Goal: Transaction & Acquisition: Purchase product/service

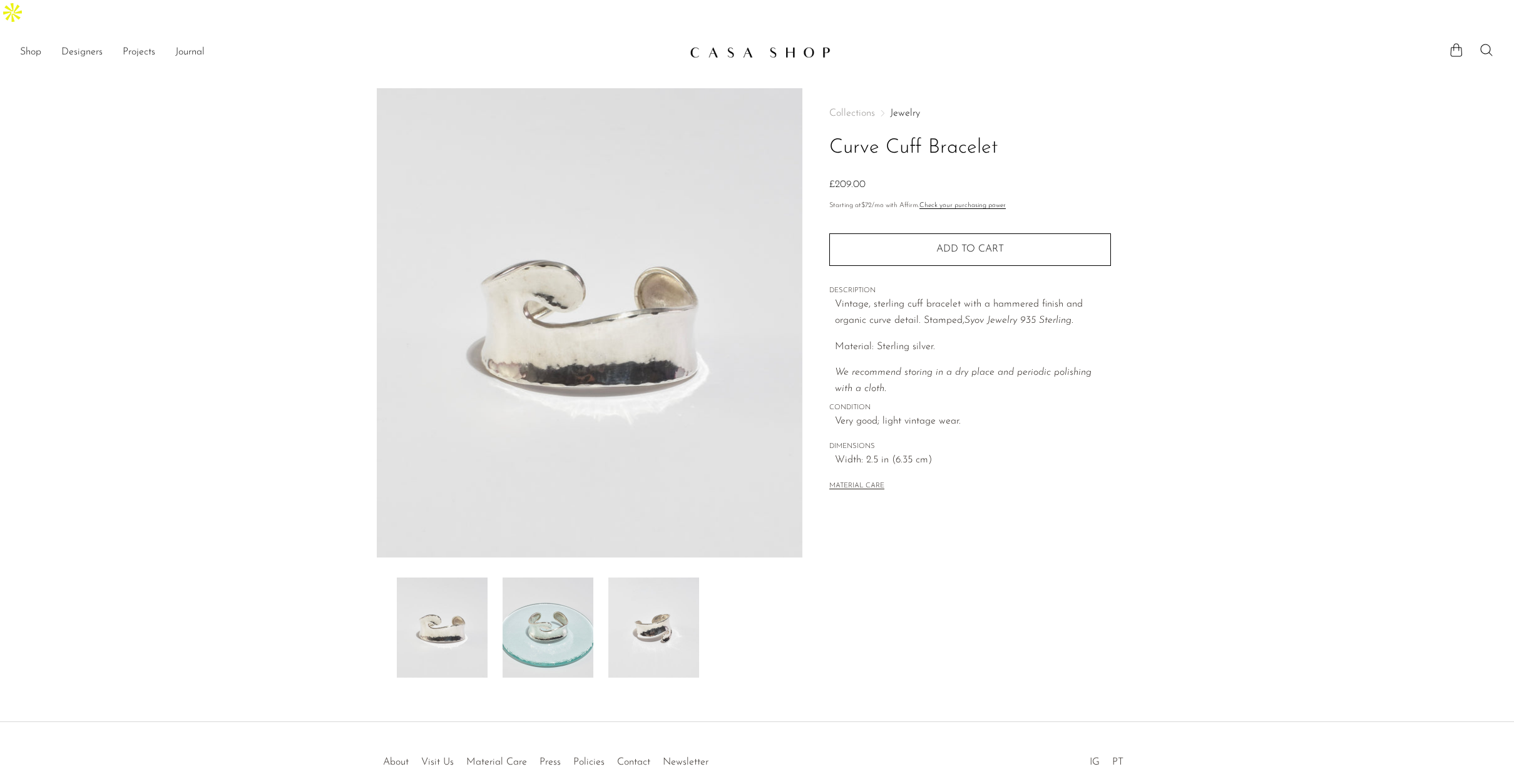
click at [535, 628] on img at bounding box center [547, 627] width 91 height 100
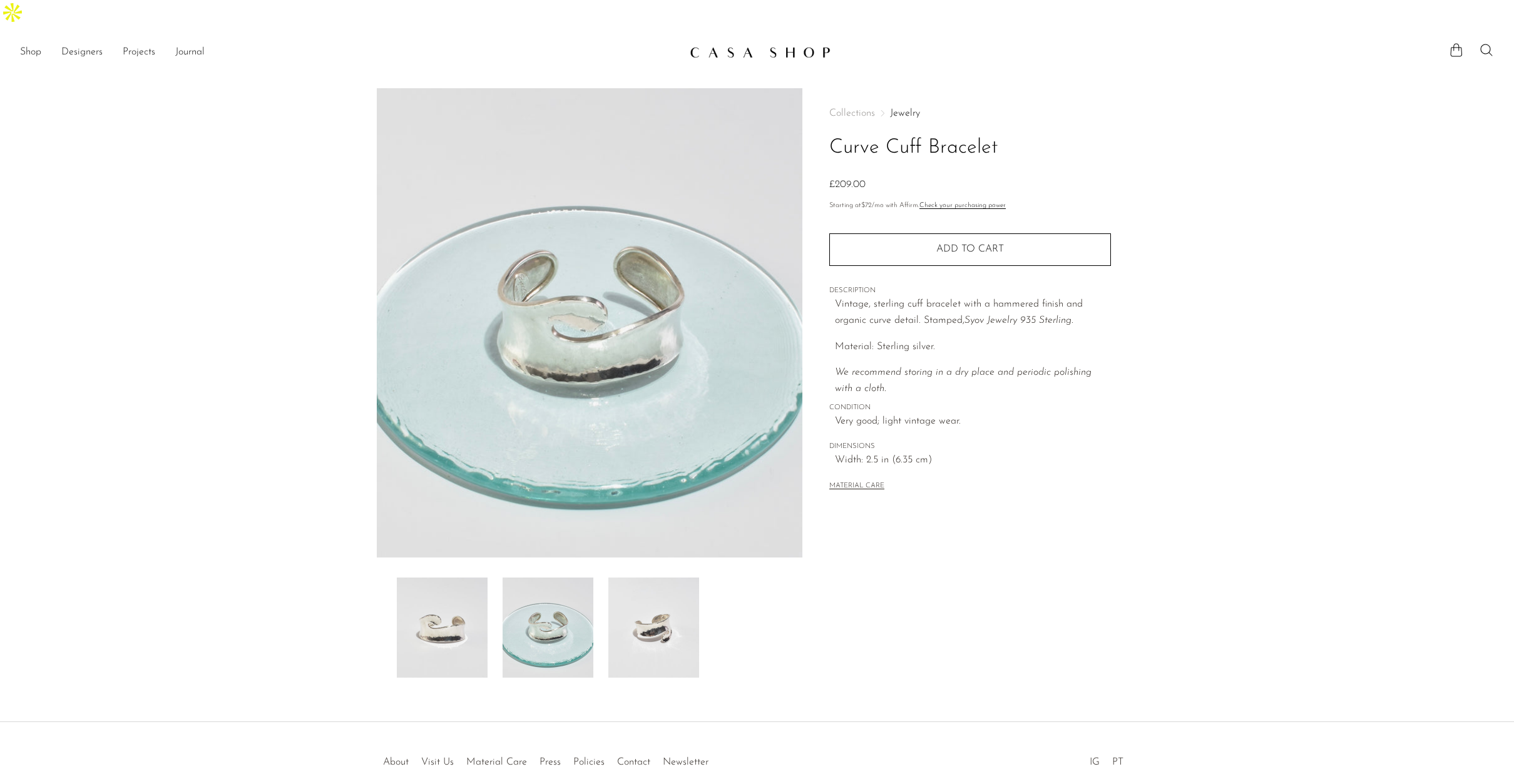
click at [650, 585] on img at bounding box center [653, 627] width 91 height 100
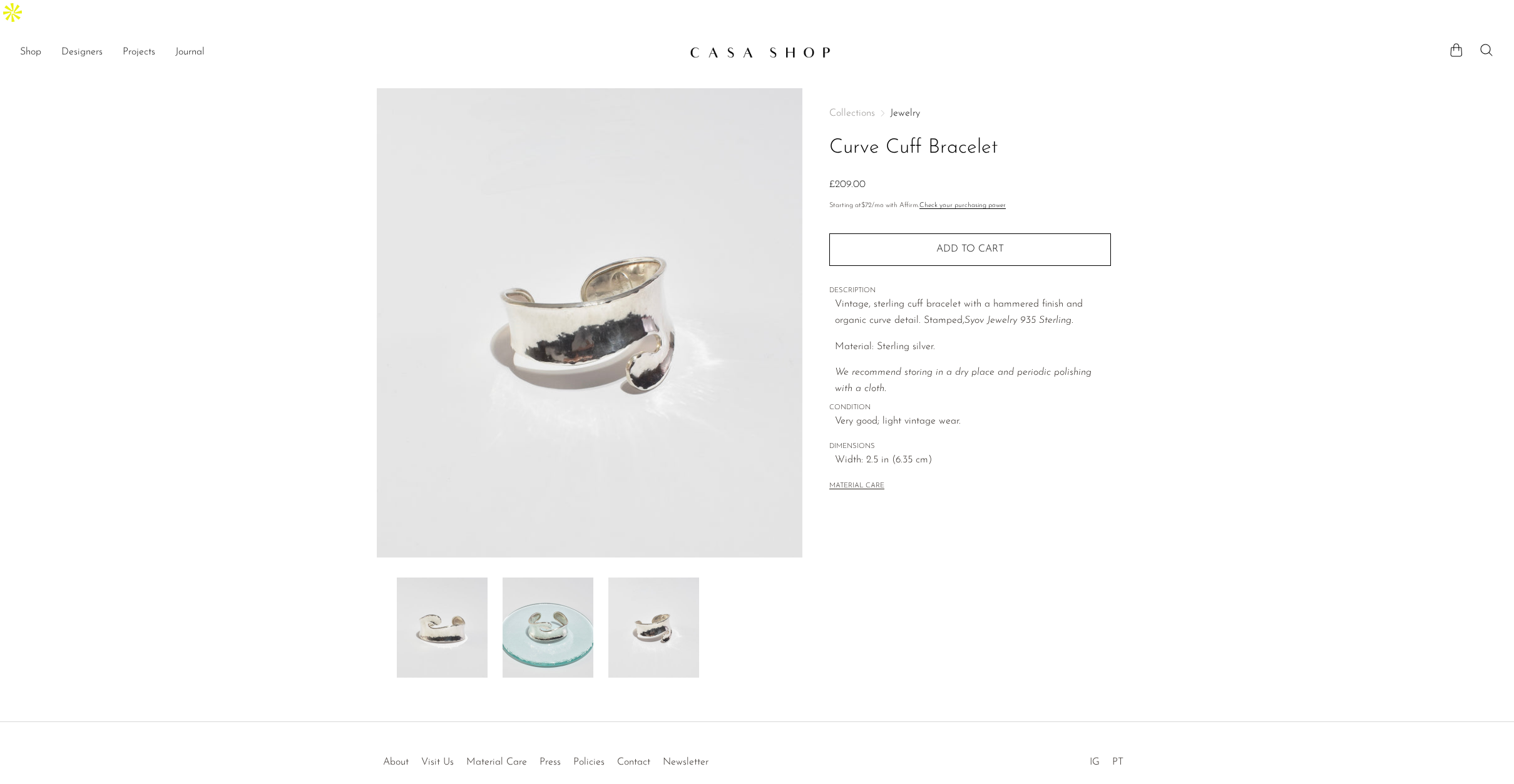
click at [546, 577] on img at bounding box center [547, 627] width 91 height 100
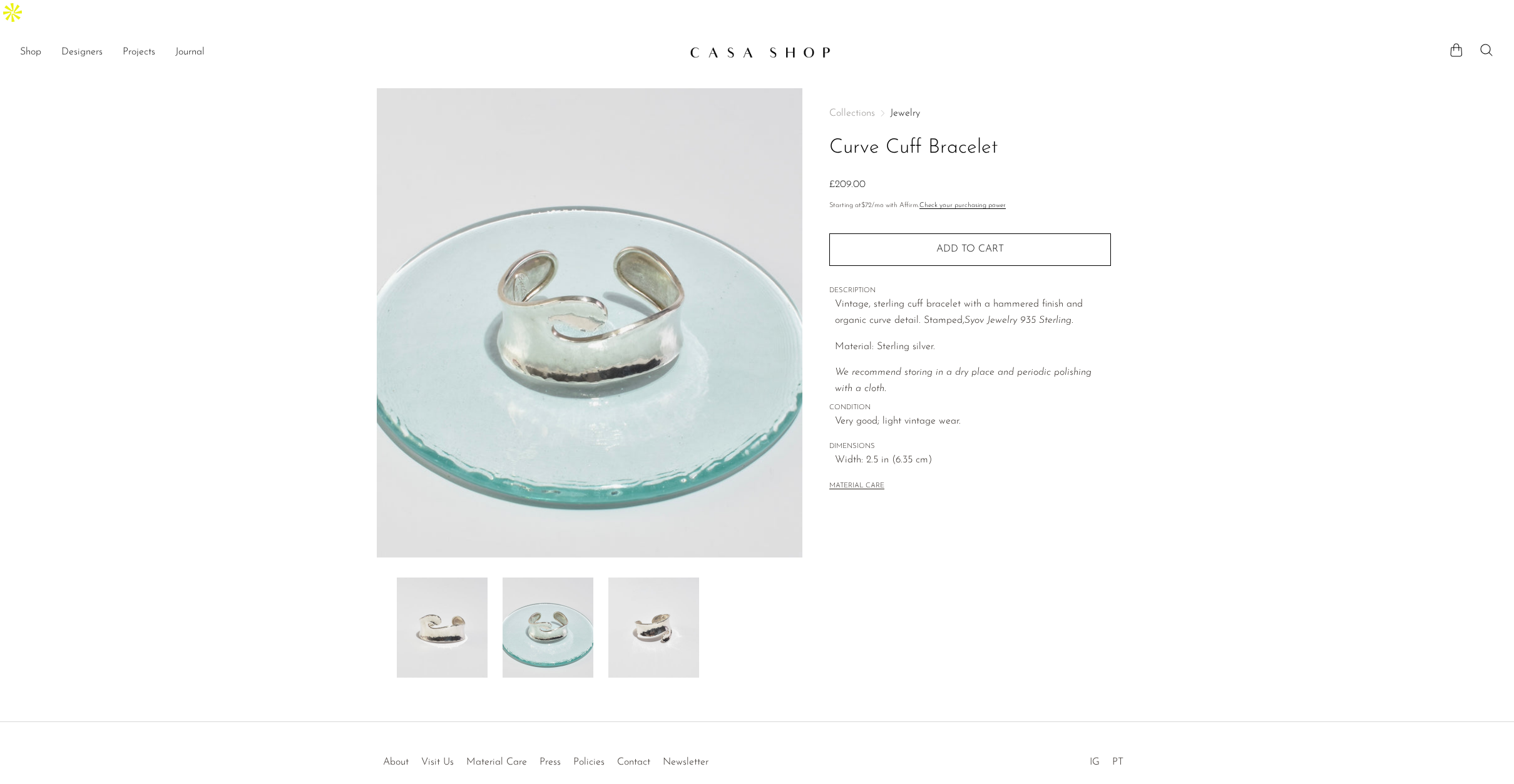
click at [418, 577] on img at bounding box center [442, 627] width 91 height 100
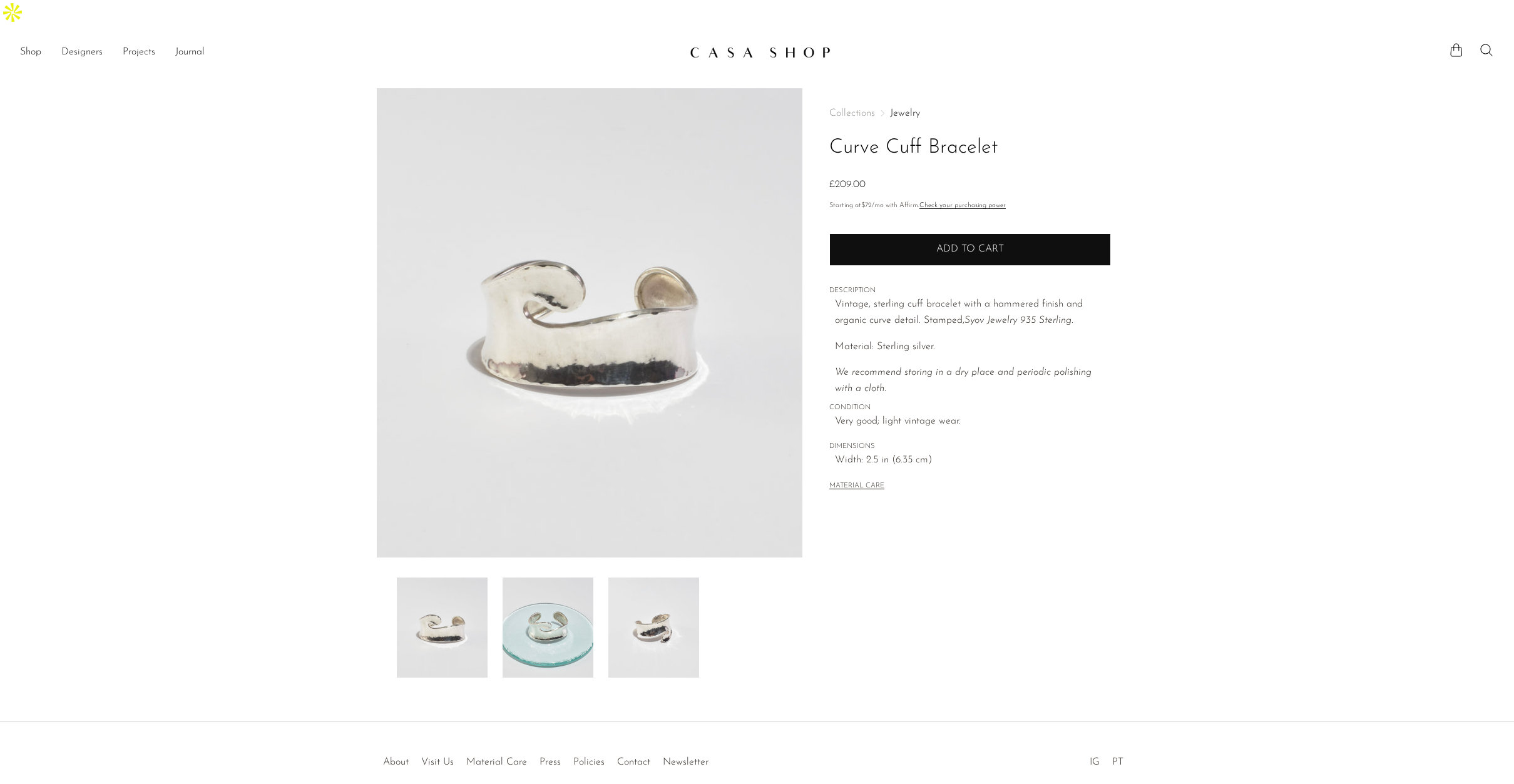
click at [954, 233] on button "Add to cart" at bounding box center [969, 249] width 281 height 32
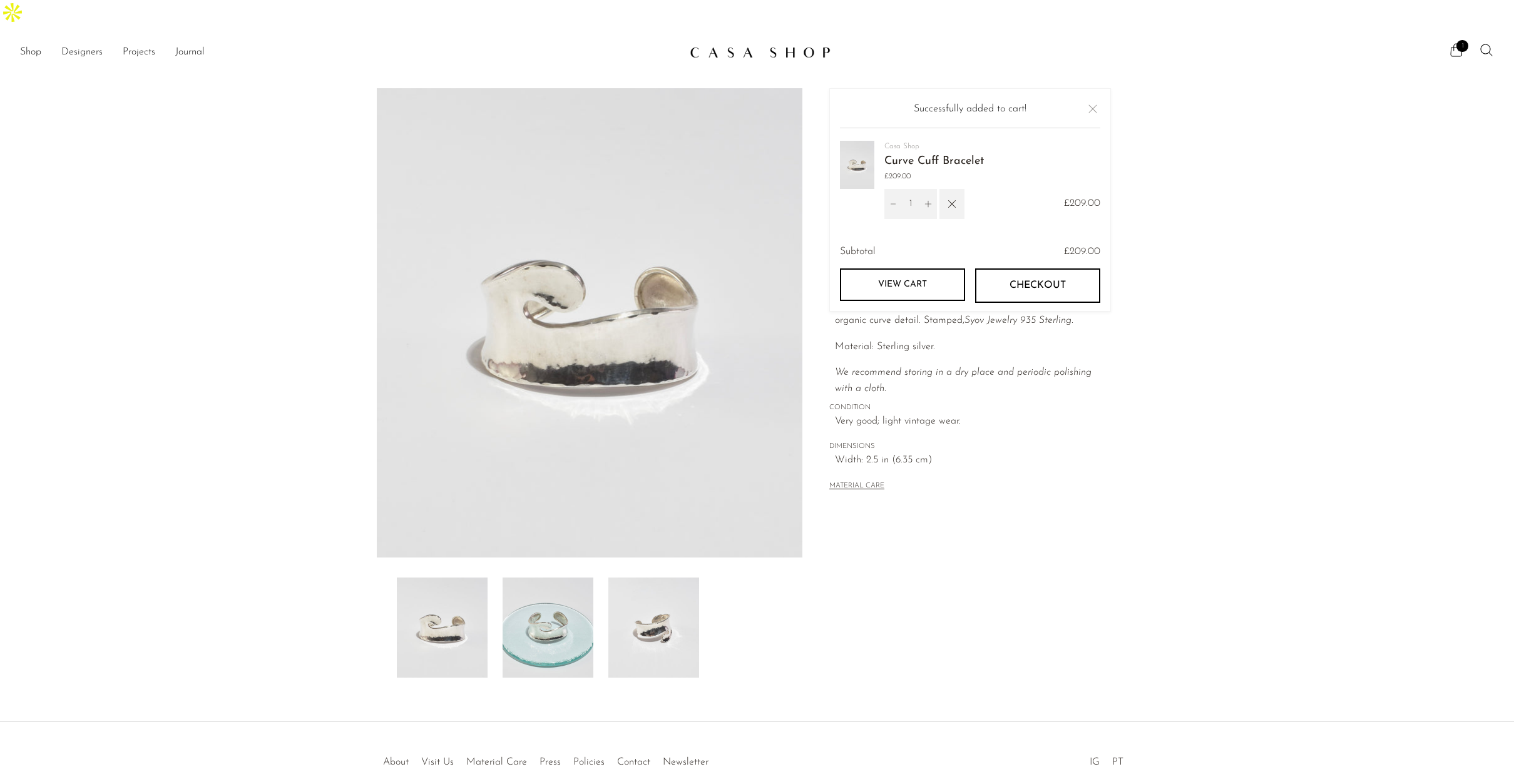
click at [1066, 269] on button "Checkout" at bounding box center [1037, 285] width 126 height 33
click at [1458, 40] on span "1" at bounding box center [1462, 46] width 12 height 12
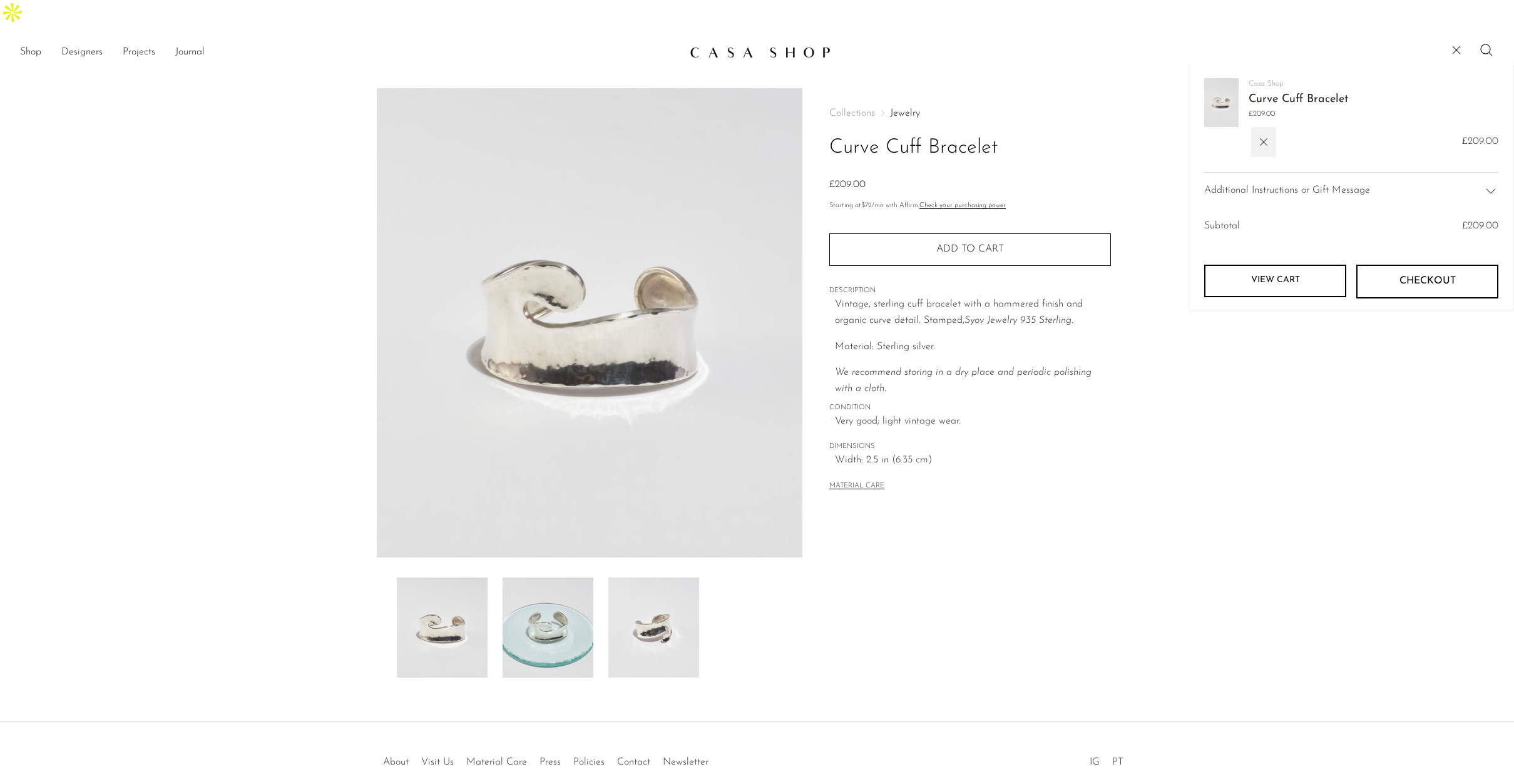
click at [1428, 265] on button "Checkout" at bounding box center [1427, 281] width 142 height 33
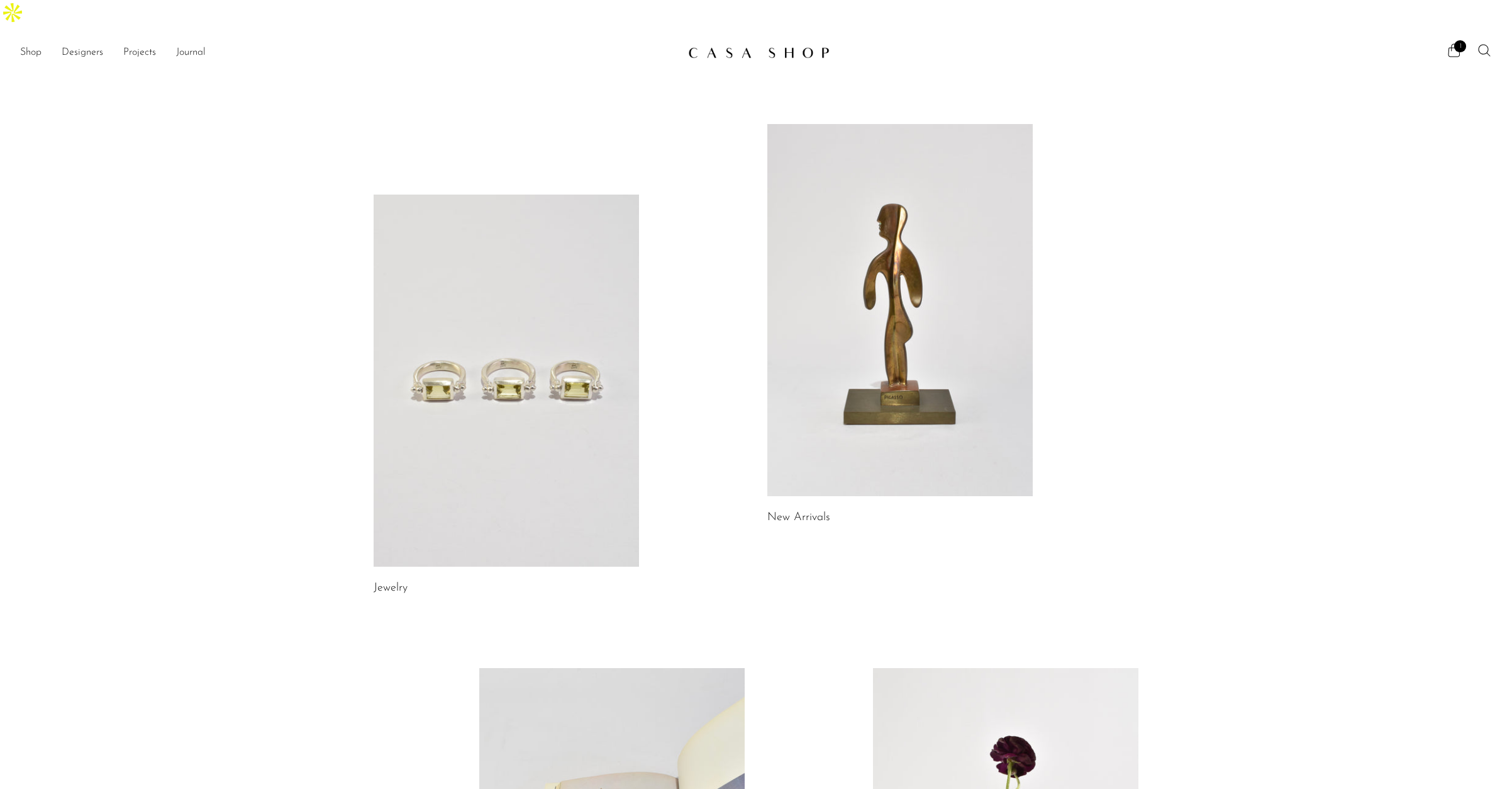
click at [479, 334] on link at bounding box center [506, 380] width 265 height 372
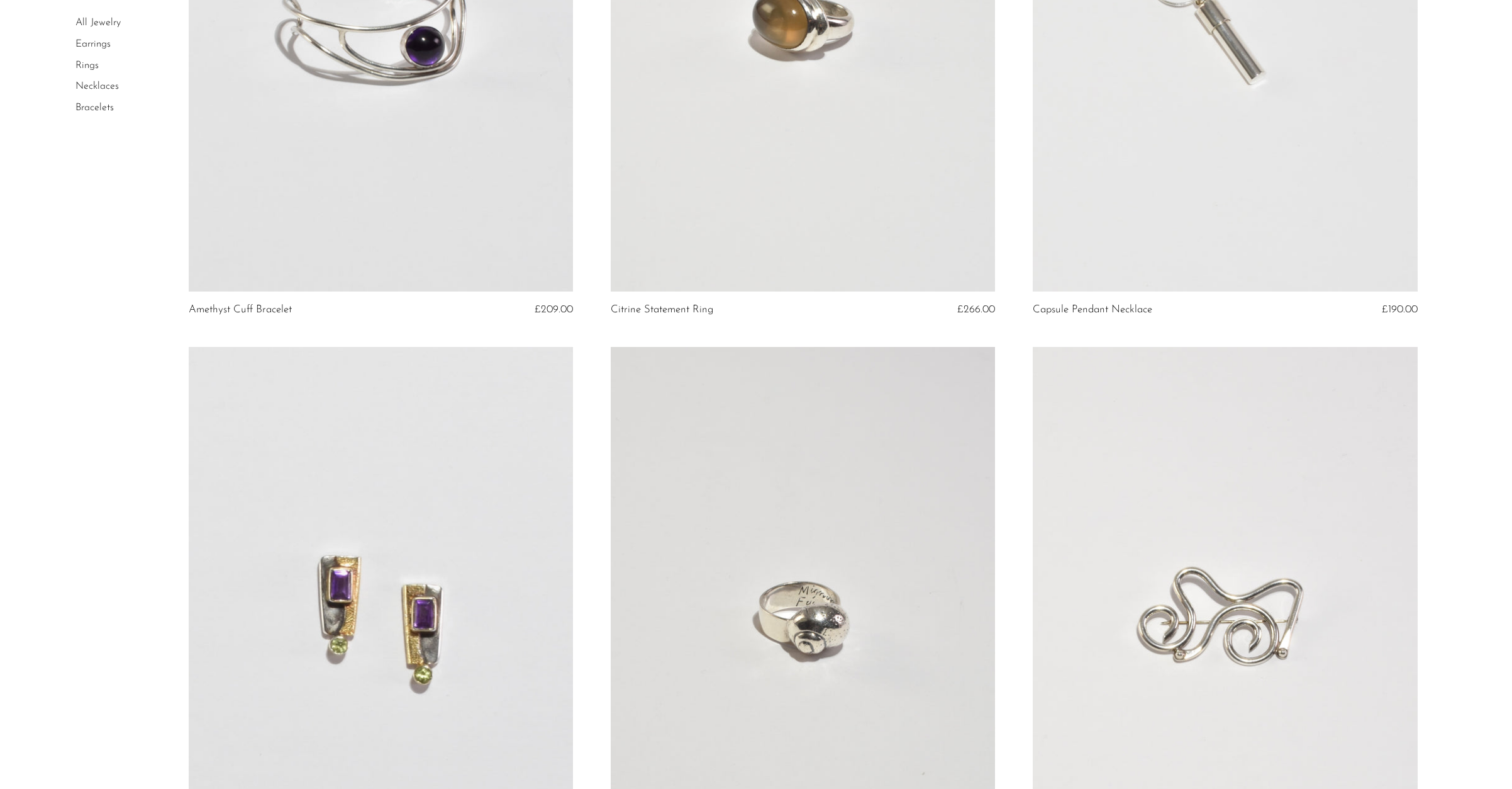
scroll to position [121, 0]
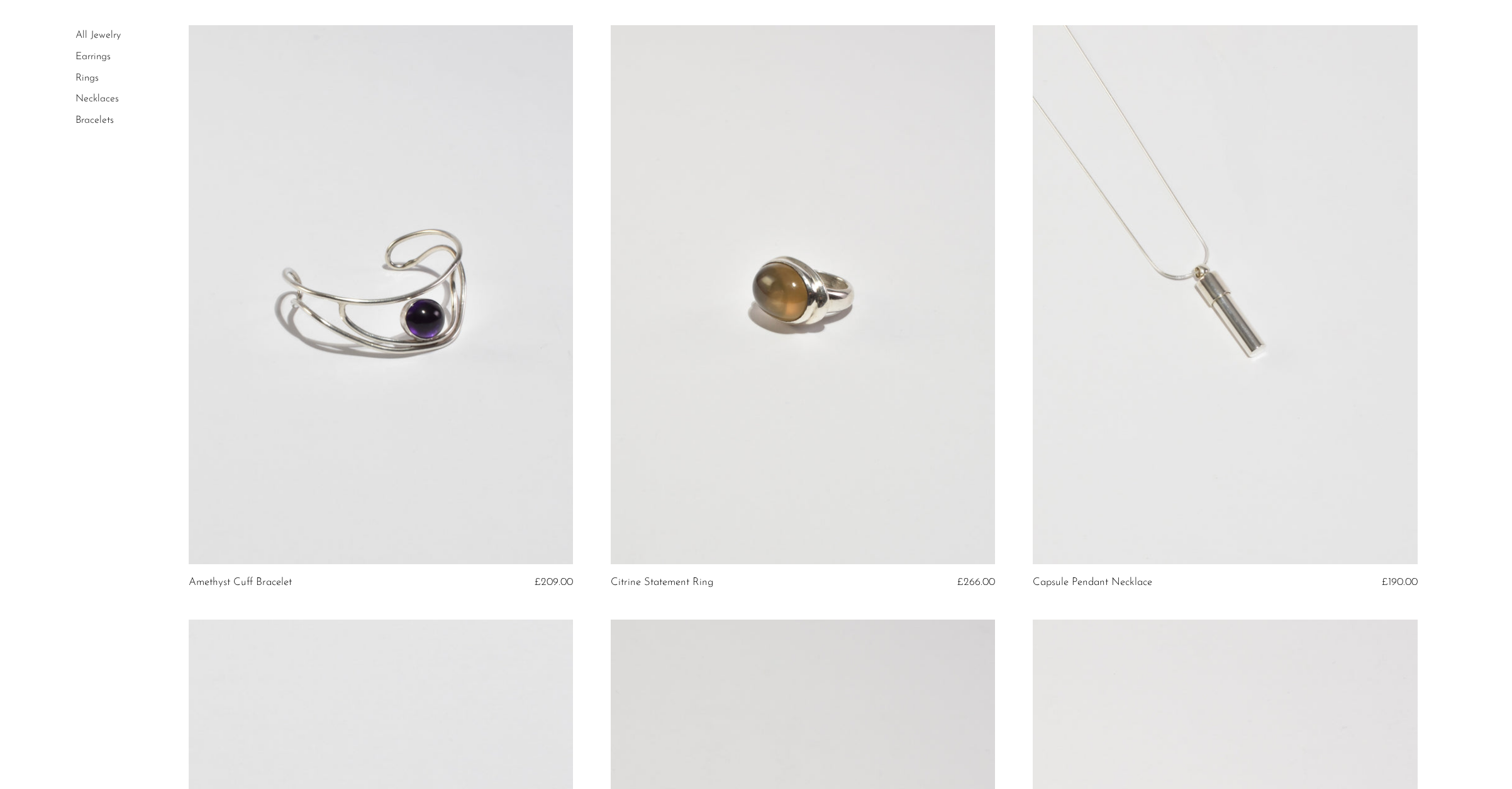
click at [1233, 296] on link at bounding box center [1225, 295] width 384 height 538
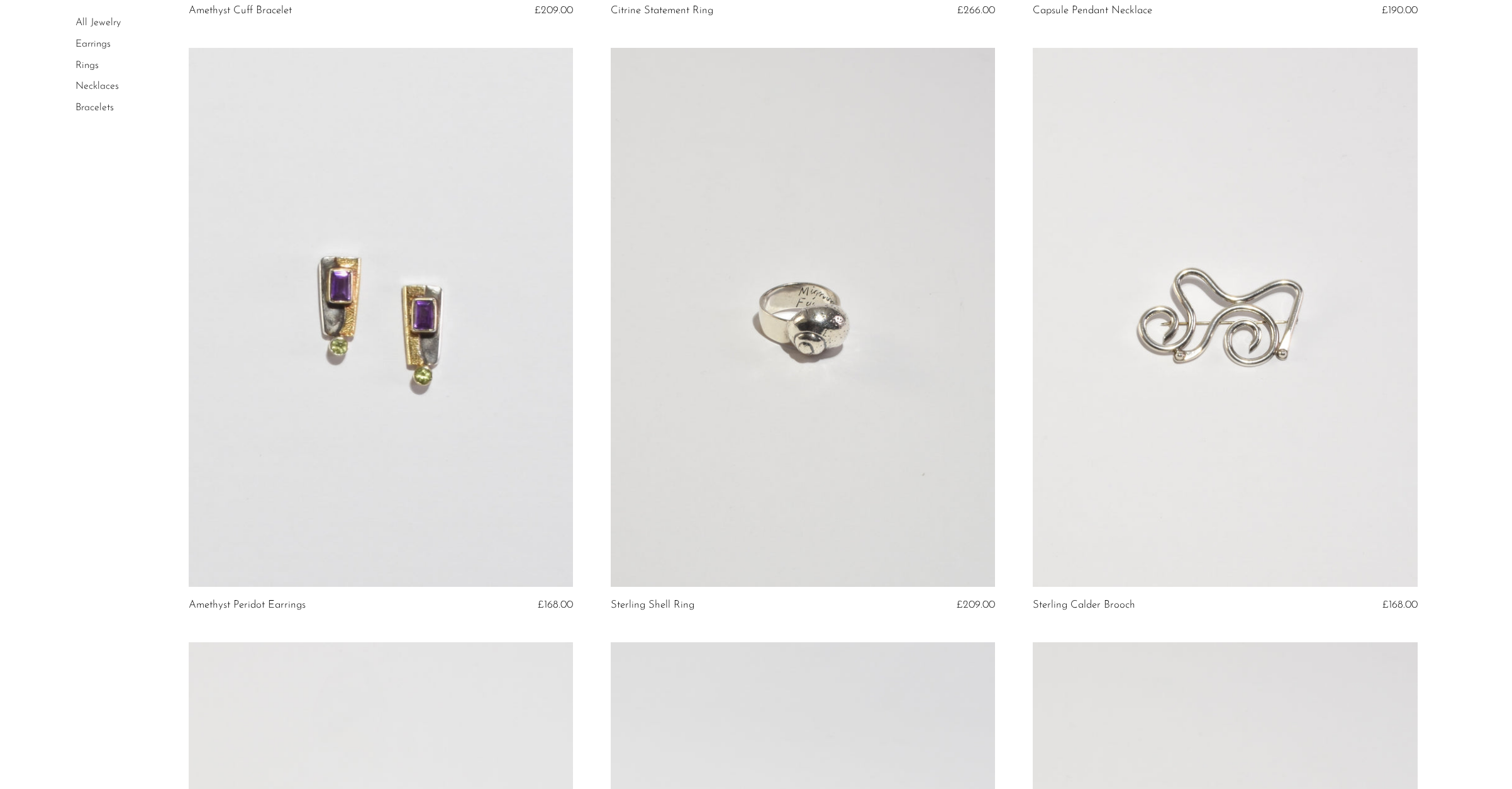
scroll to position [701, 0]
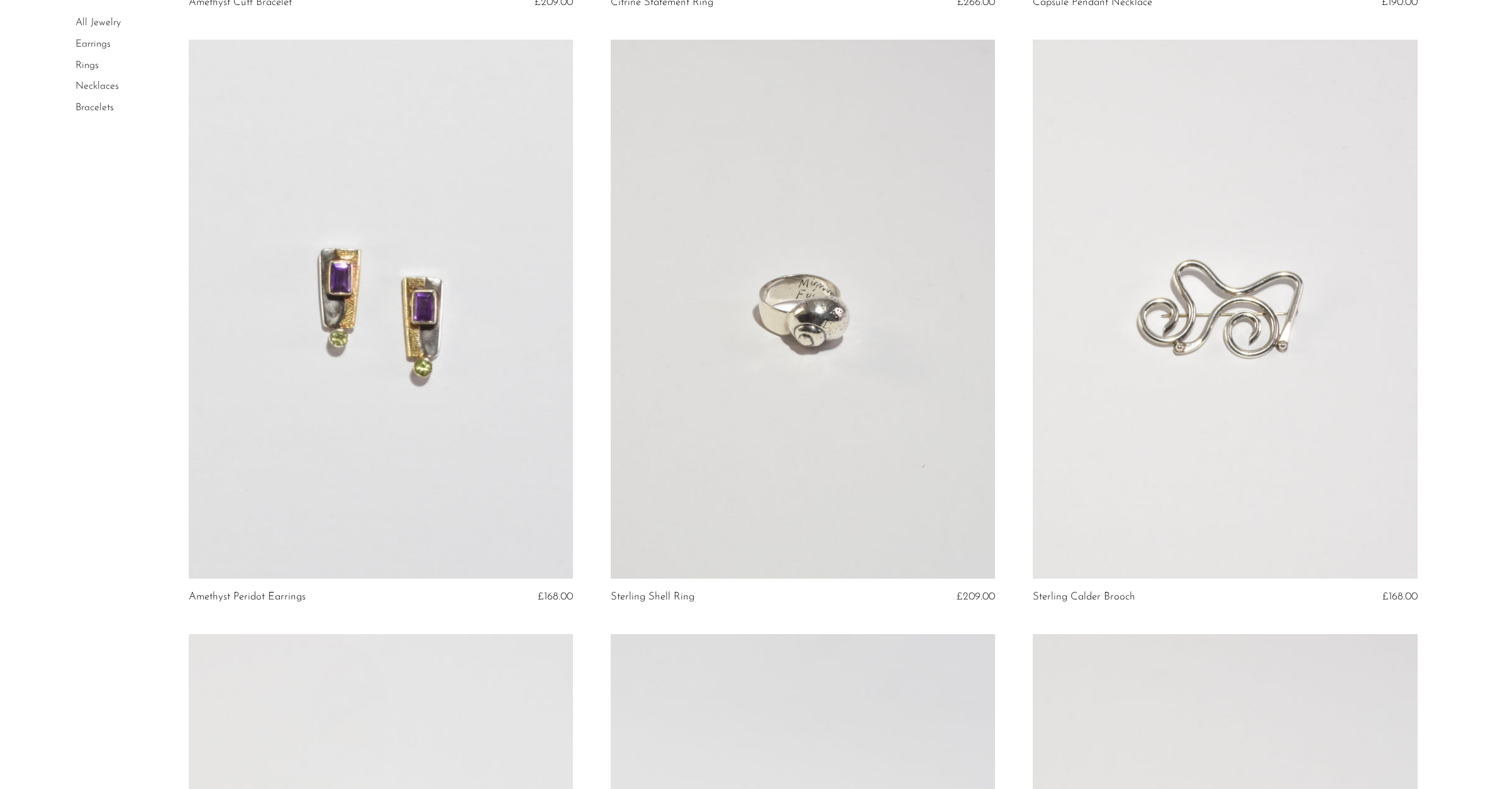
click at [429, 301] on link at bounding box center [380, 309] width 384 height 538
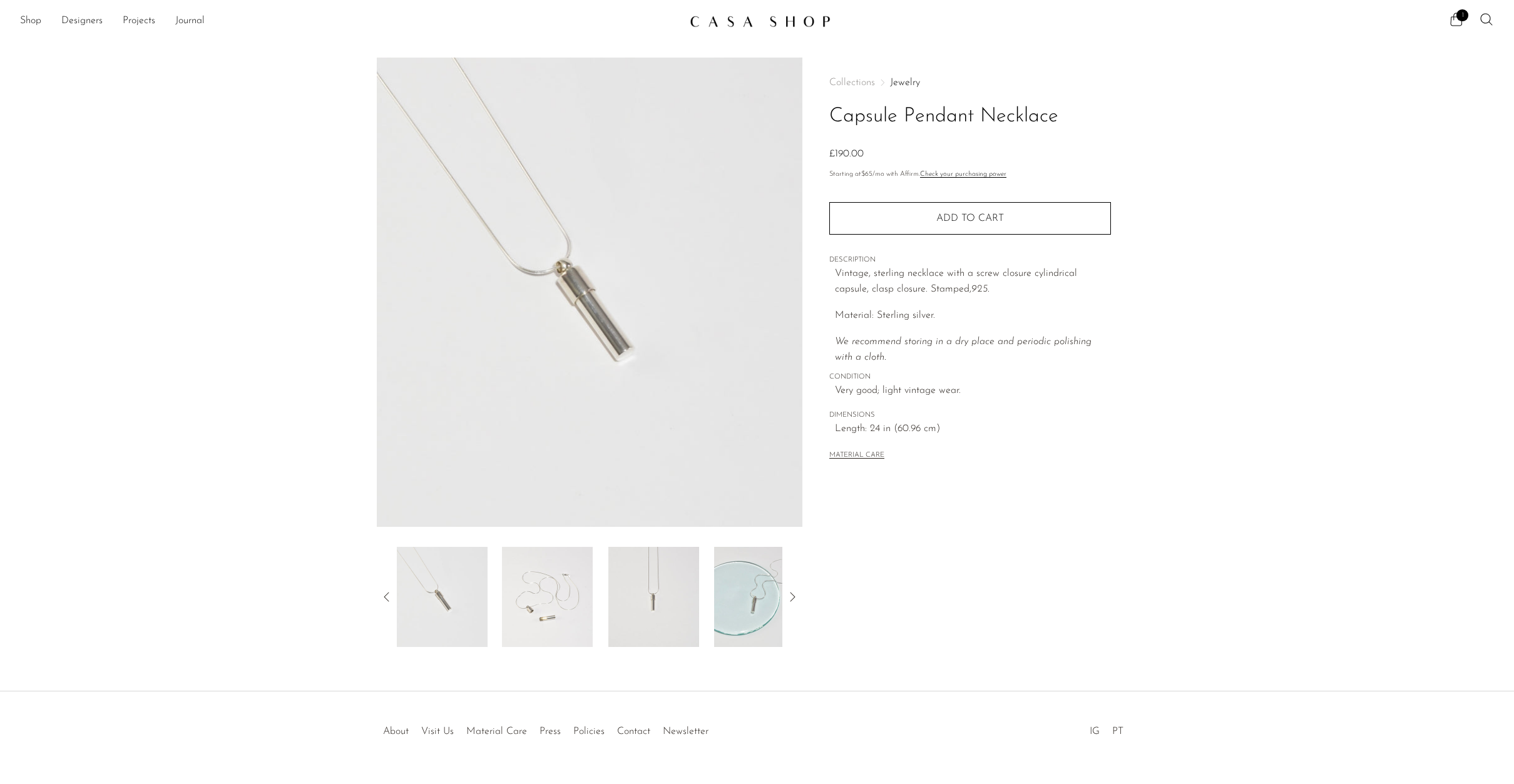
click at [558, 581] on img at bounding box center [547, 597] width 91 height 100
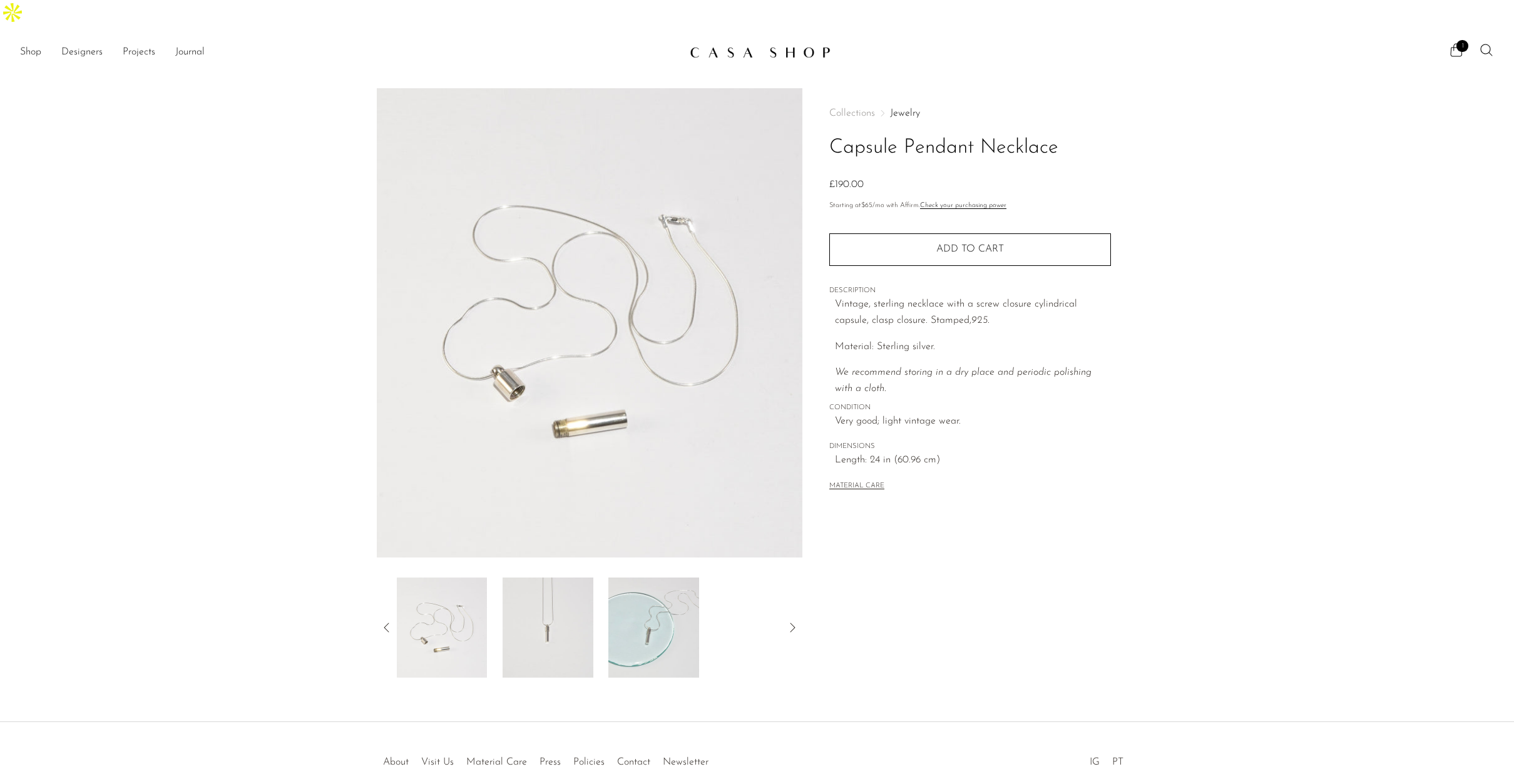
click at [572, 591] on img at bounding box center [547, 627] width 91 height 100
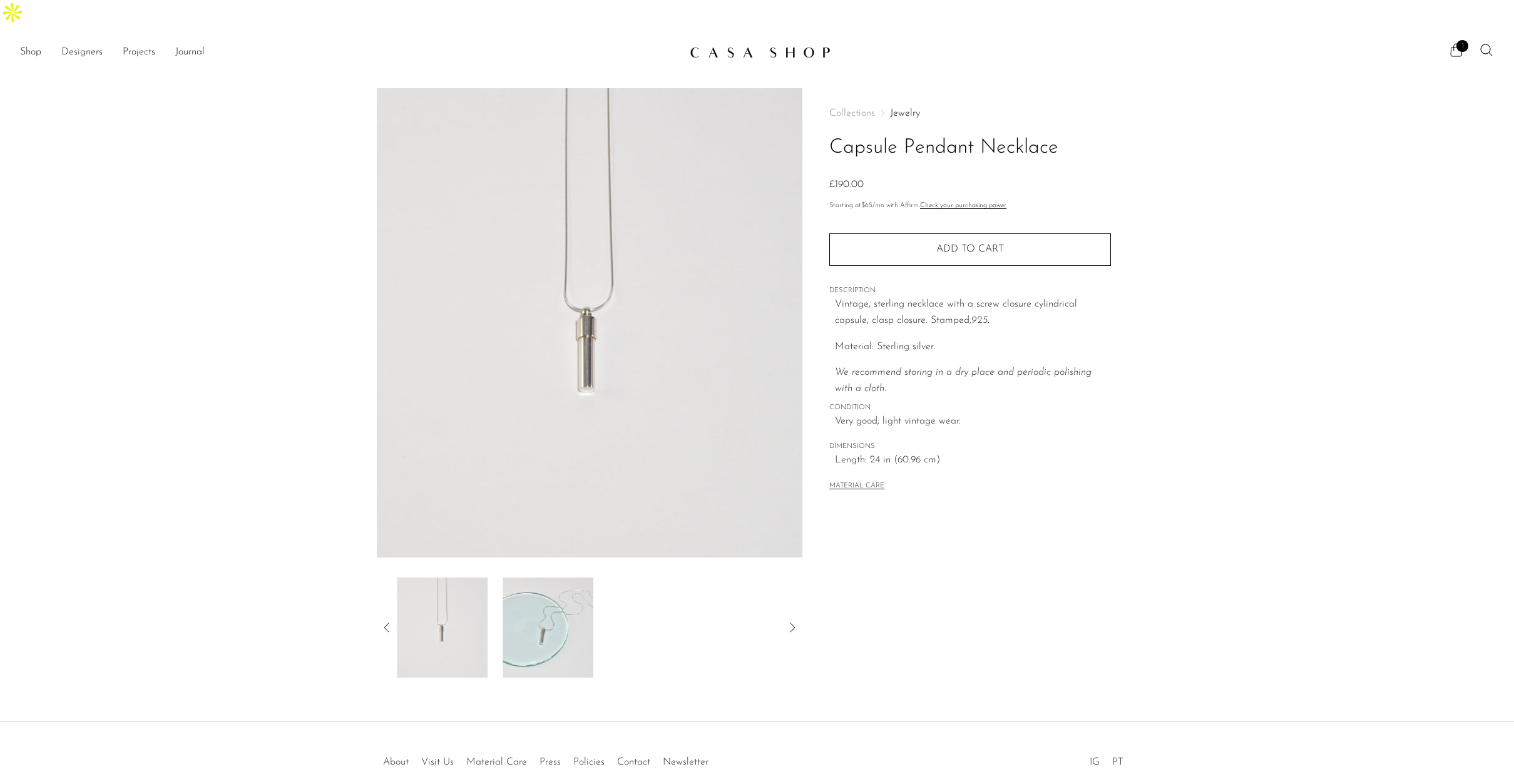
click at [575, 581] on img at bounding box center [547, 627] width 91 height 100
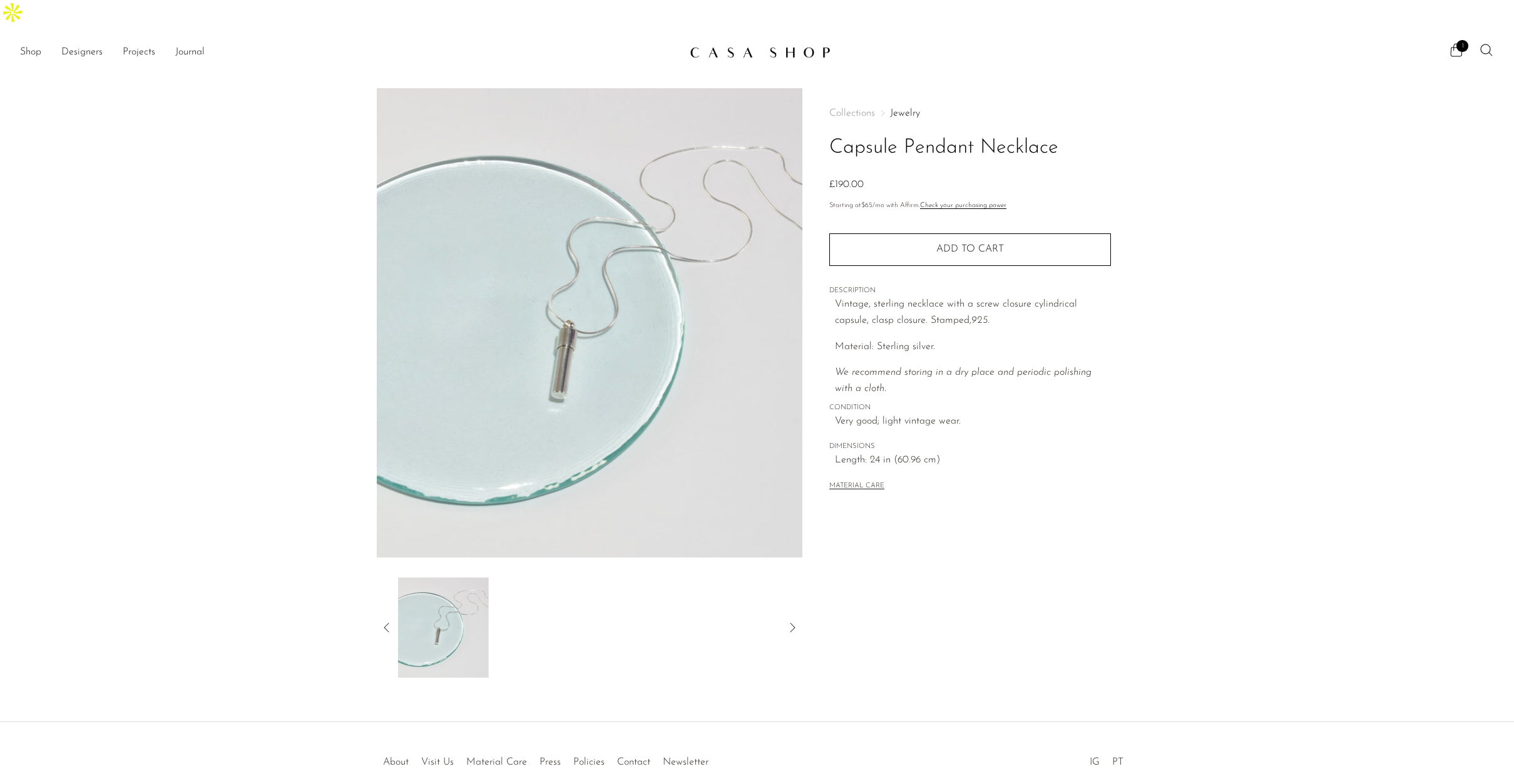
click at [647, 577] on div at bounding box center [590, 627] width 386 height 100
click at [440, 581] on img at bounding box center [441, 627] width 91 height 100
click at [375, 599] on article "Capsule Pendant Necklace £190.00" at bounding box center [757, 382] width 801 height 589
click at [380, 619] on icon at bounding box center [386, 626] width 15 height 15
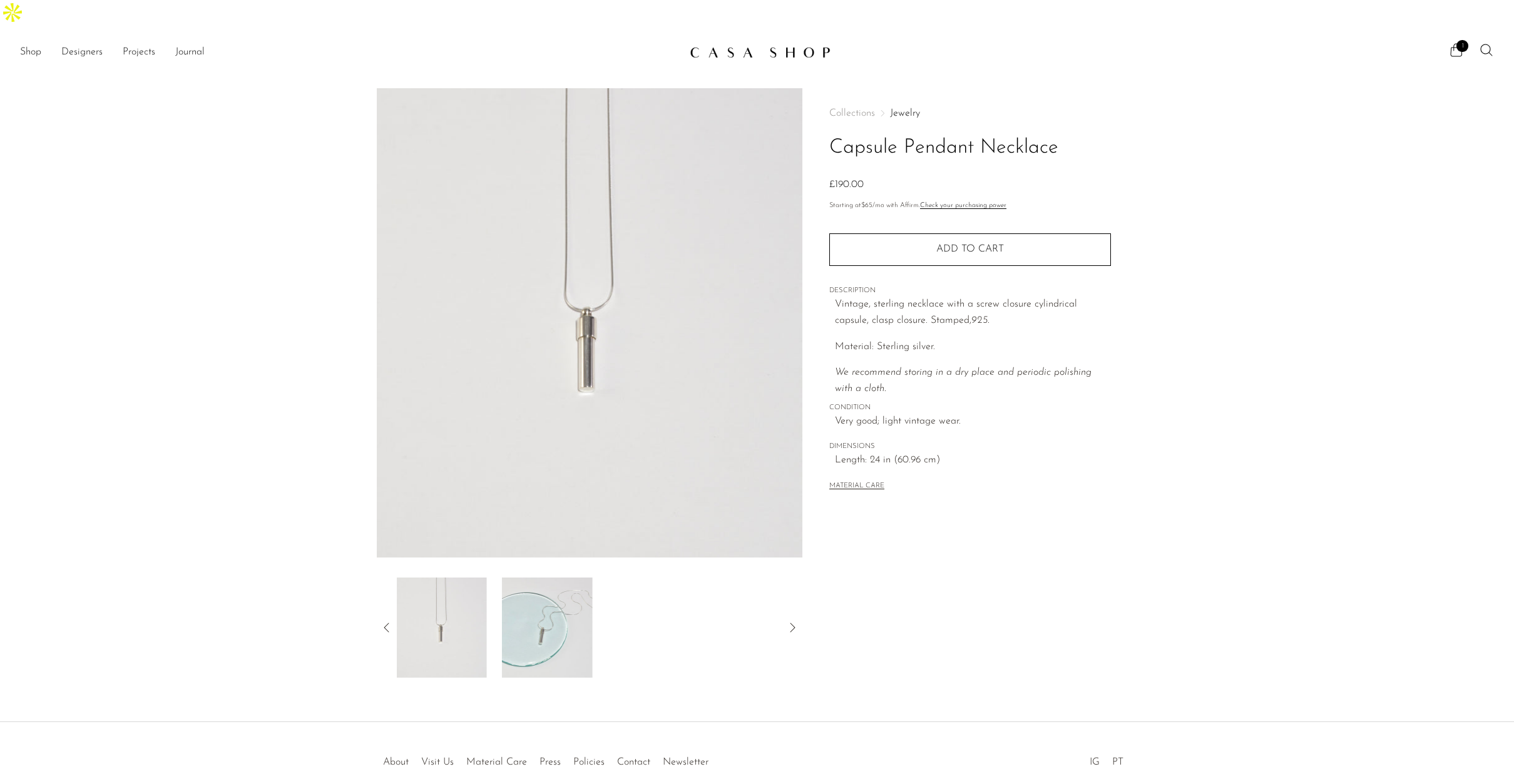
click at [507, 593] on img at bounding box center [546, 627] width 91 height 100
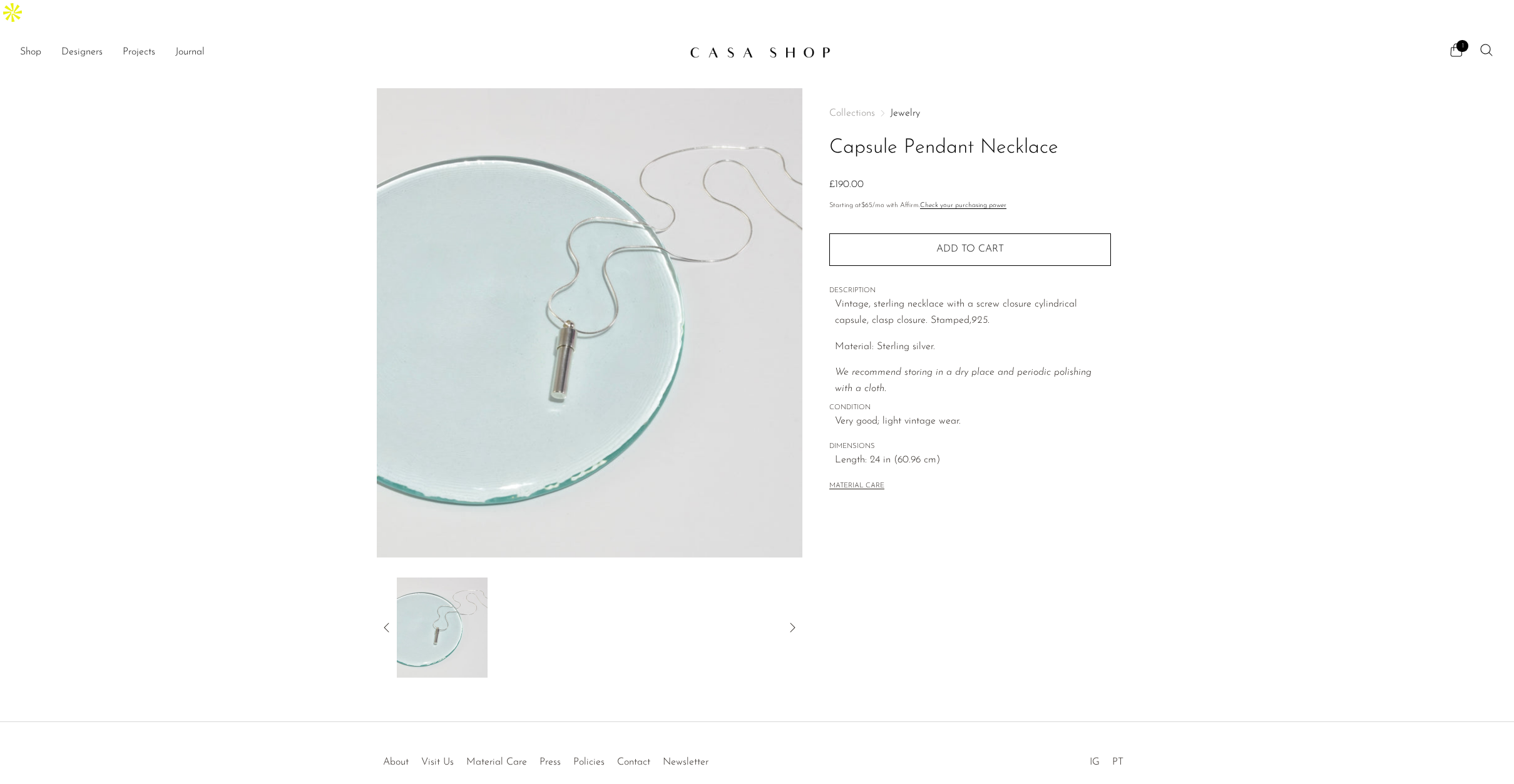
click at [385, 619] on icon at bounding box center [386, 626] width 15 height 15
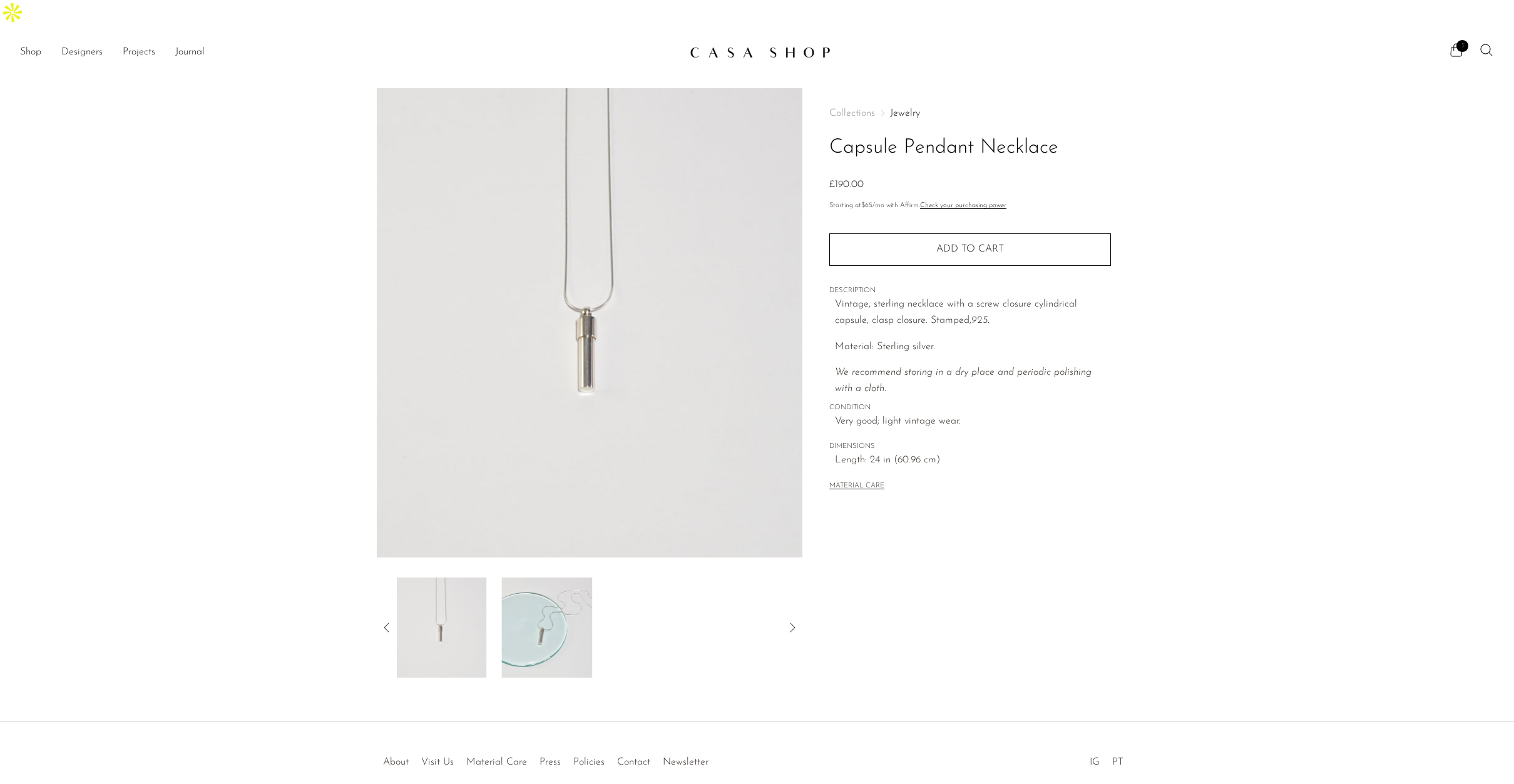
click at [445, 585] on img at bounding box center [440, 627] width 91 height 100
click at [402, 587] on img at bounding box center [441, 627] width 91 height 100
click at [383, 619] on icon at bounding box center [386, 626] width 15 height 15
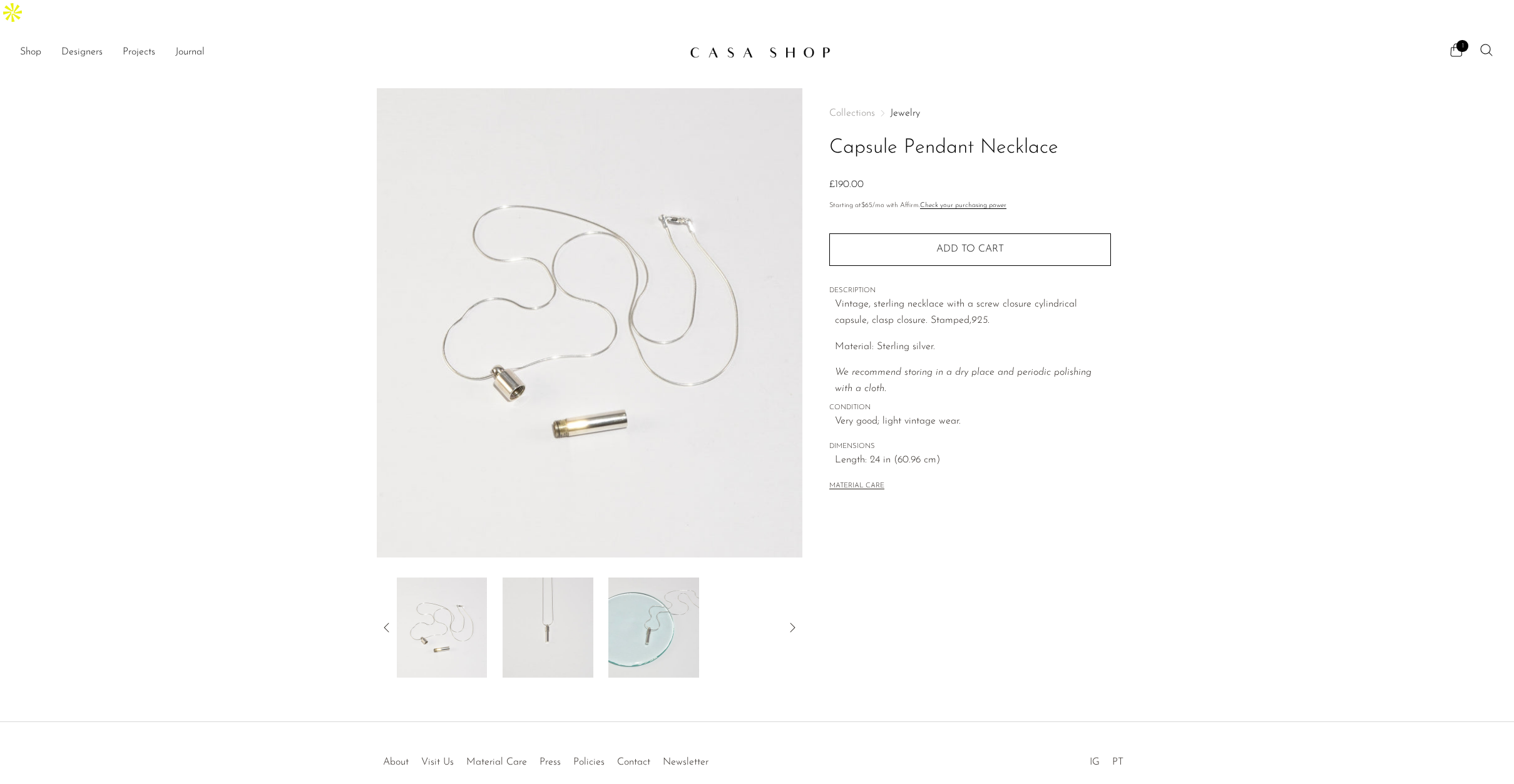
click at [481, 590] on img at bounding box center [441, 627] width 91 height 100
click at [391, 619] on icon at bounding box center [386, 626] width 15 height 15
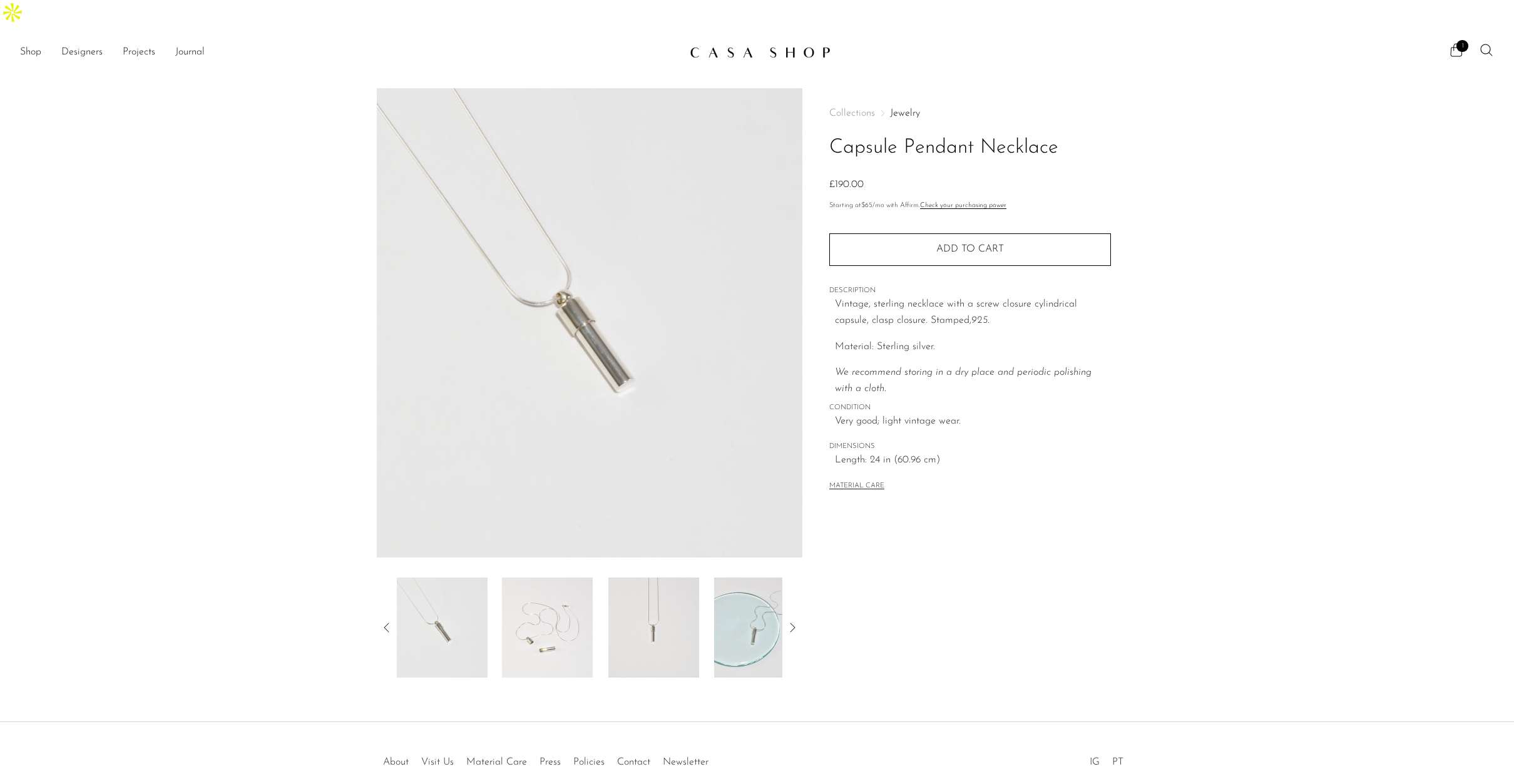
click at [594, 279] on img at bounding box center [589, 322] width 427 height 469
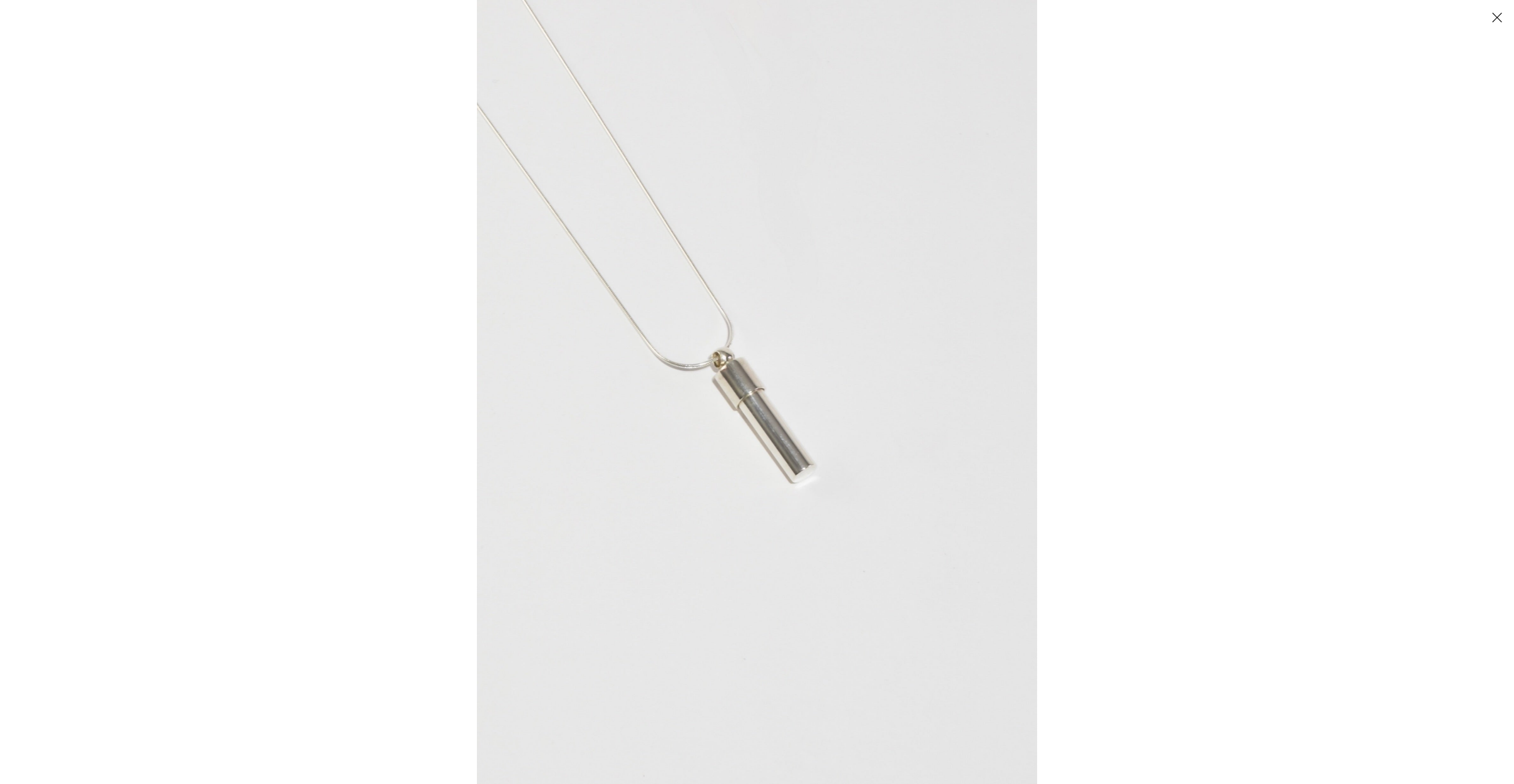
click at [302, 174] on div at bounding box center [757, 392] width 1514 height 784
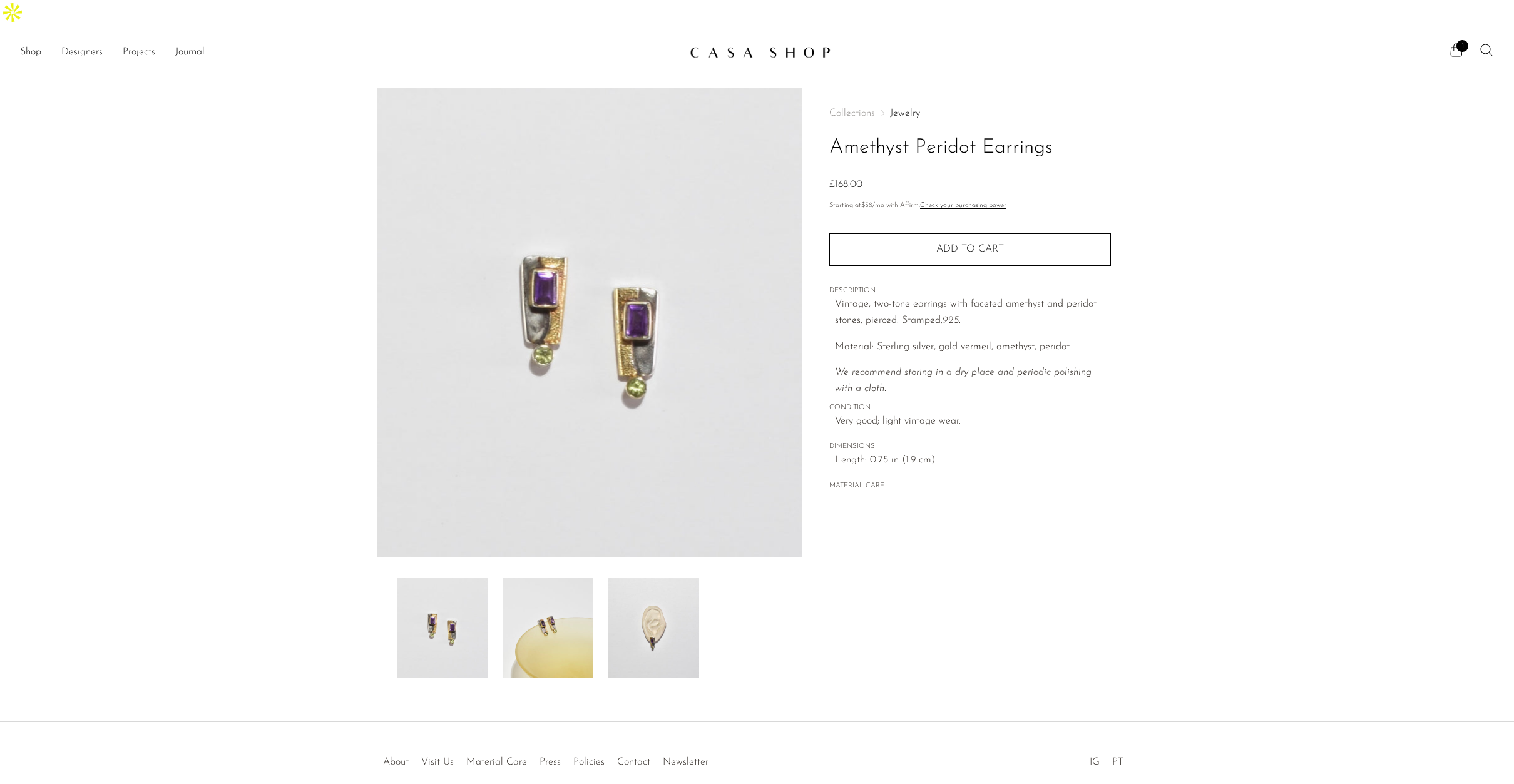
click at [544, 585] on img at bounding box center [547, 627] width 91 height 100
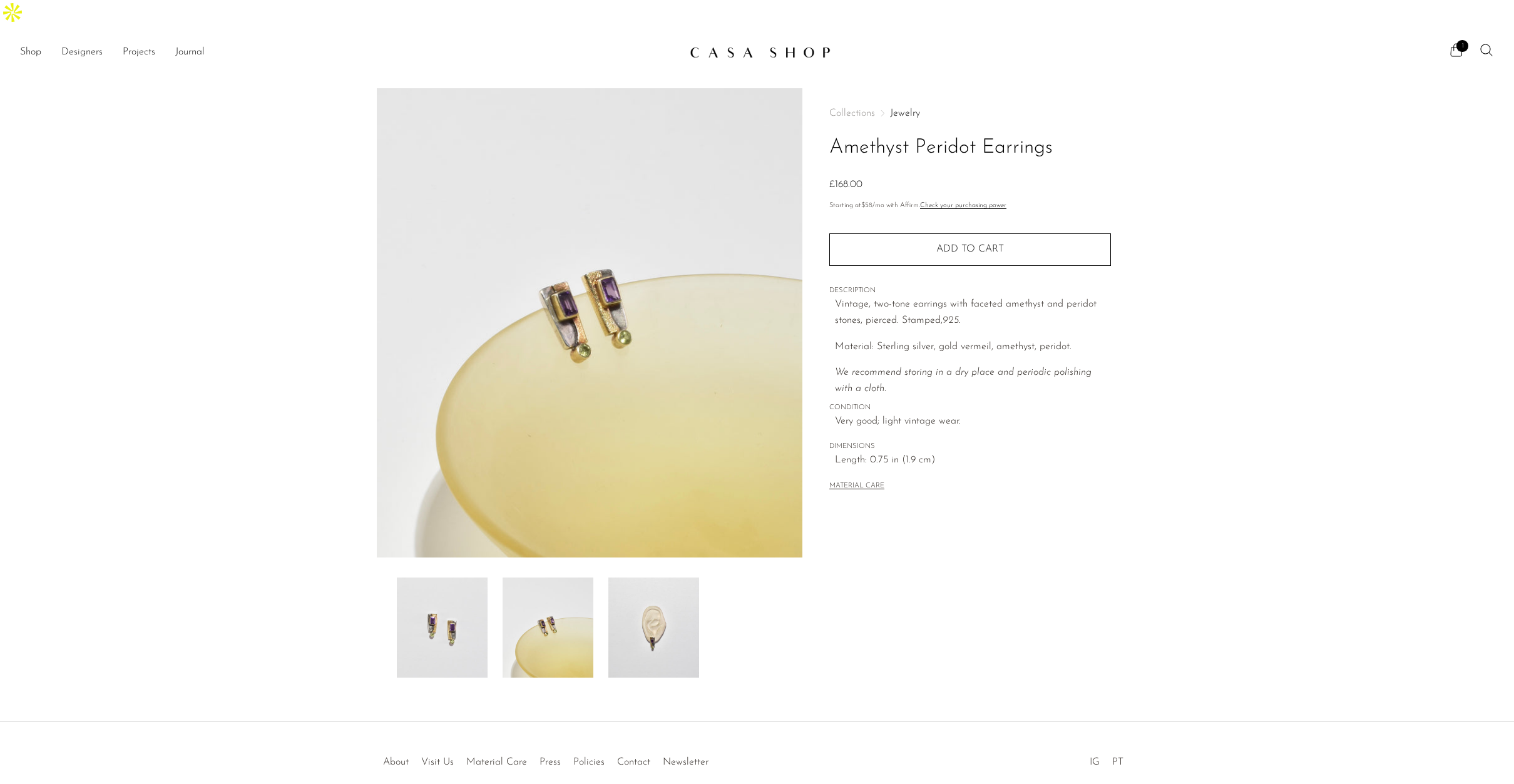
click at [649, 583] on img at bounding box center [653, 627] width 91 height 100
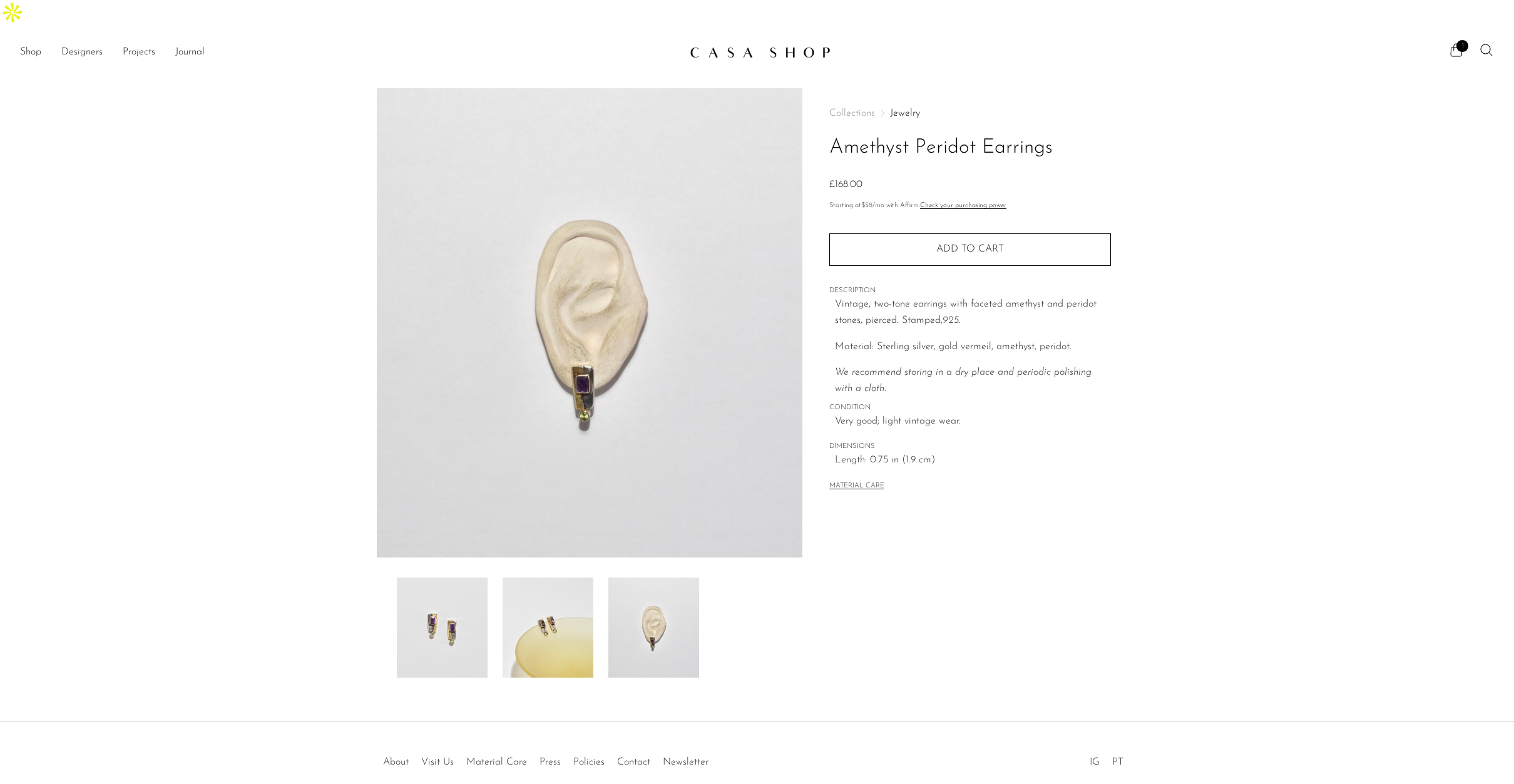
click at [437, 592] on img at bounding box center [442, 627] width 91 height 100
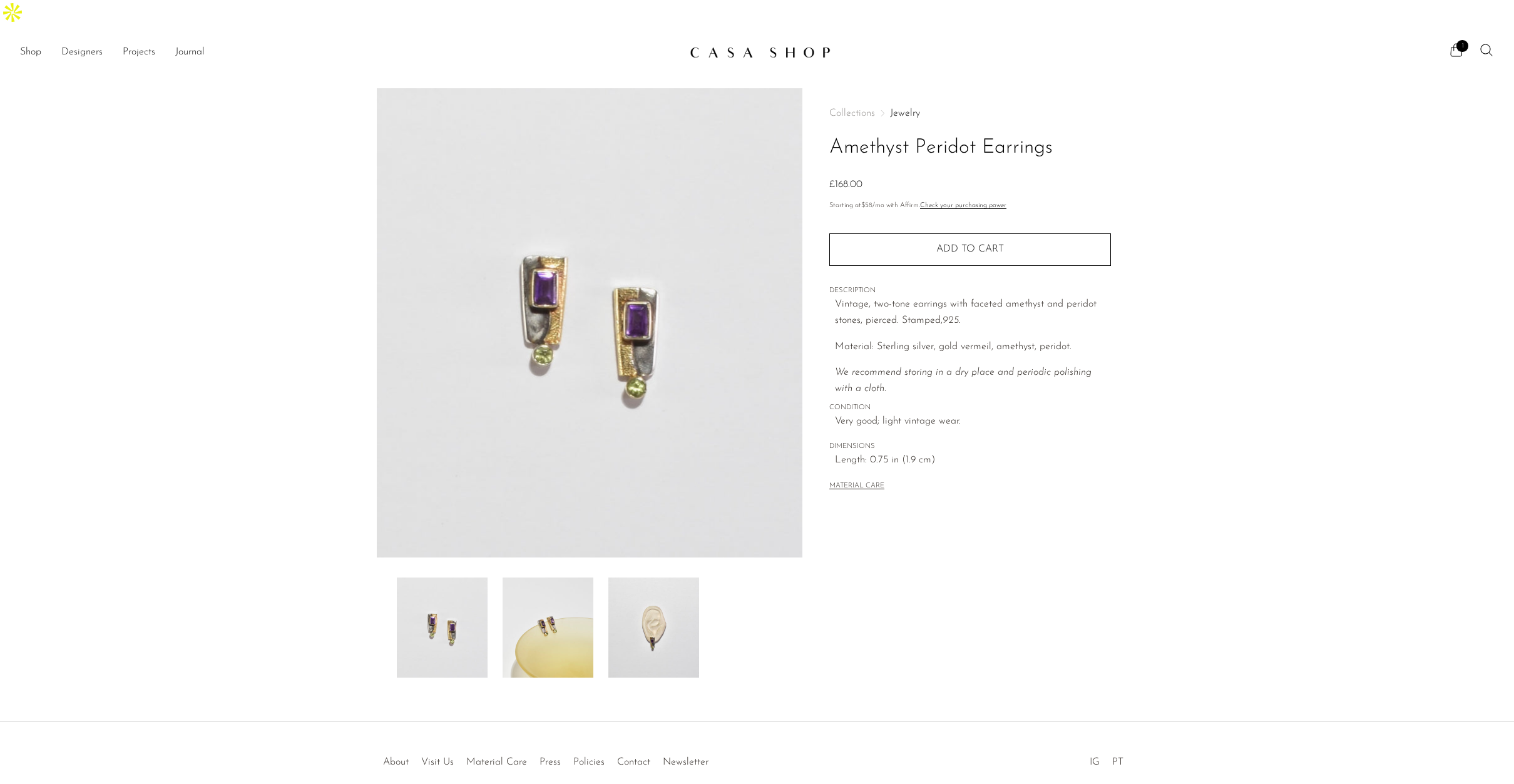
click at [667, 578] on img at bounding box center [653, 627] width 91 height 100
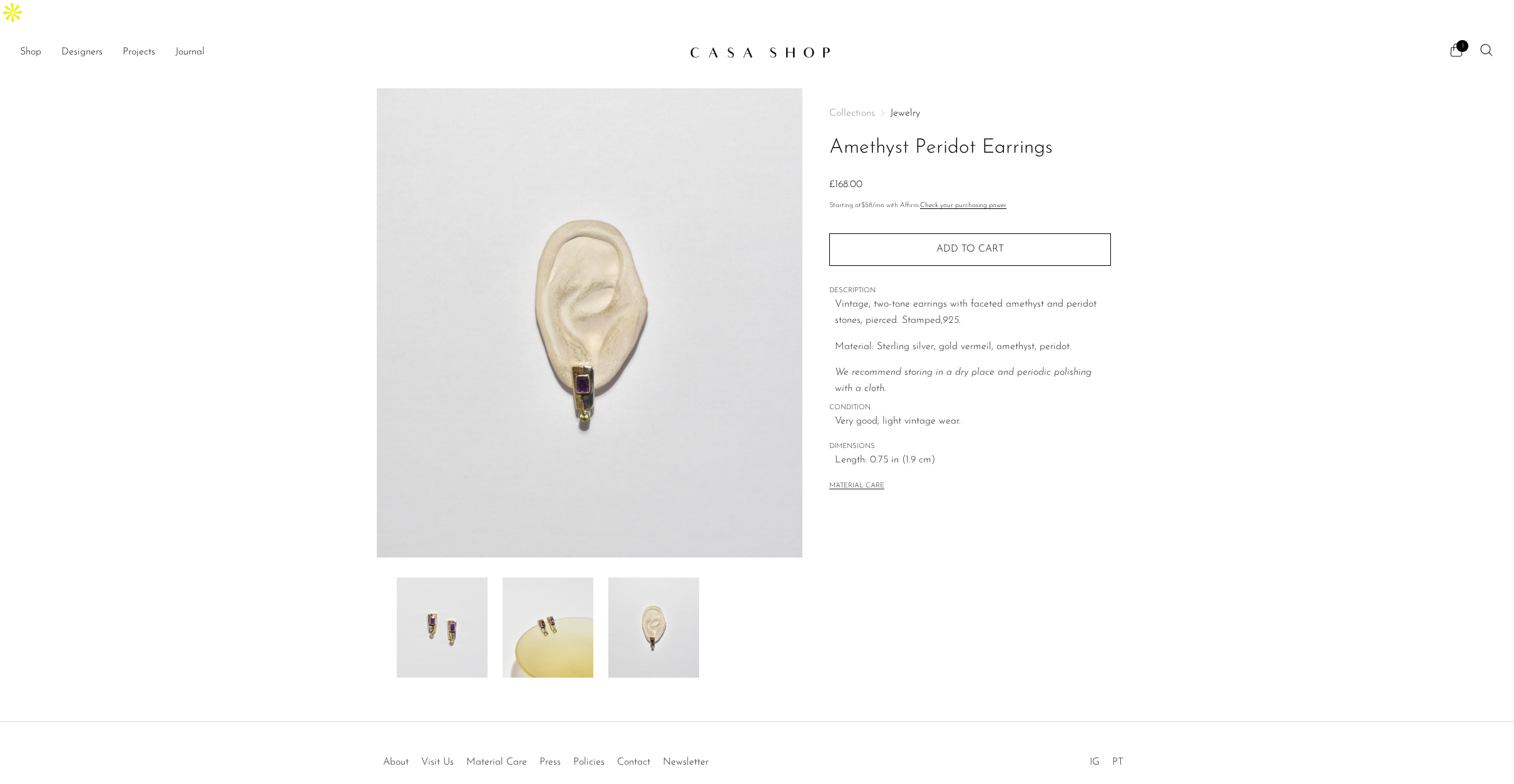
click at [531, 612] on img at bounding box center [547, 627] width 91 height 100
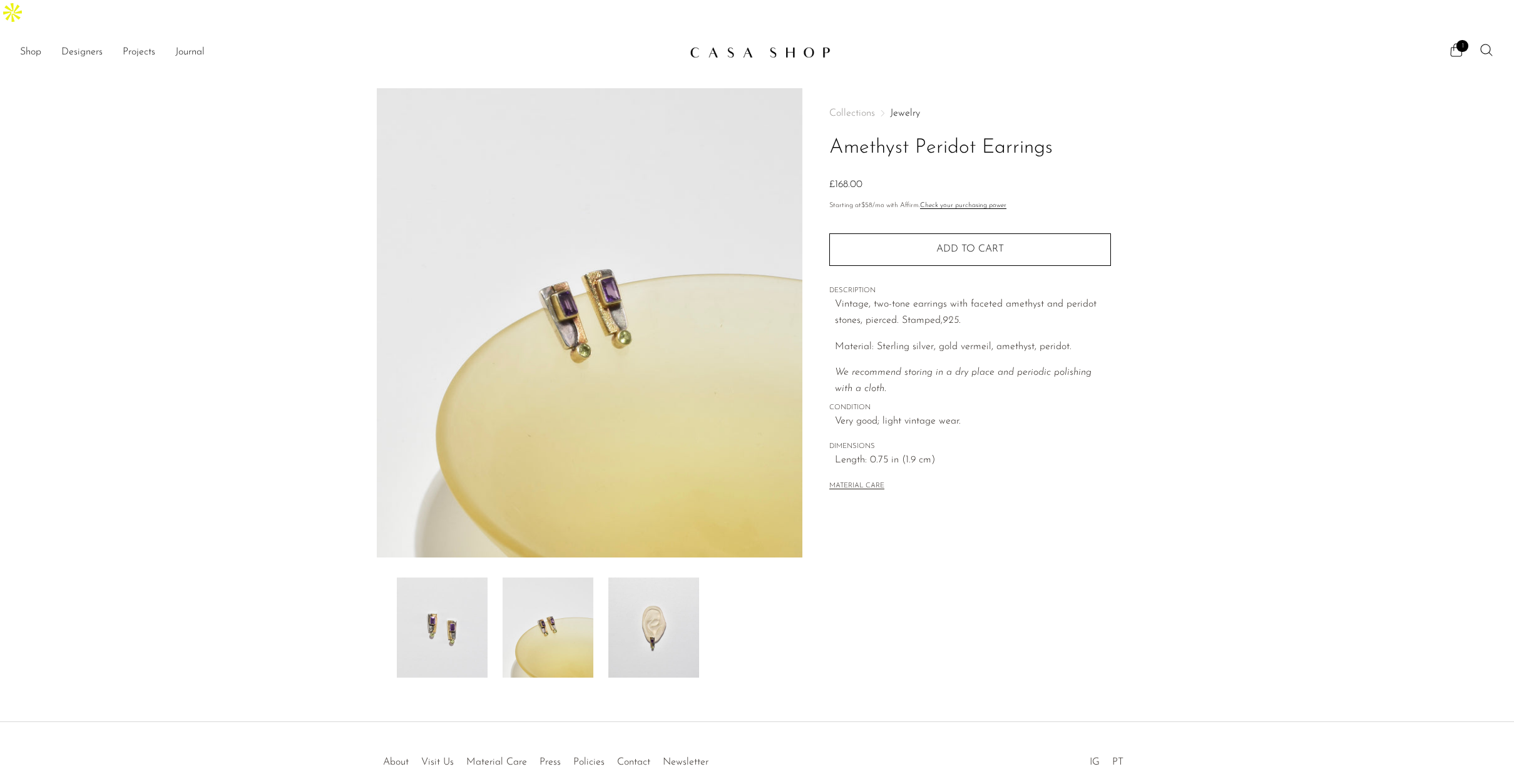
click at [461, 577] on img at bounding box center [442, 627] width 91 height 100
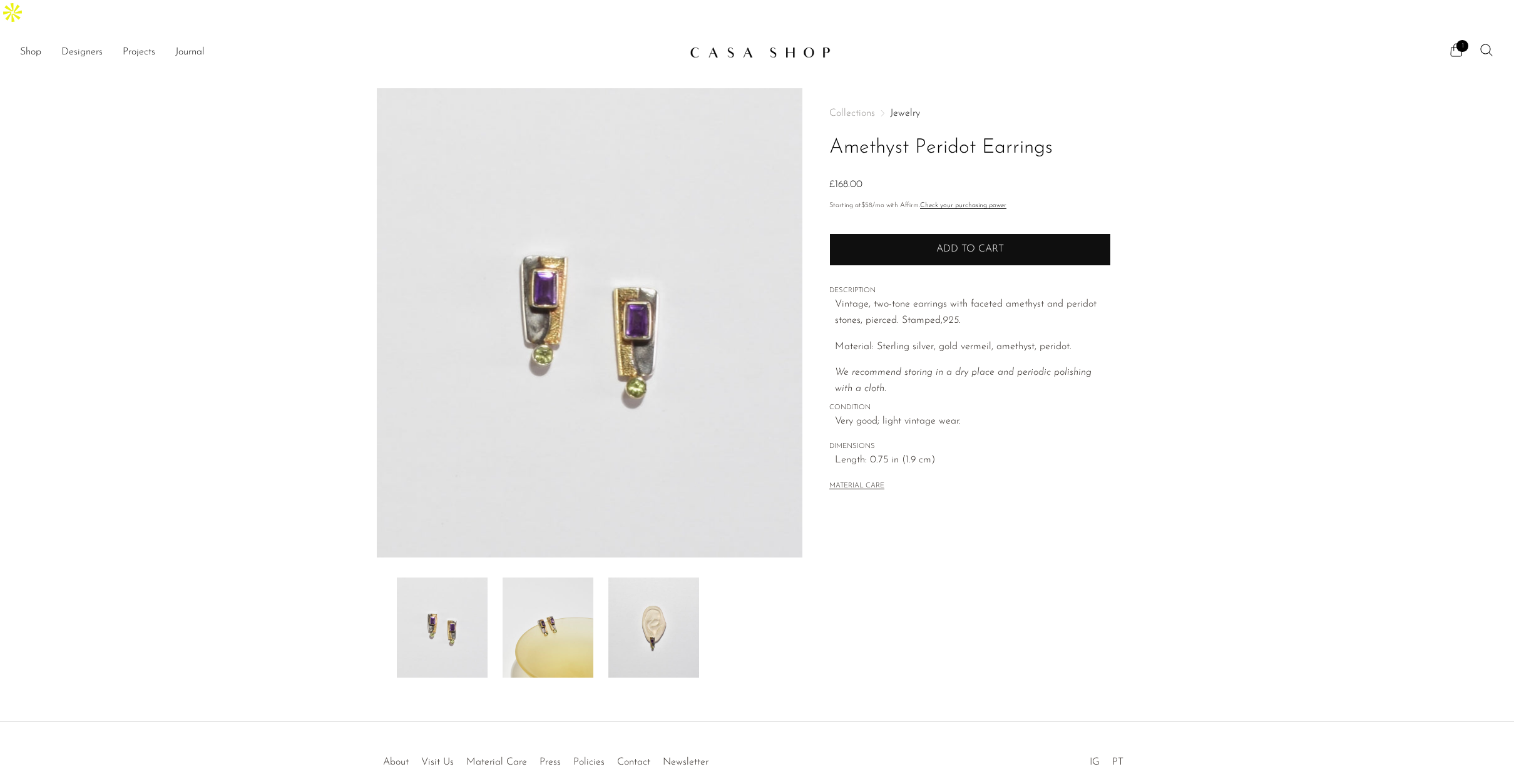
click at [952, 244] on span "Add to cart" at bounding box center [970, 249] width 68 height 10
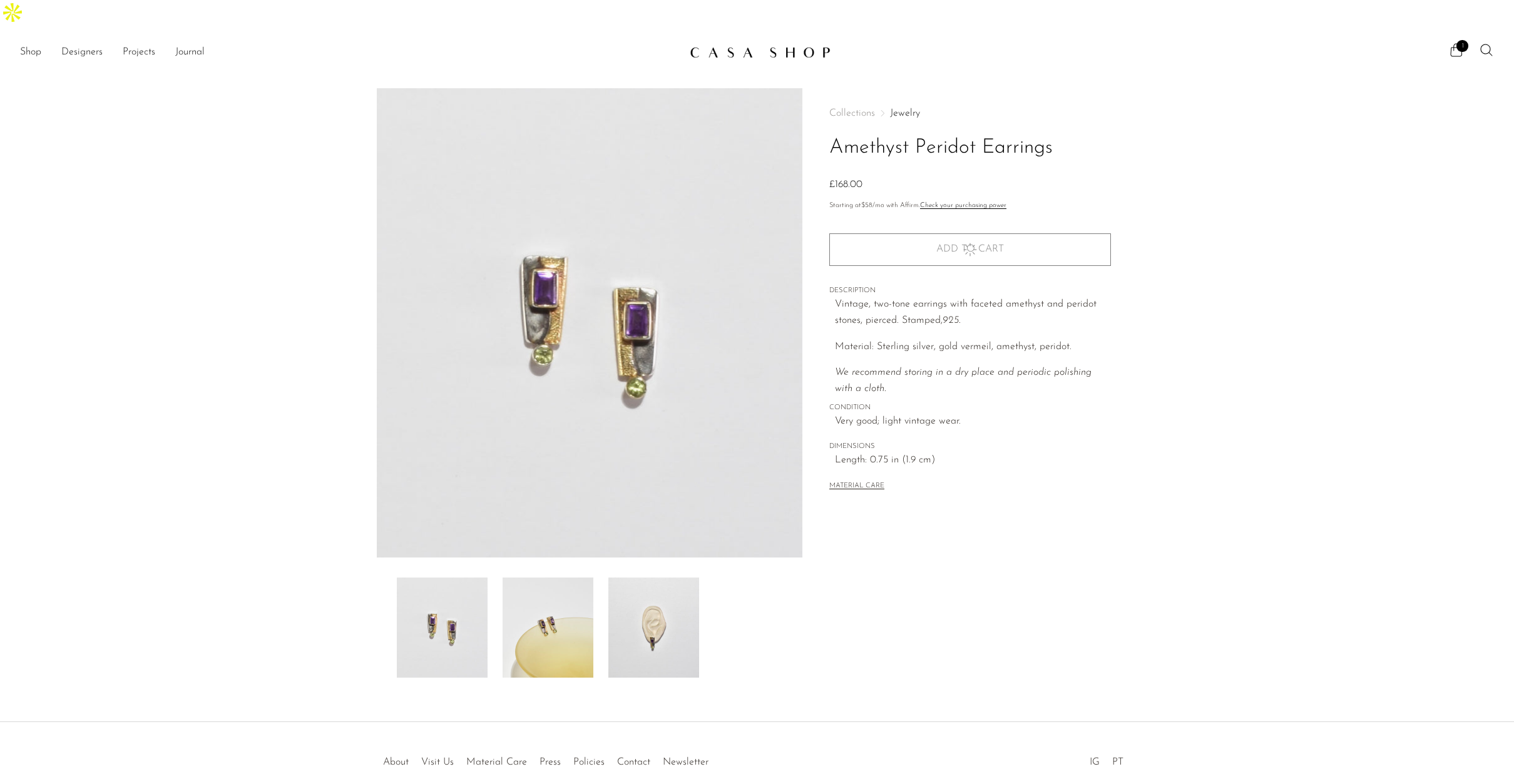
click at [904, 108] on link "Jewelry" at bounding box center [904, 113] width 30 height 10
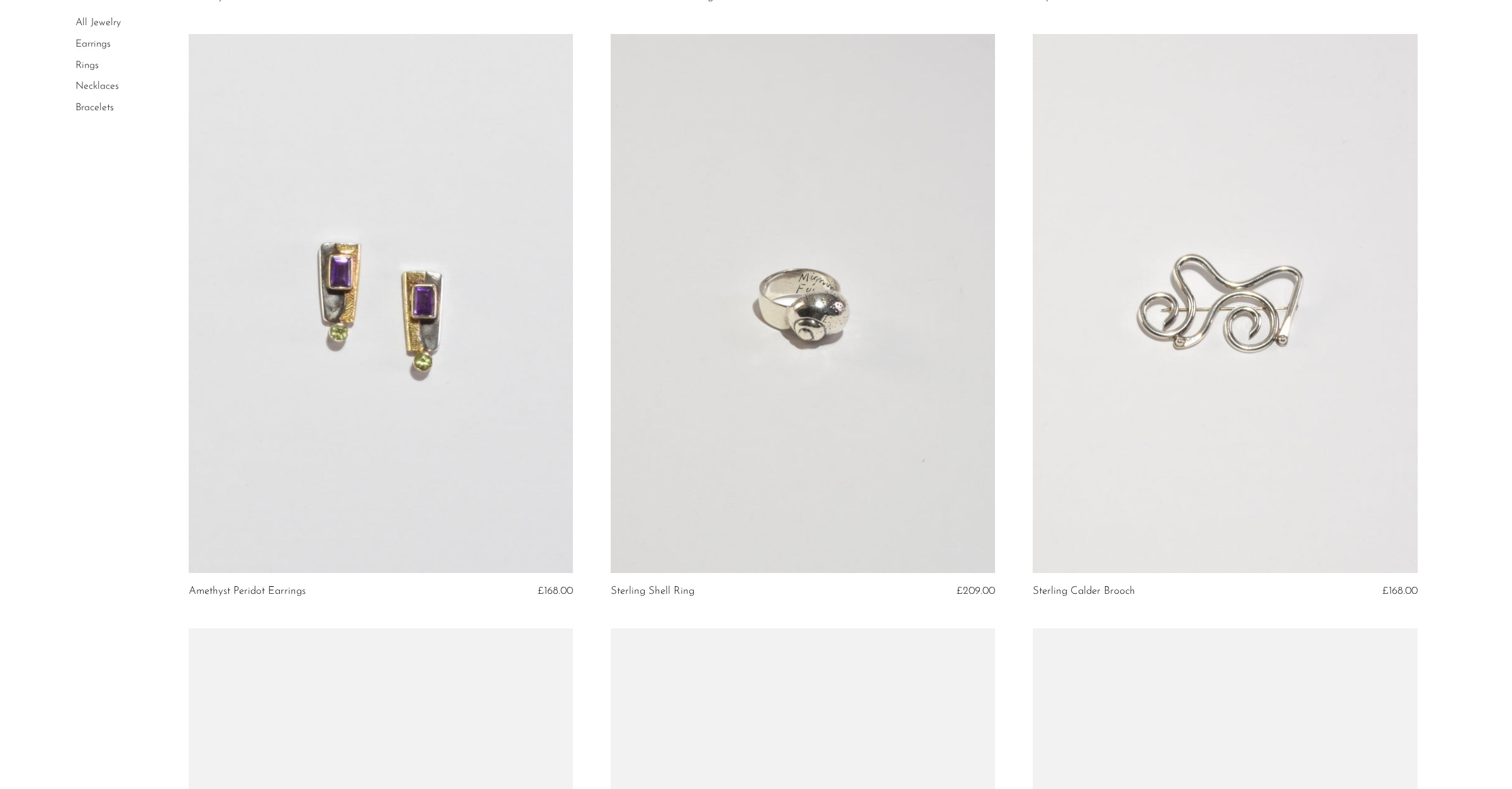
scroll to position [786, 0]
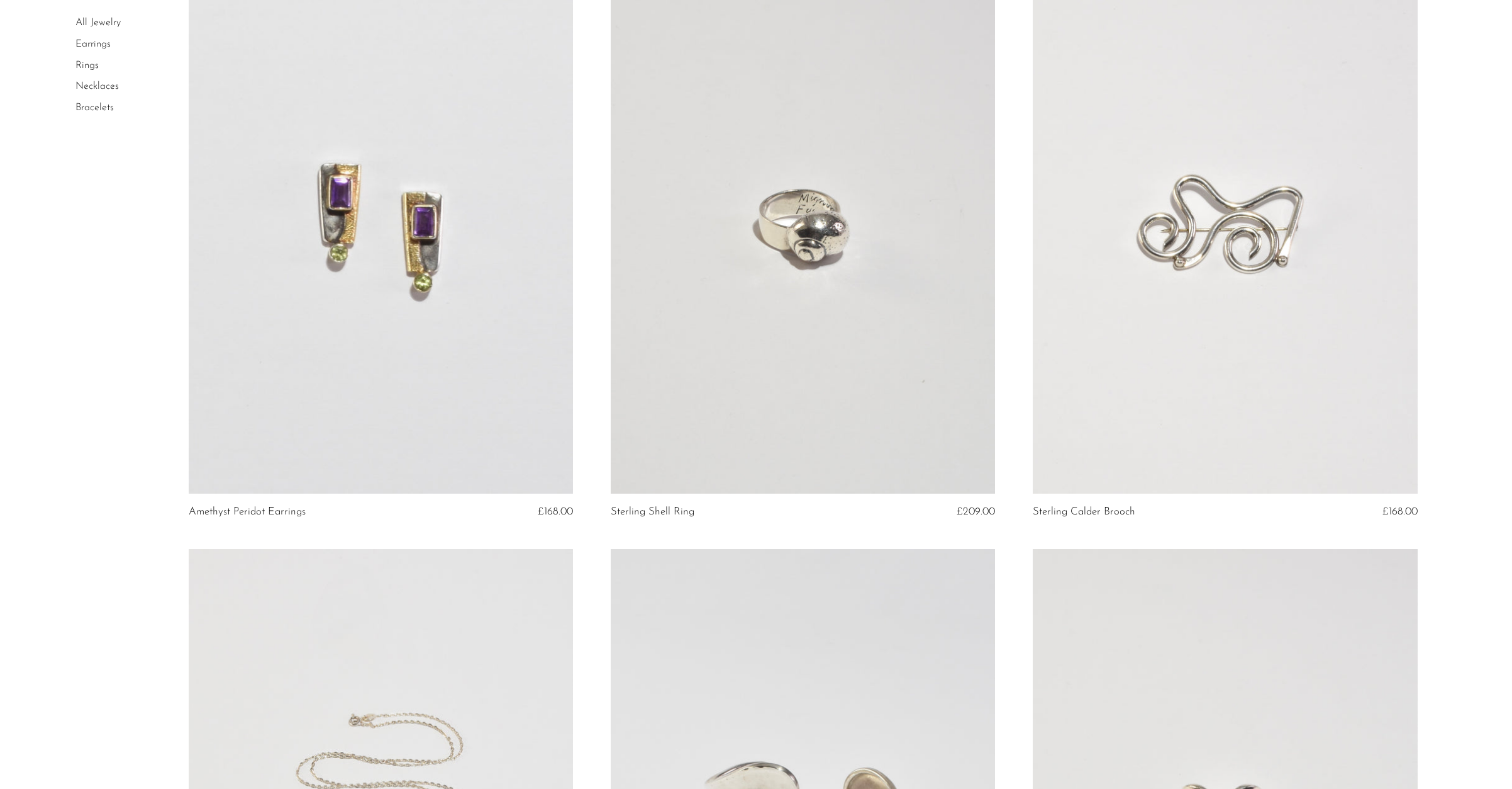
click at [1199, 354] on link at bounding box center [1225, 224] width 384 height 538
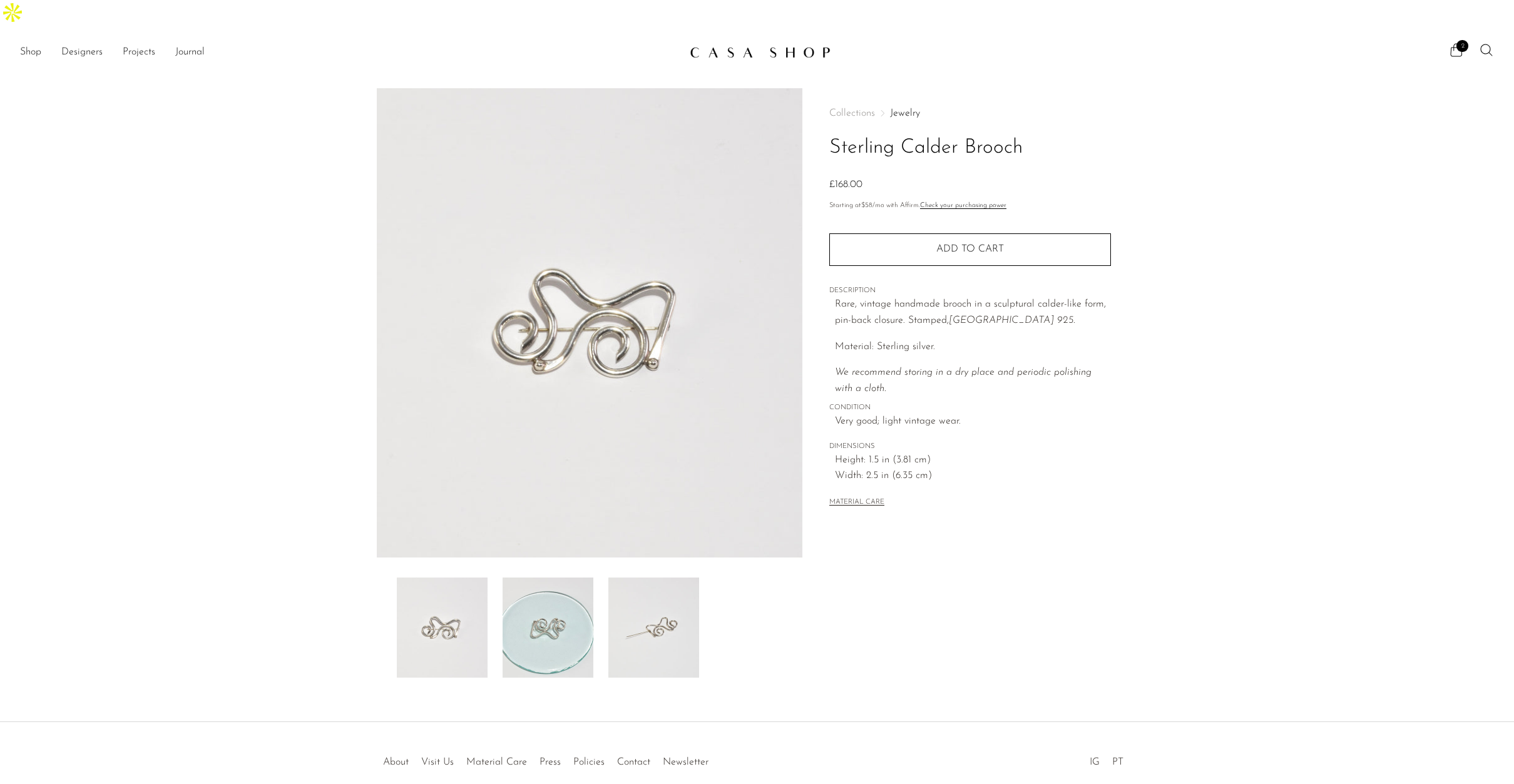
click at [665, 593] on img at bounding box center [653, 627] width 91 height 100
click at [541, 596] on img at bounding box center [547, 627] width 91 height 100
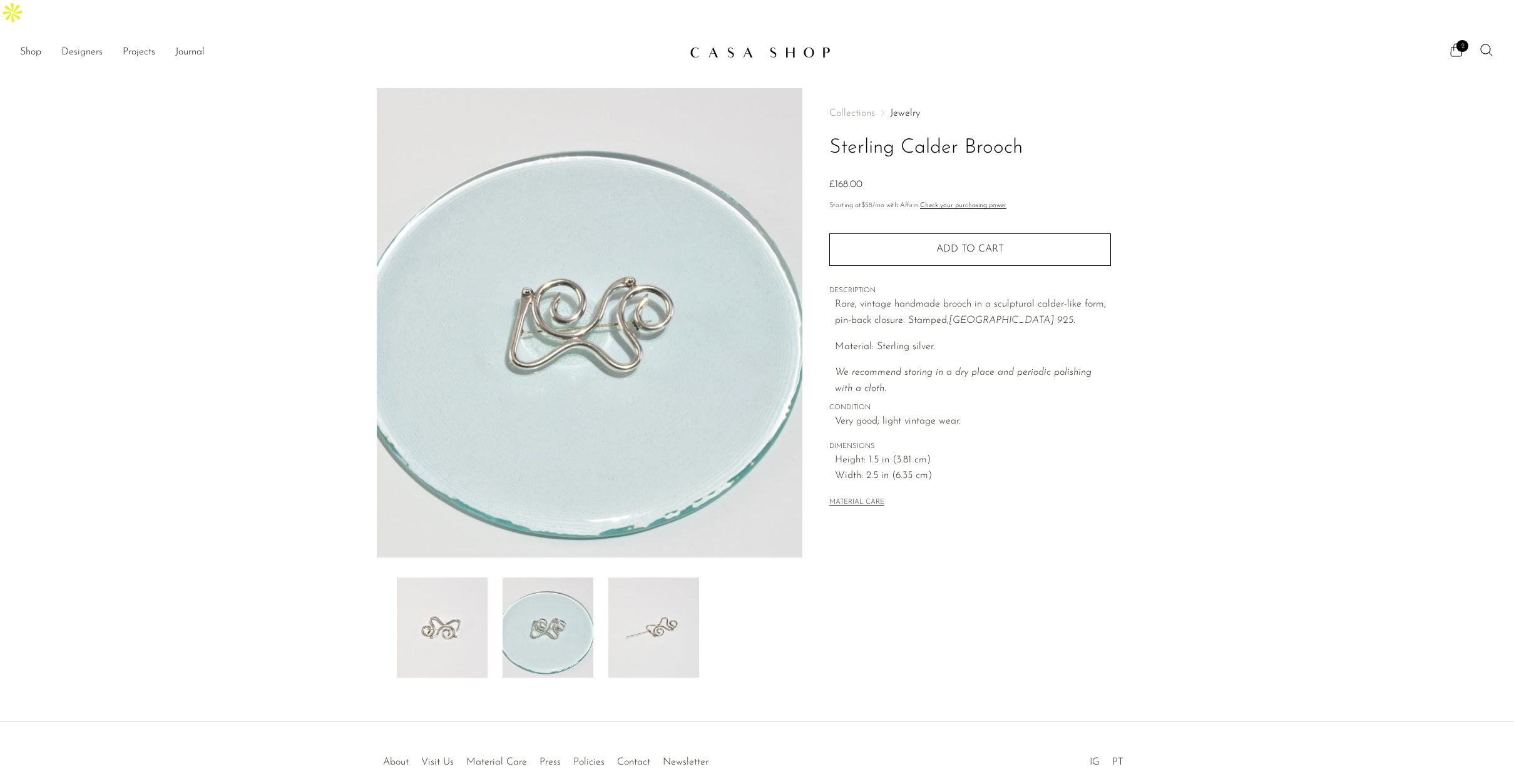
click at [665, 631] on img at bounding box center [653, 627] width 91 height 100
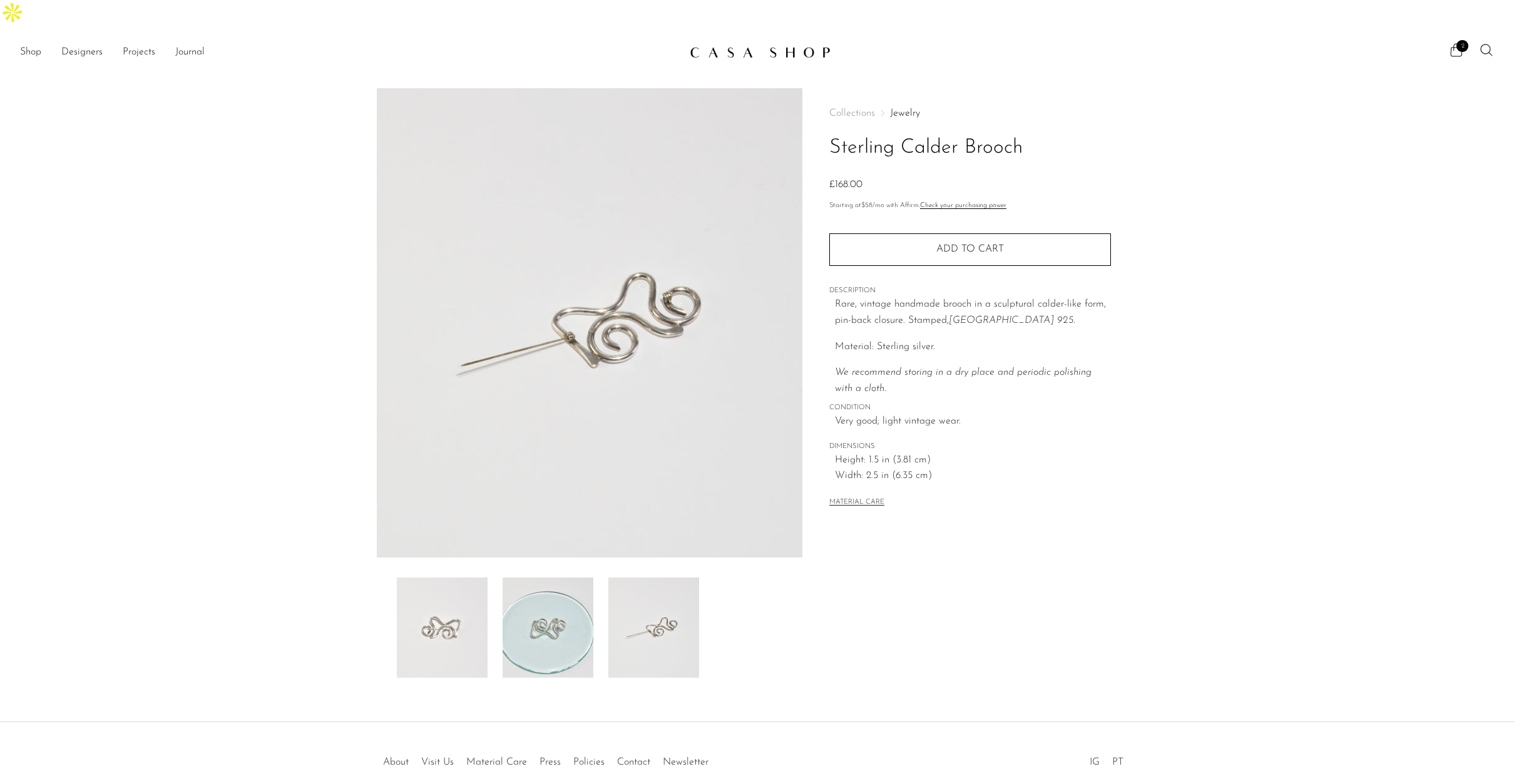
click at [440, 590] on img at bounding box center [442, 627] width 91 height 100
click at [610, 580] on img at bounding box center [653, 627] width 91 height 100
click at [531, 579] on img at bounding box center [547, 627] width 91 height 100
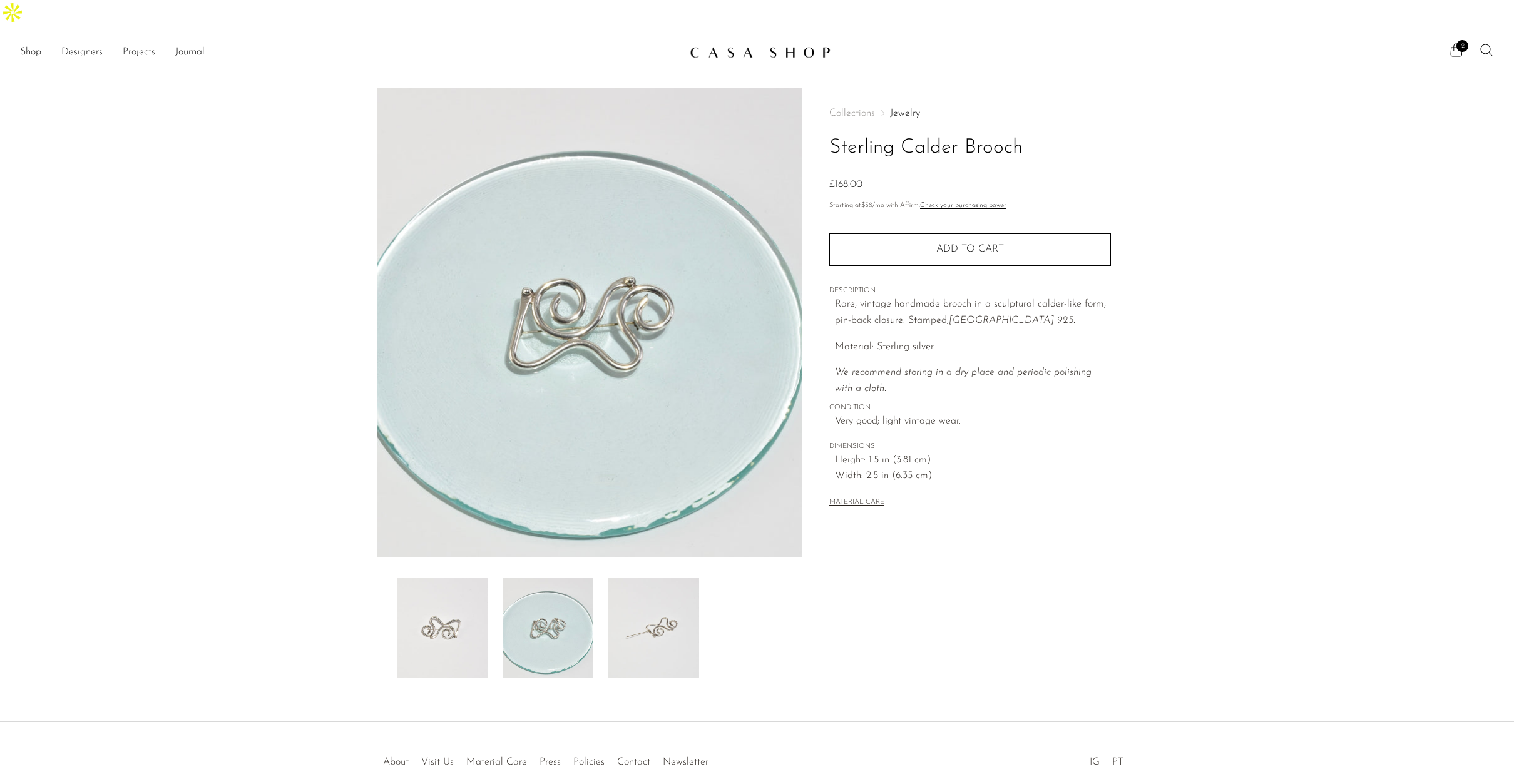
click at [674, 583] on img at bounding box center [653, 627] width 91 height 100
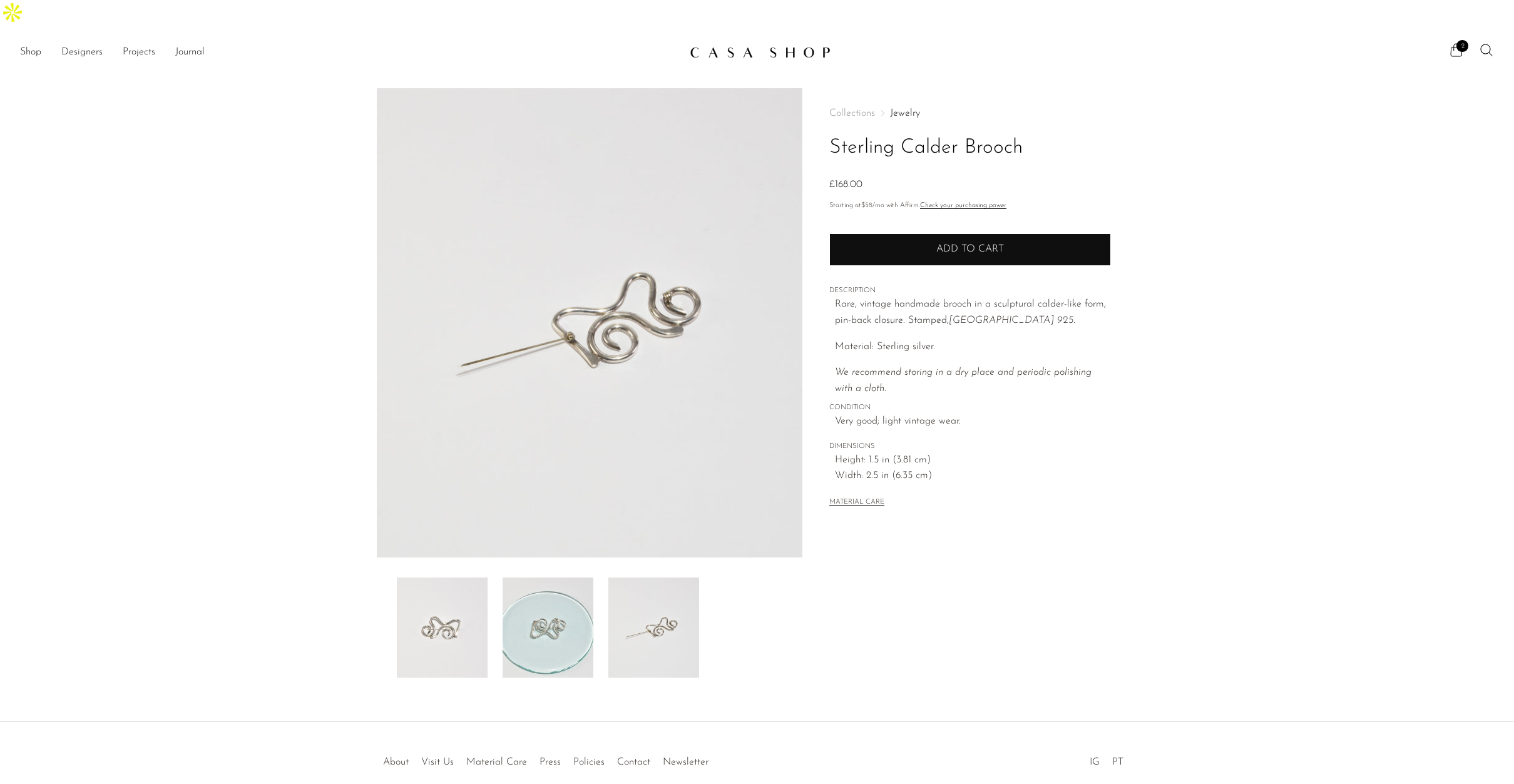
click at [1003, 244] on span "Add to cart" at bounding box center [970, 249] width 68 height 10
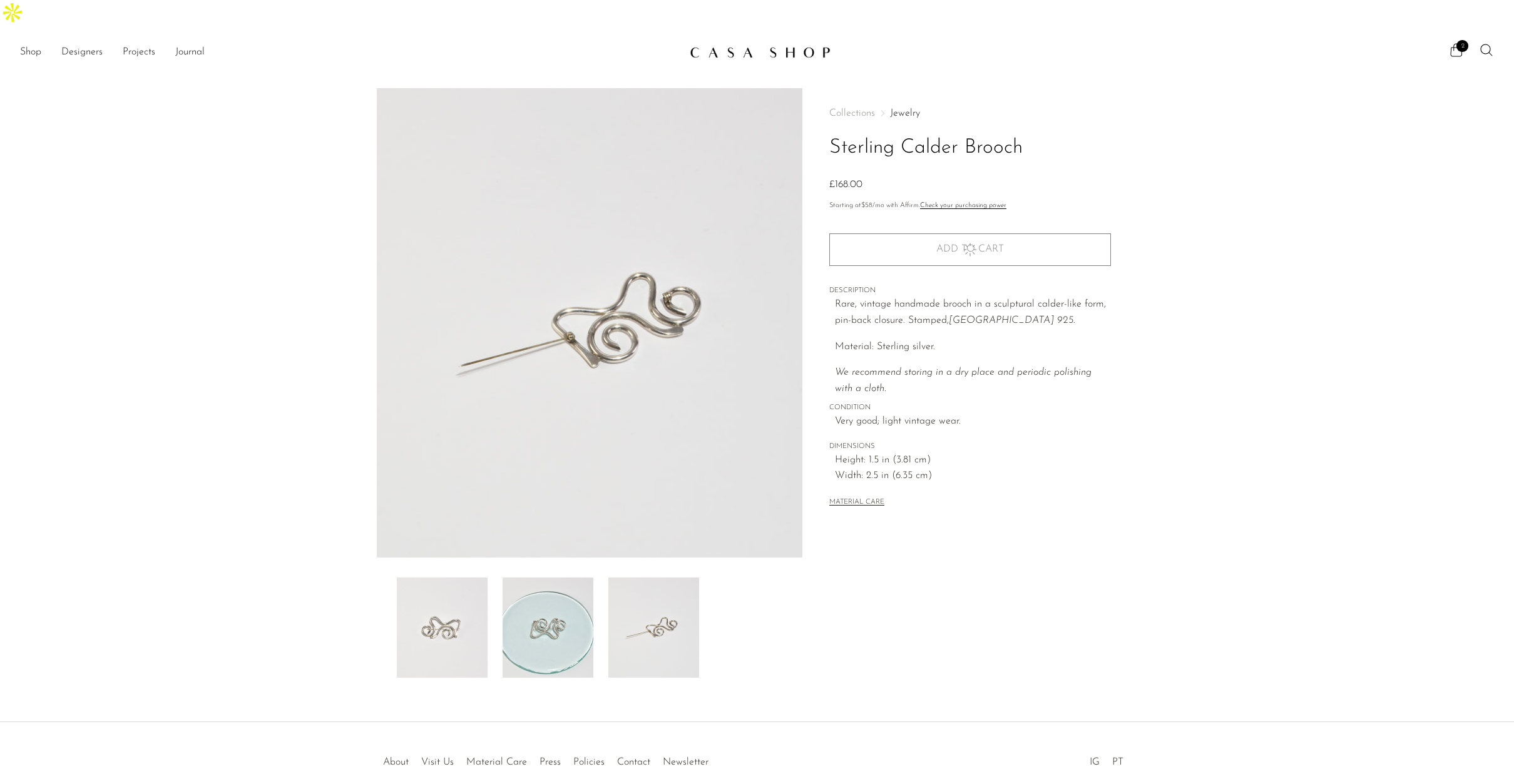
click at [903, 108] on link "Jewelry" at bounding box center [904, 113] width 30 height 10
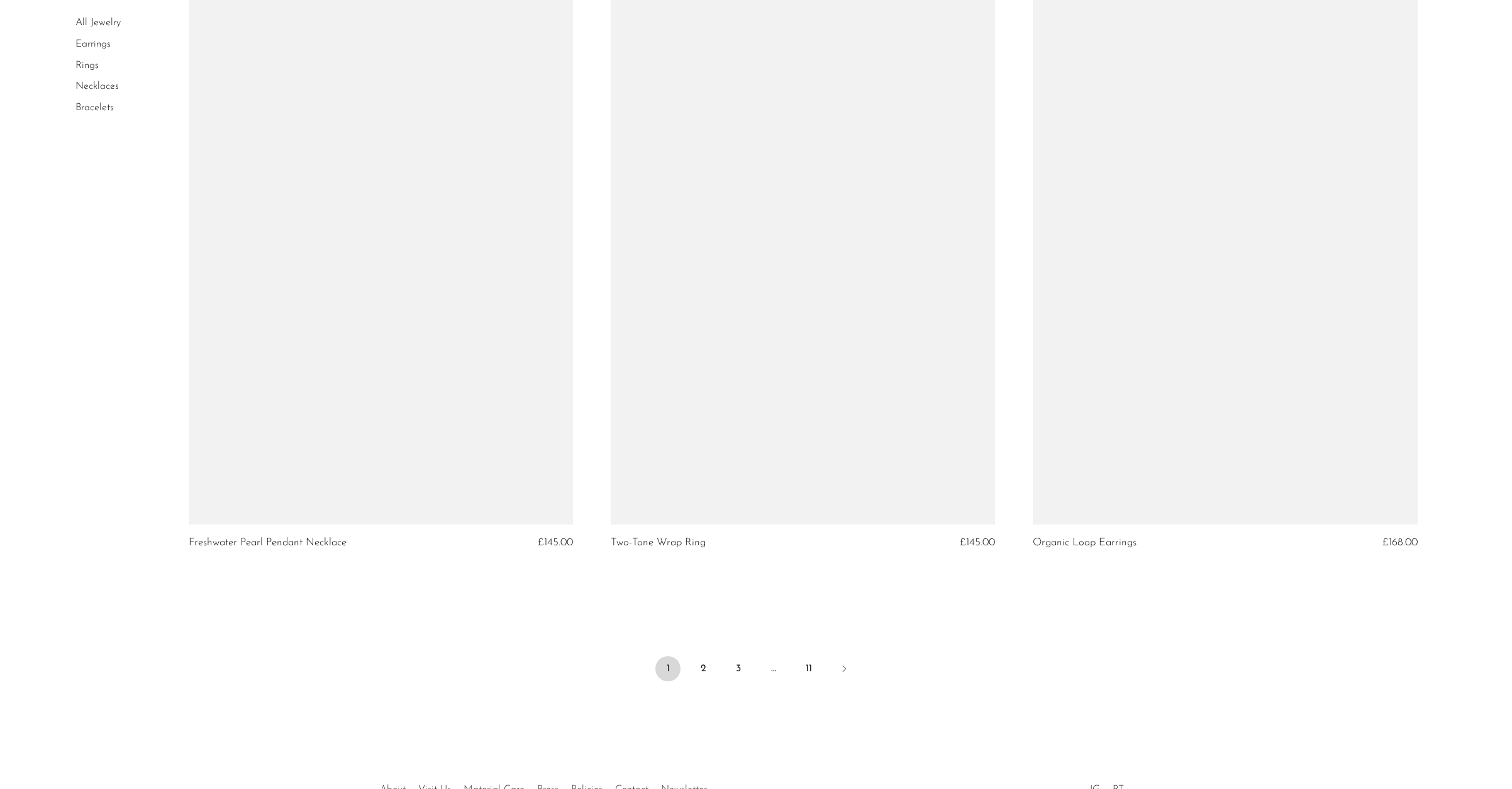
scroll to position [6750, 0]
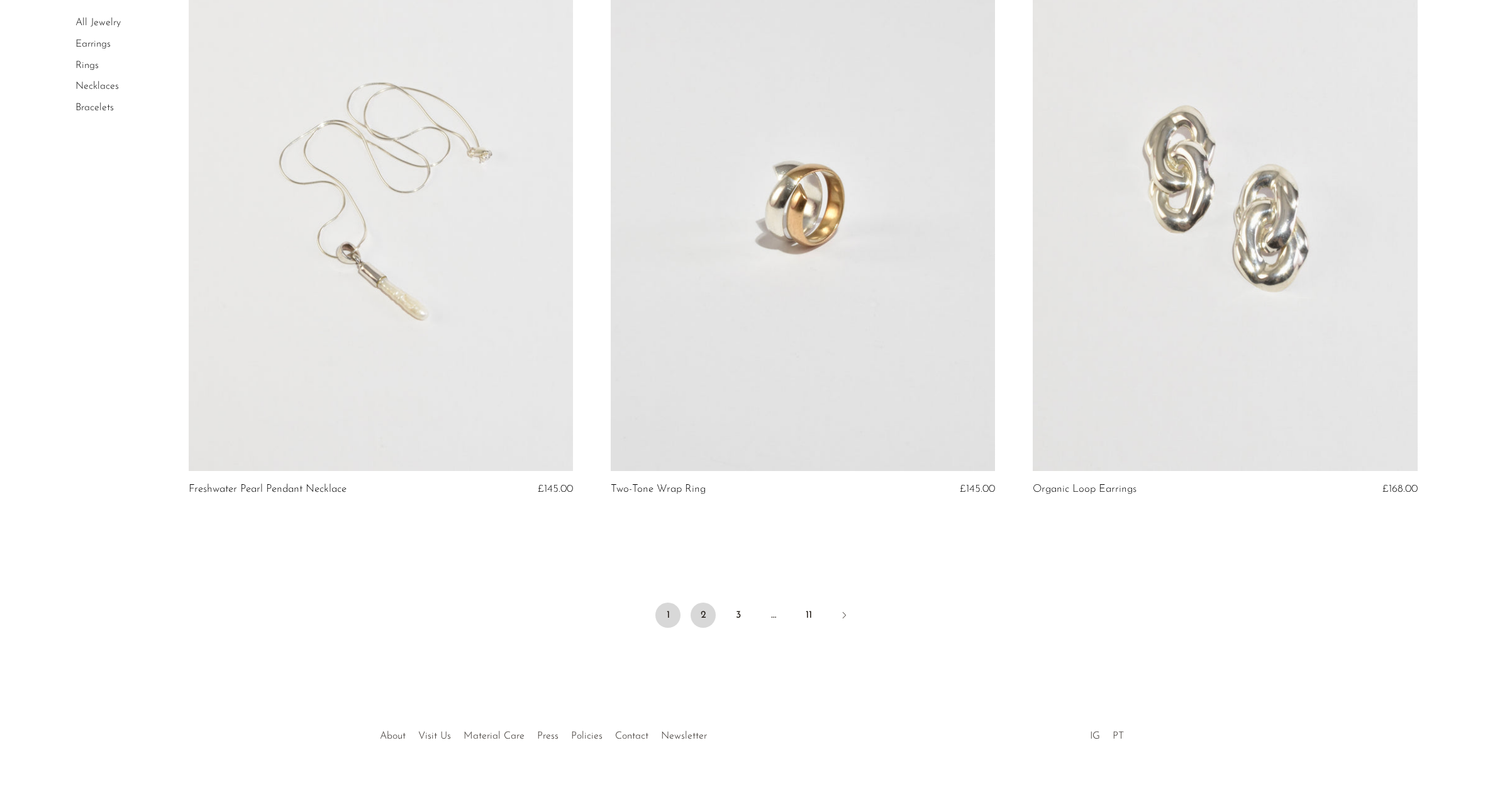
click at [705, 603] on link "2" at bounding box center [704, 615] width 26 height 26
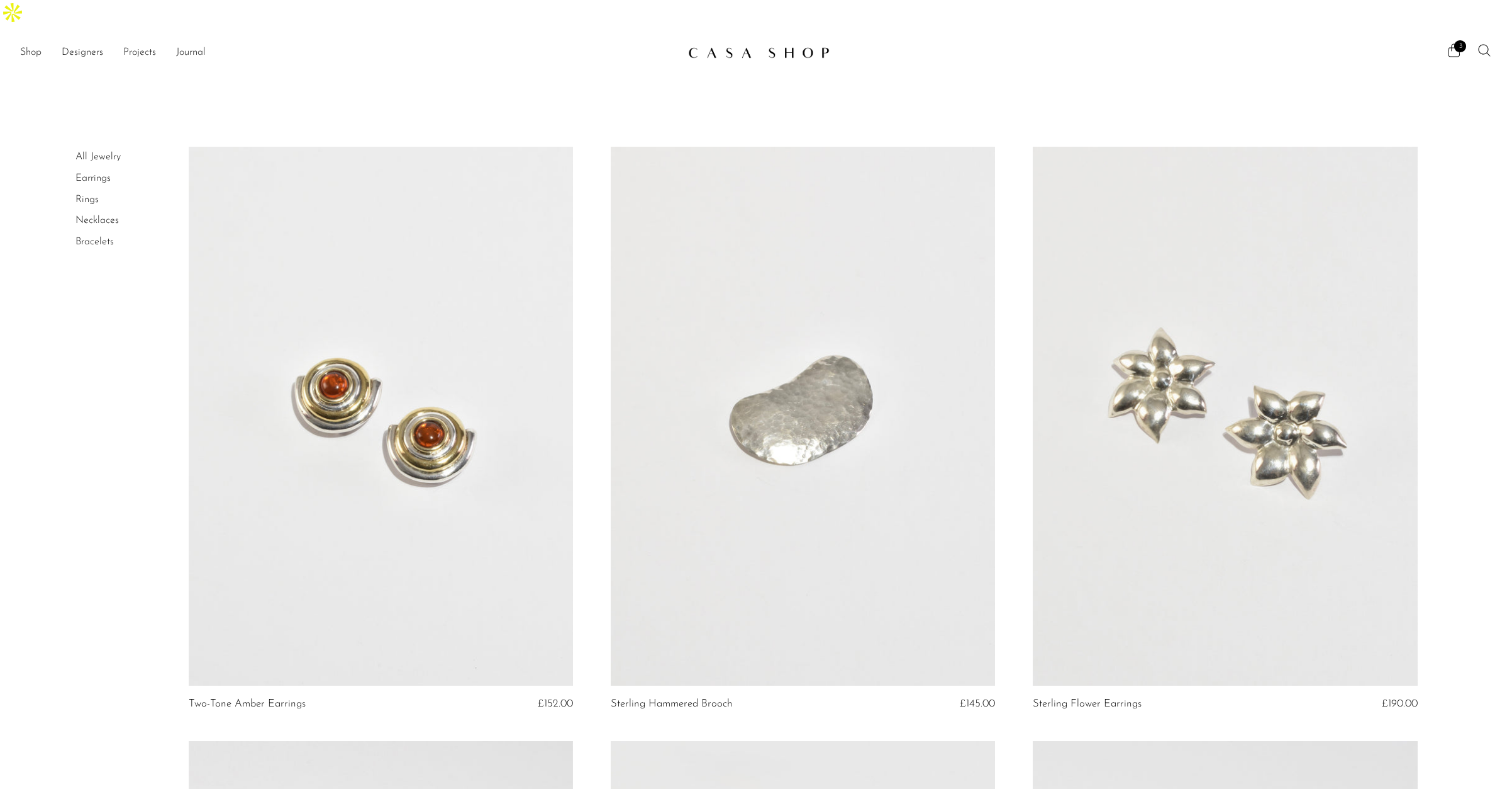
click at [1457, 40] on span "3" at bounding box center [1460, 46] width 12 height 12
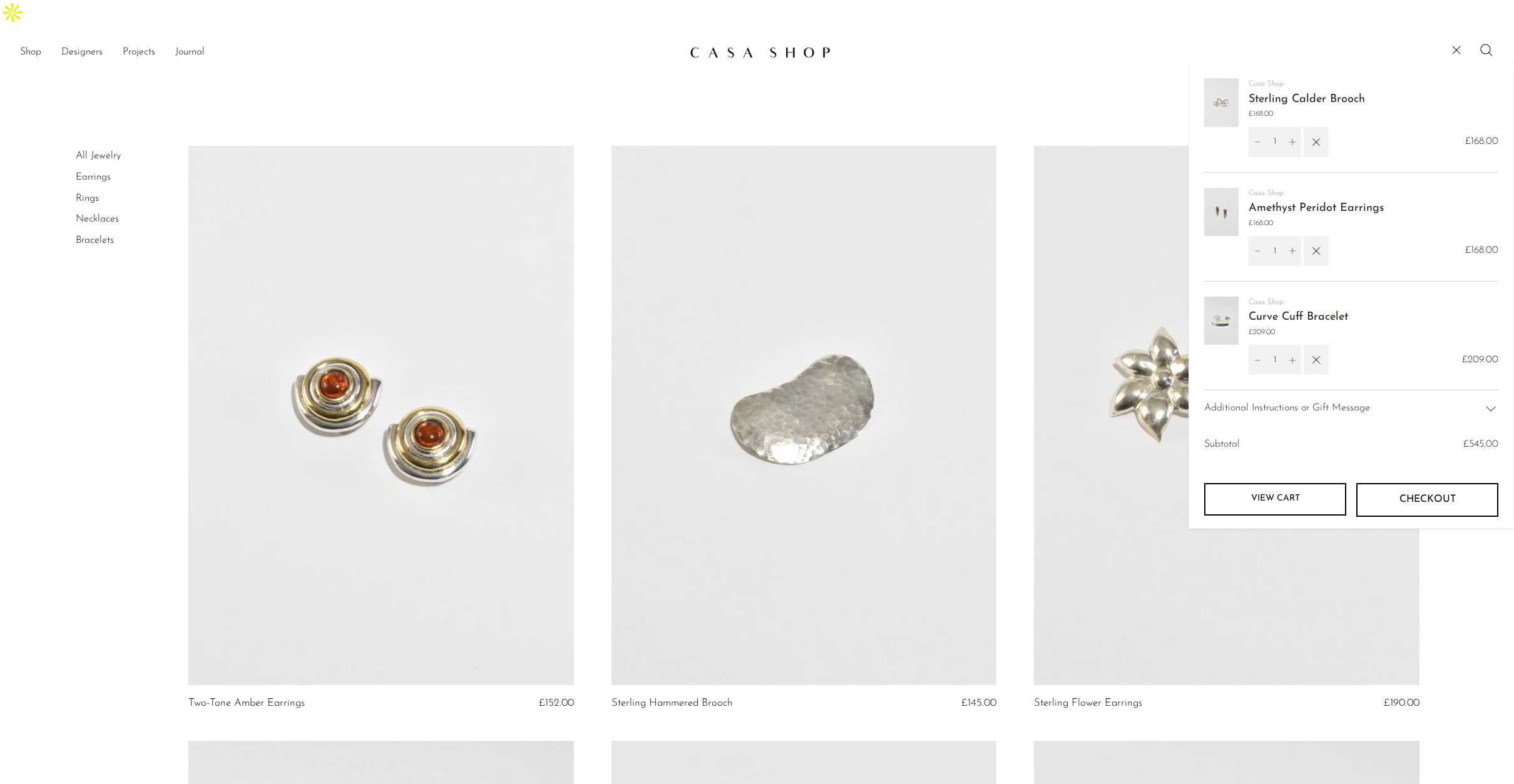
click at [1393, 483] on button "Checkout" at bounding box center [1427, 500] width 142 height 33
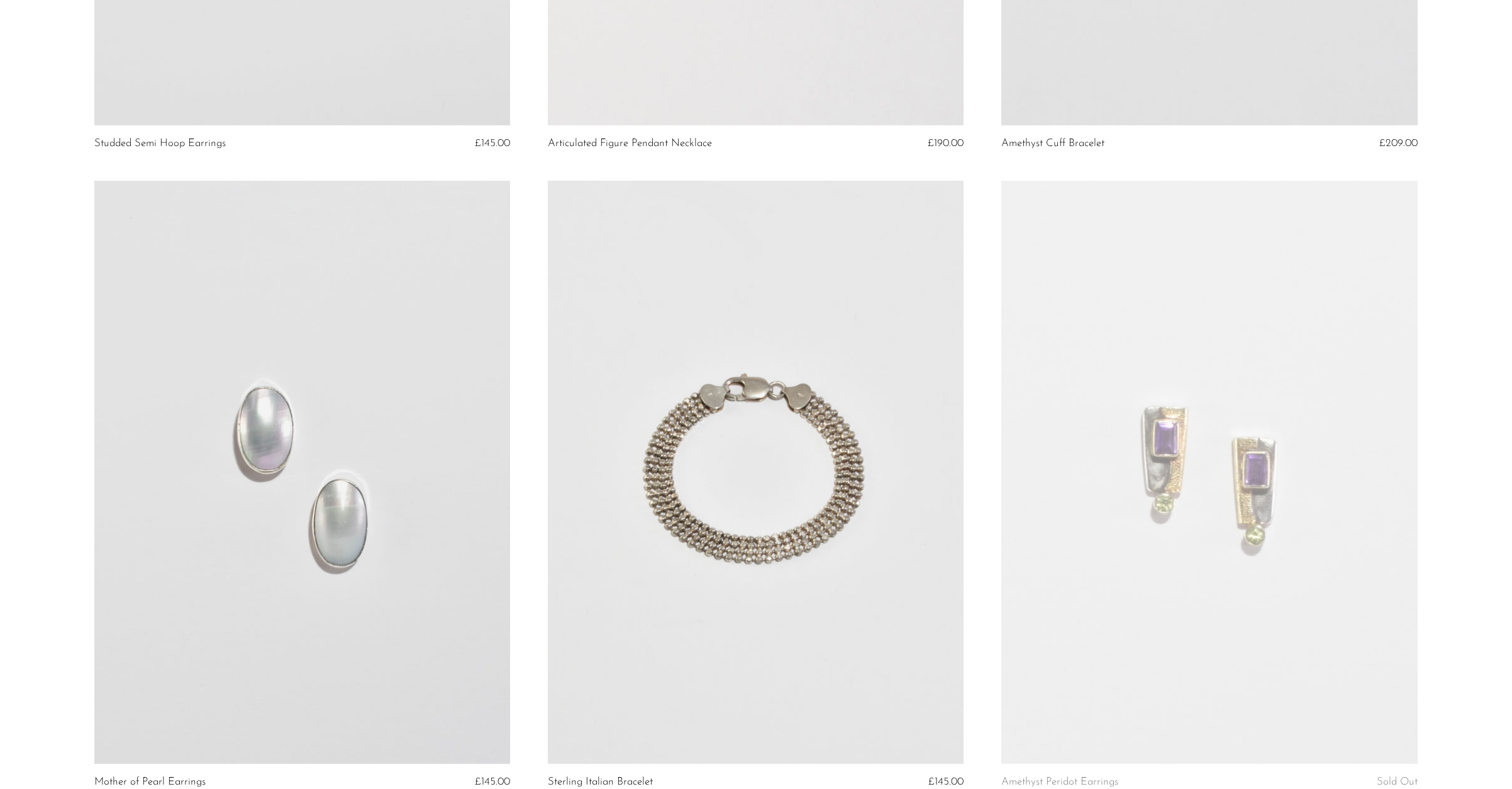
scroll to position [2039, 0]
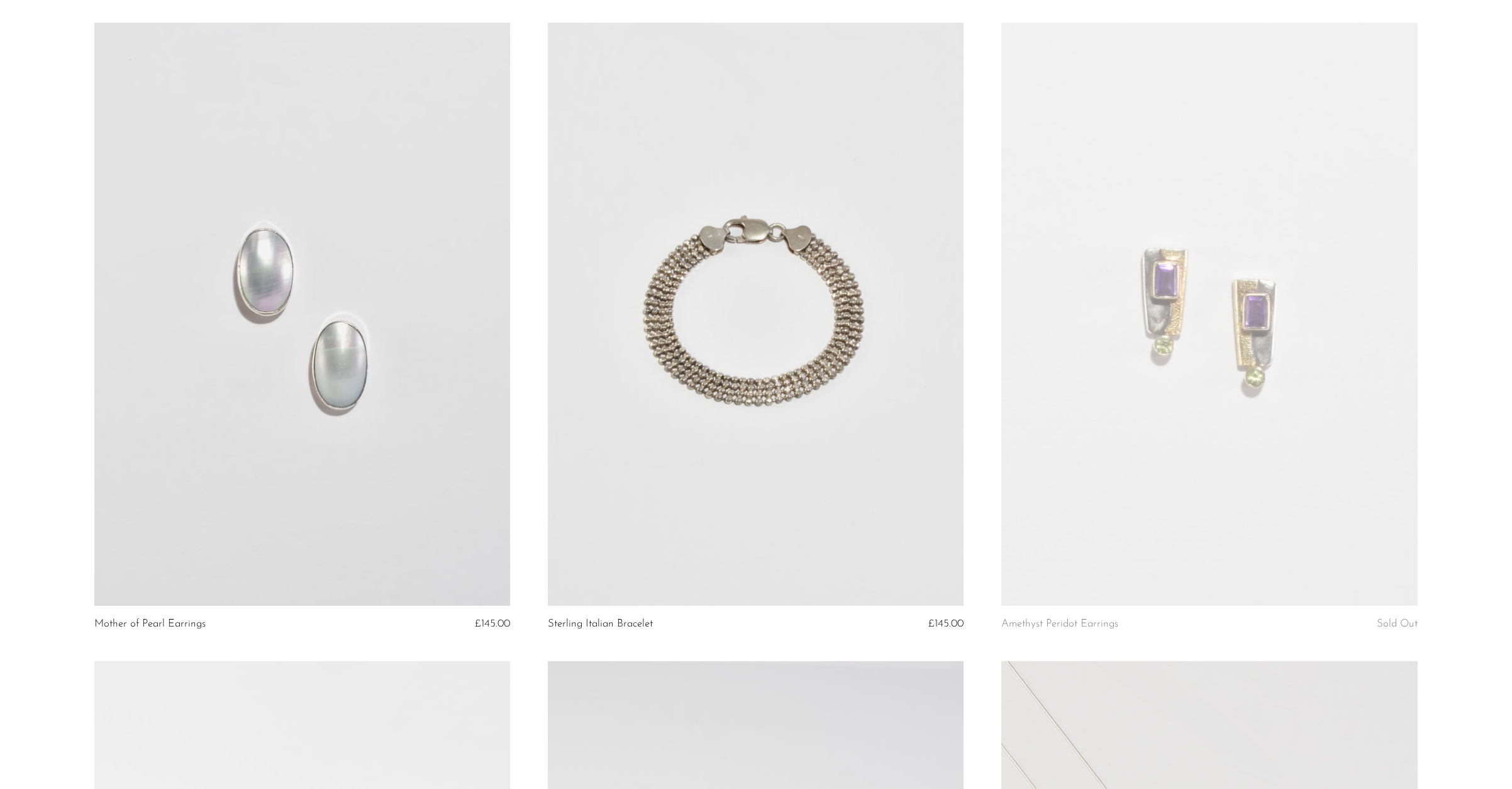
click at [1173, 310] on link at bounding box center [1209, 314] width 416 height 583
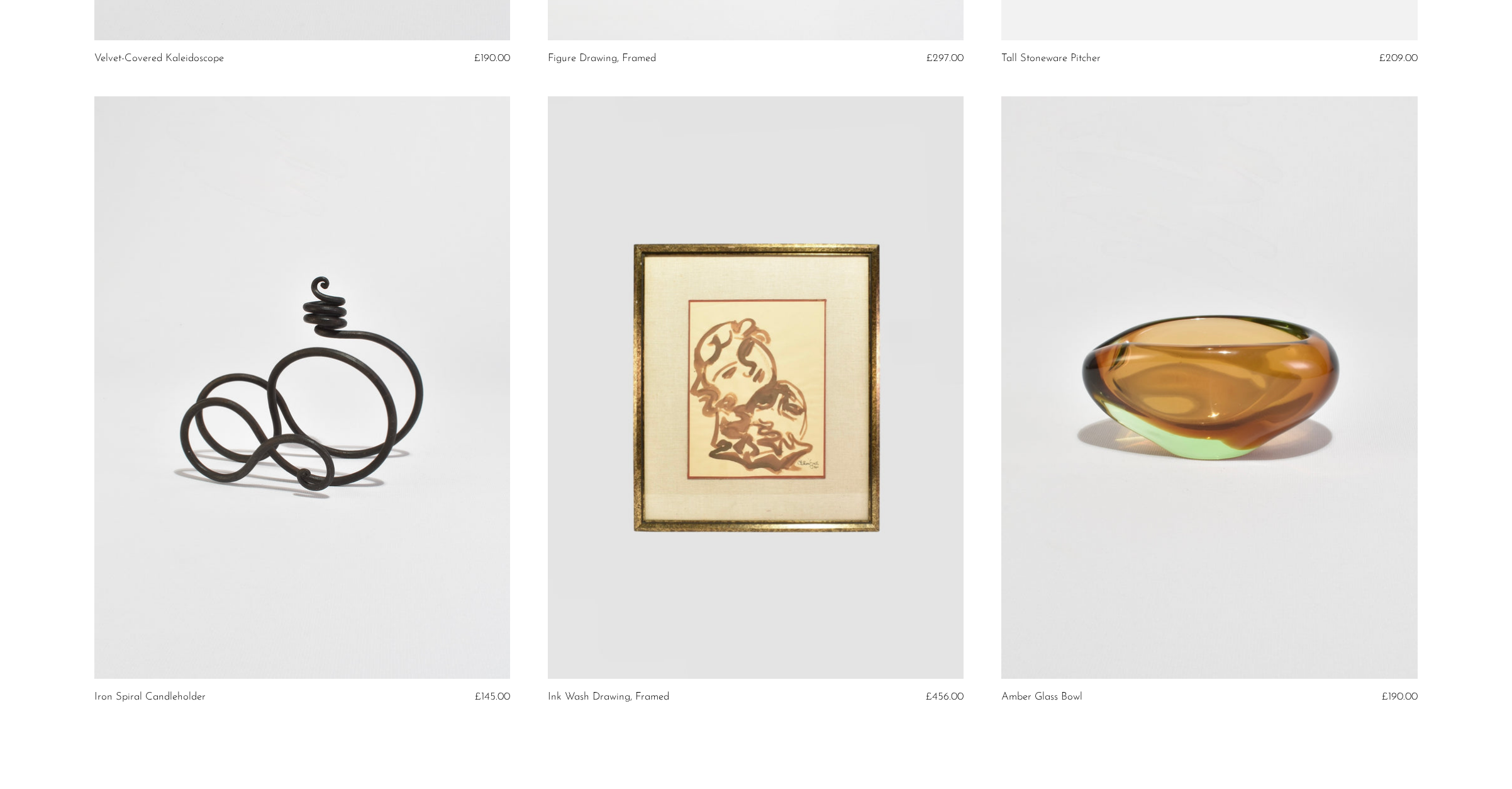
scroll to position [7279, 0]
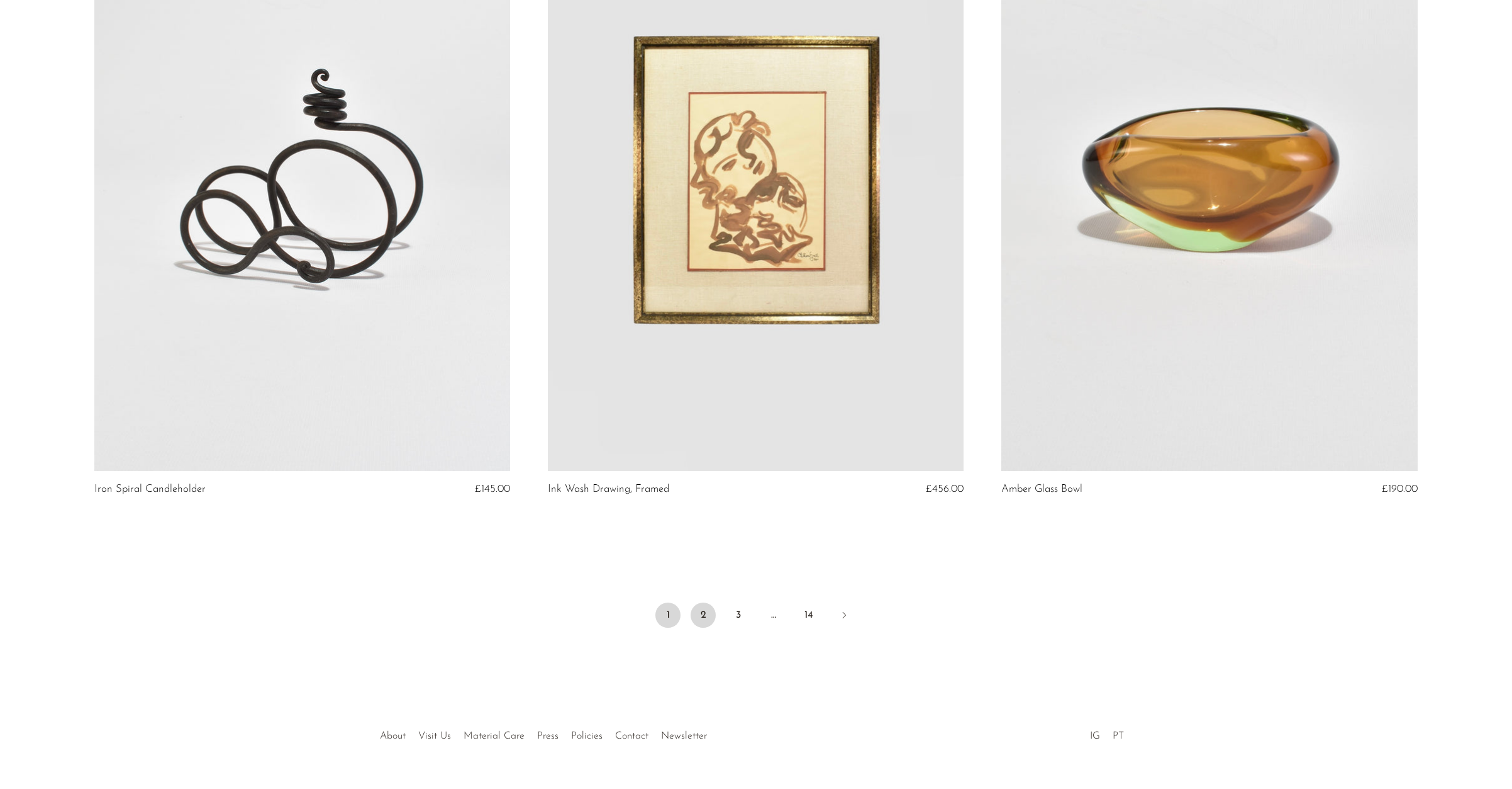
click at [702, 603] on link "2" at bounding box center [704, 615] width 26 height 26
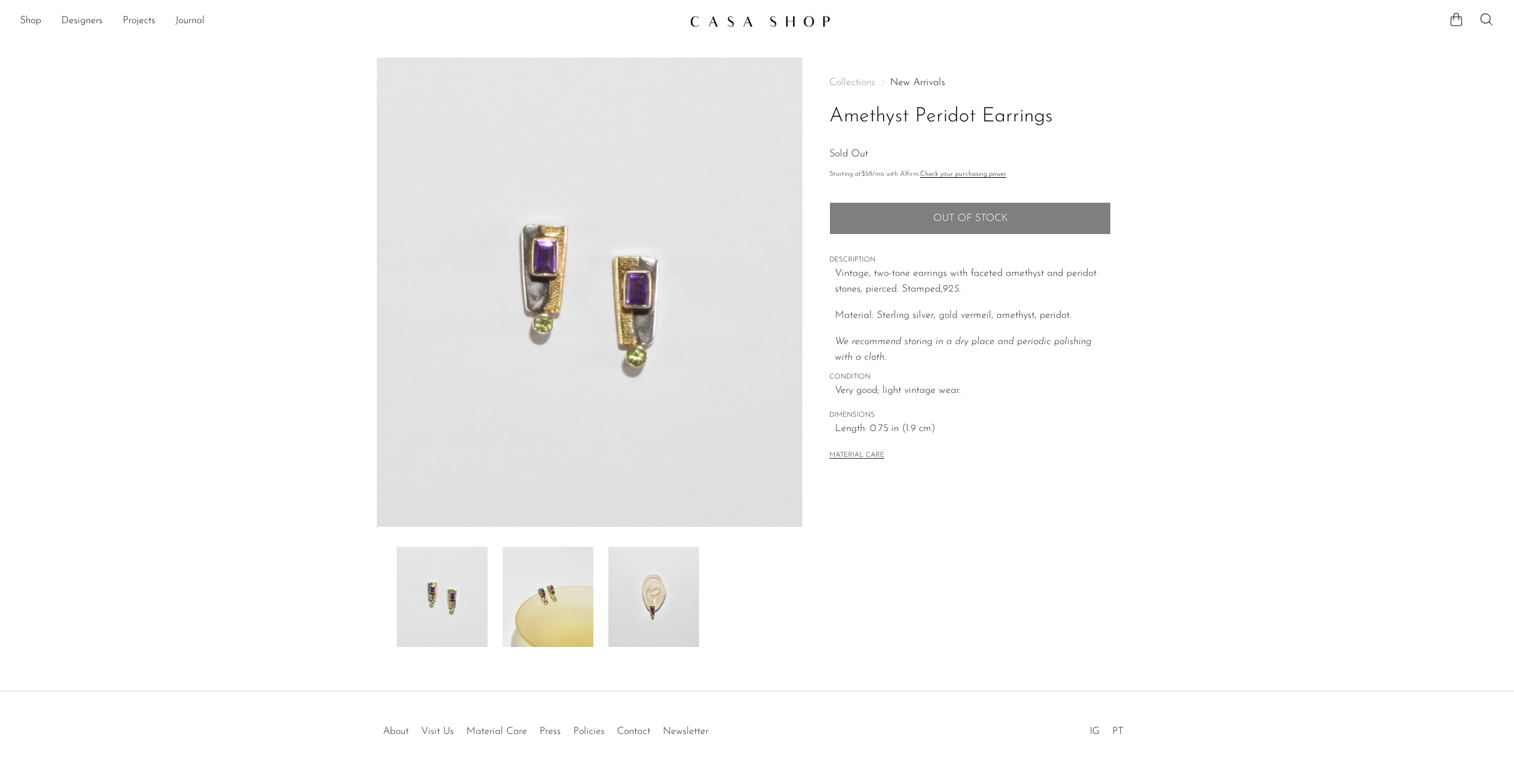
click at [605, 259] on img at bounding box center [589, 292] width 427 height 469
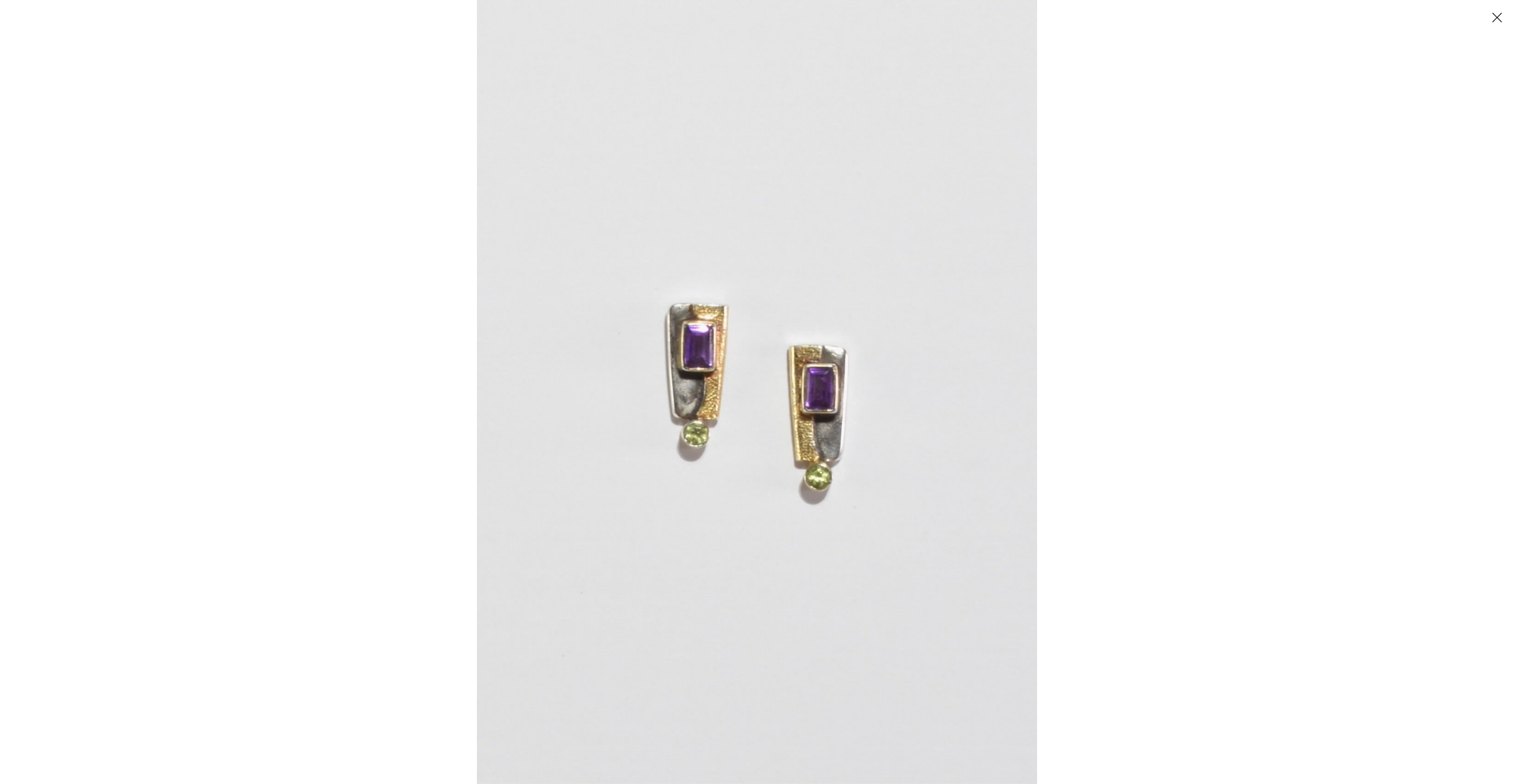
click at [771, 397] on img at bounding box center [756, 392] width 560 height 784
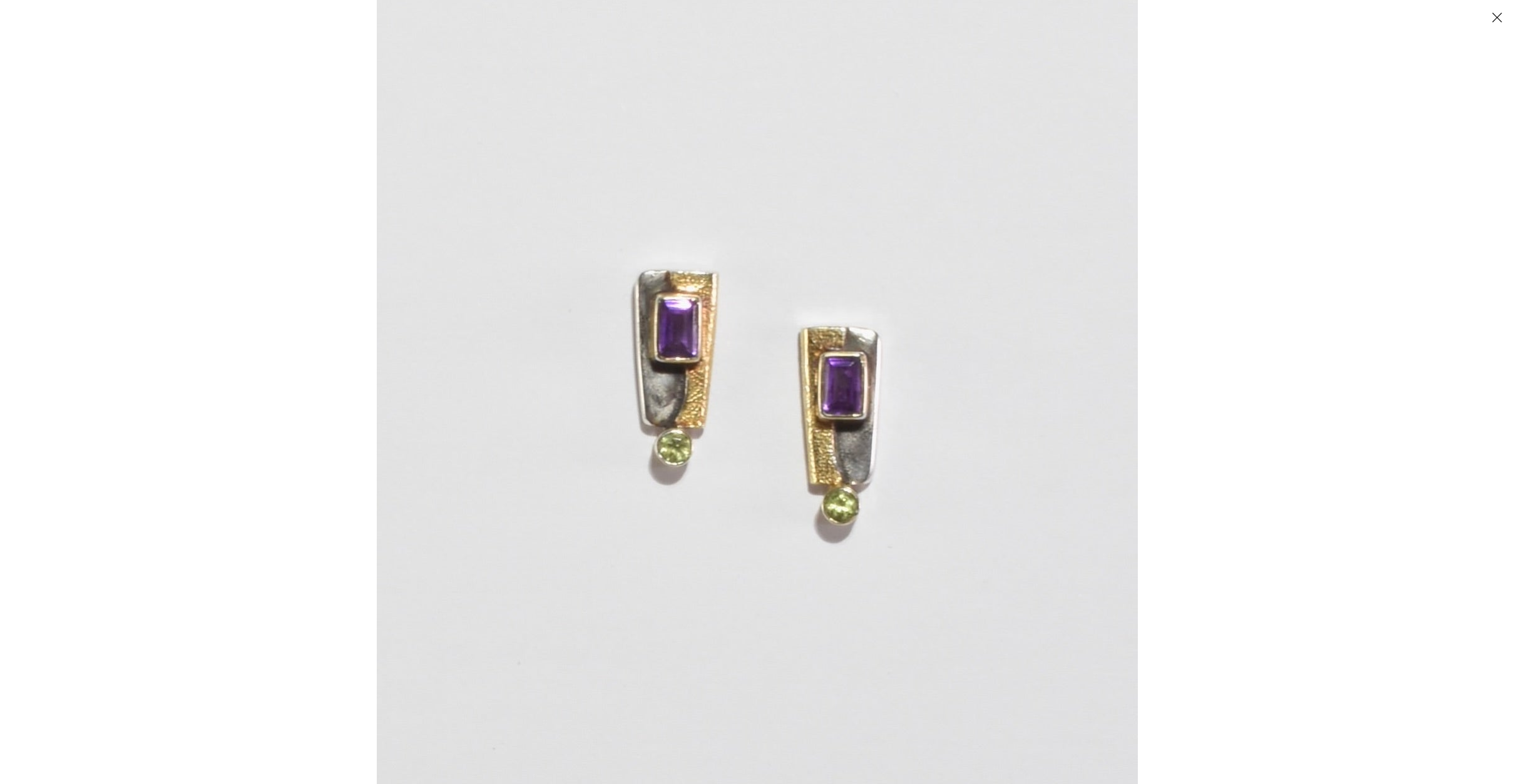
click at [771, 398] on img at bounding box center [757, 390] width 761 height 1064
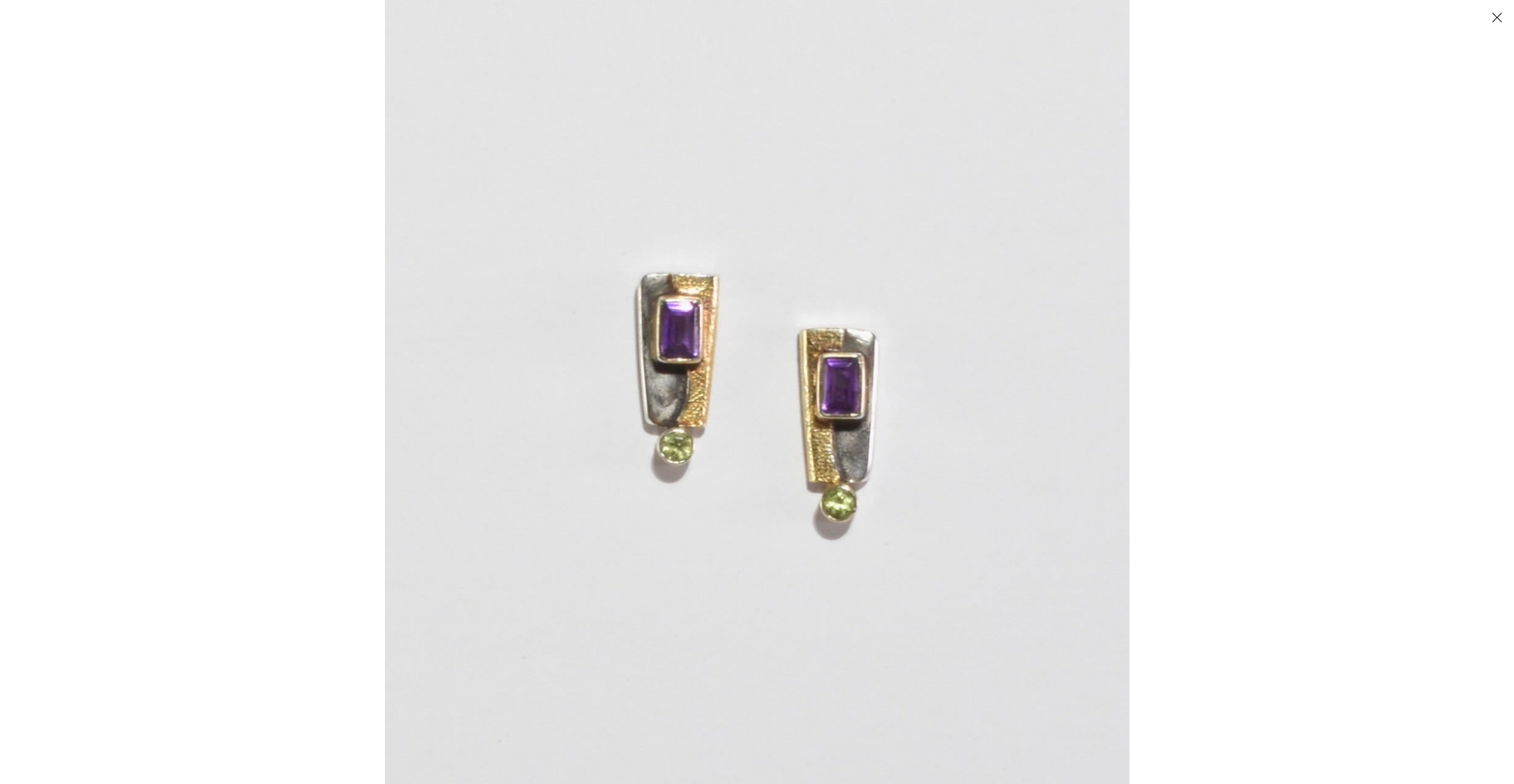
click at [771, 398] on img at bounding box center [756, 390] width 744 height 1041
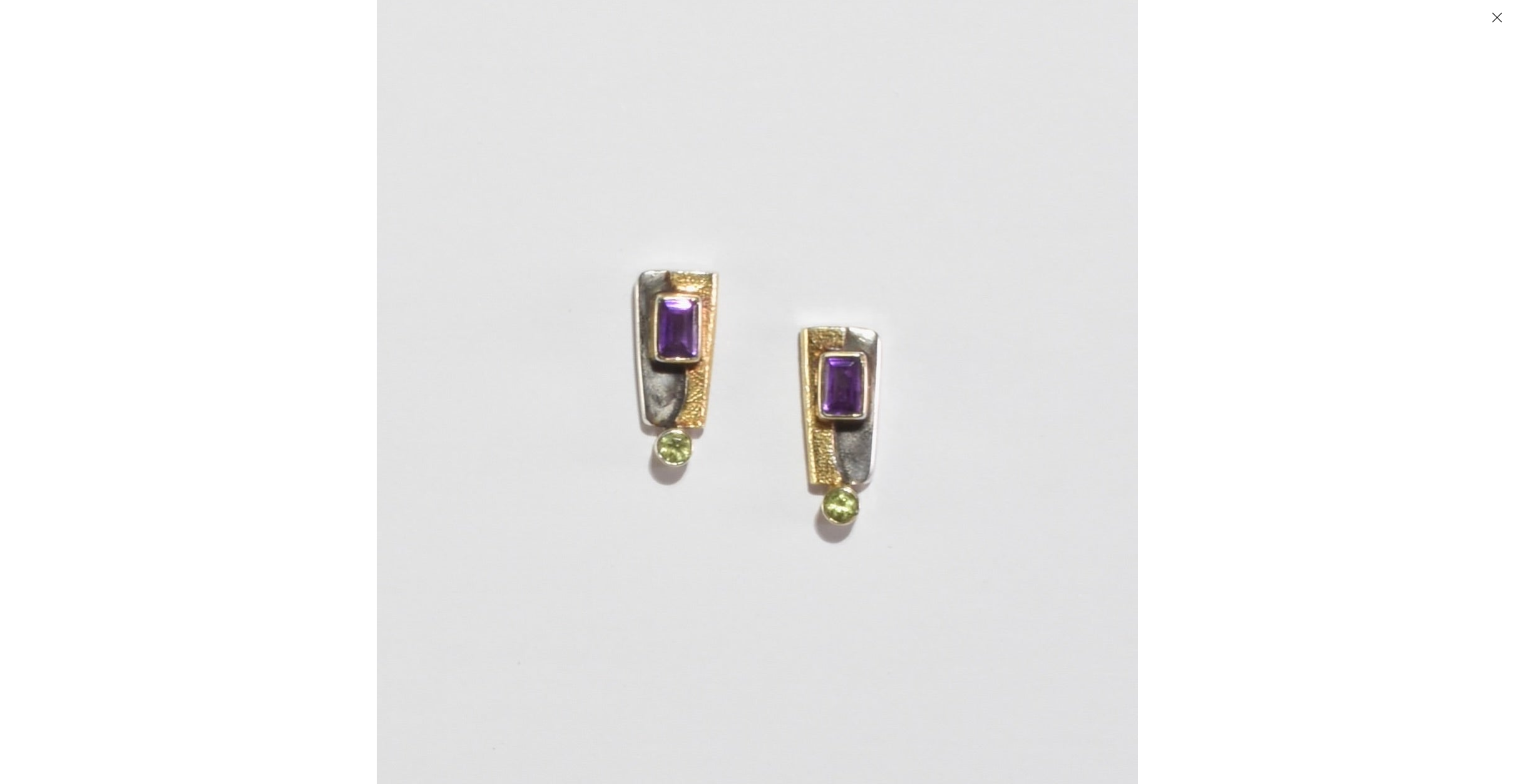
click at [771, 398] on img at bounding box center [757, 390] width 761 height 1064
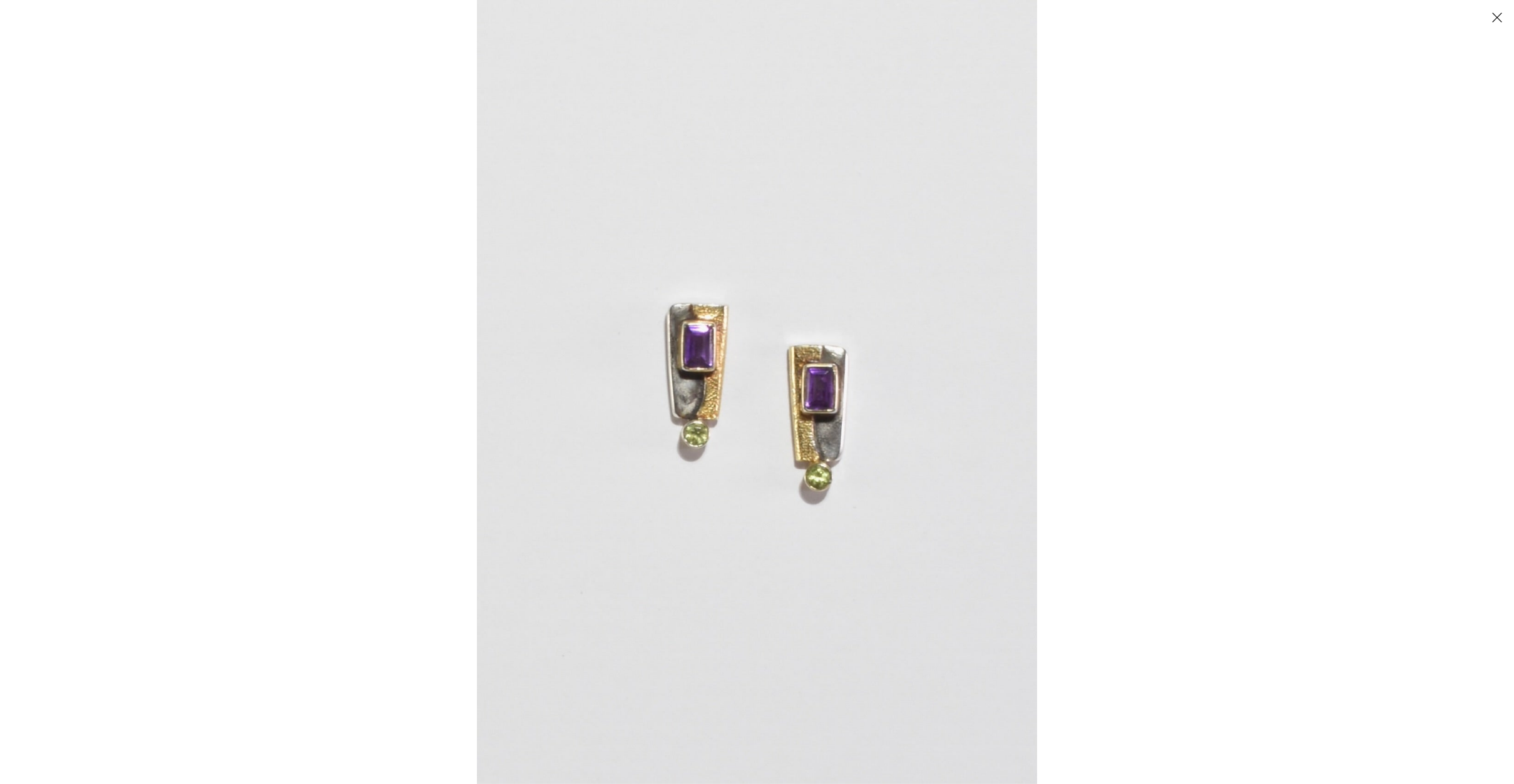
click at [771, 398] on img at bounding box center [756, 392] width 560 height 784
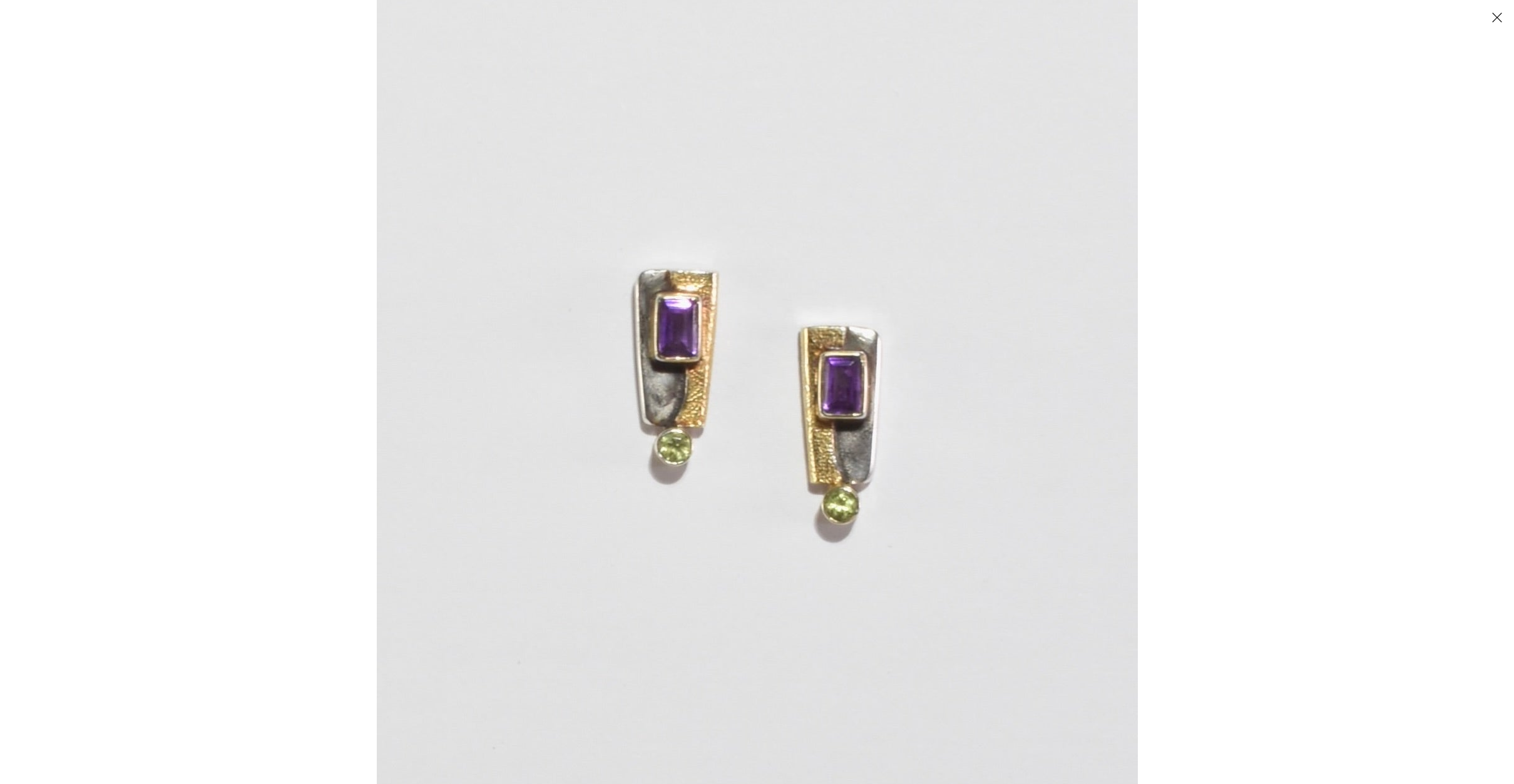
click at [1248, 232] on div at bounding box center [1134, 250] width 1514 height 784
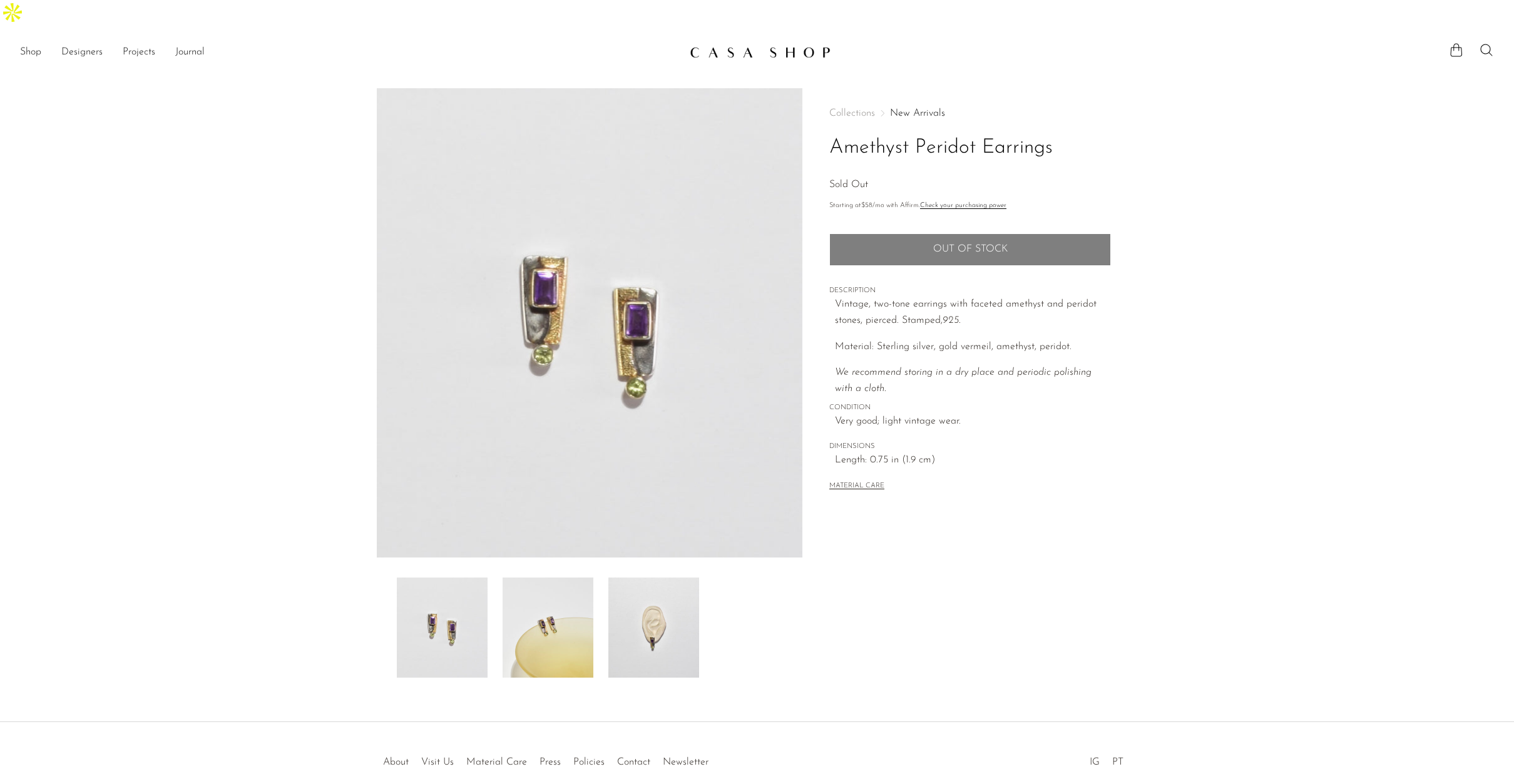
scroll to position [30, 0]
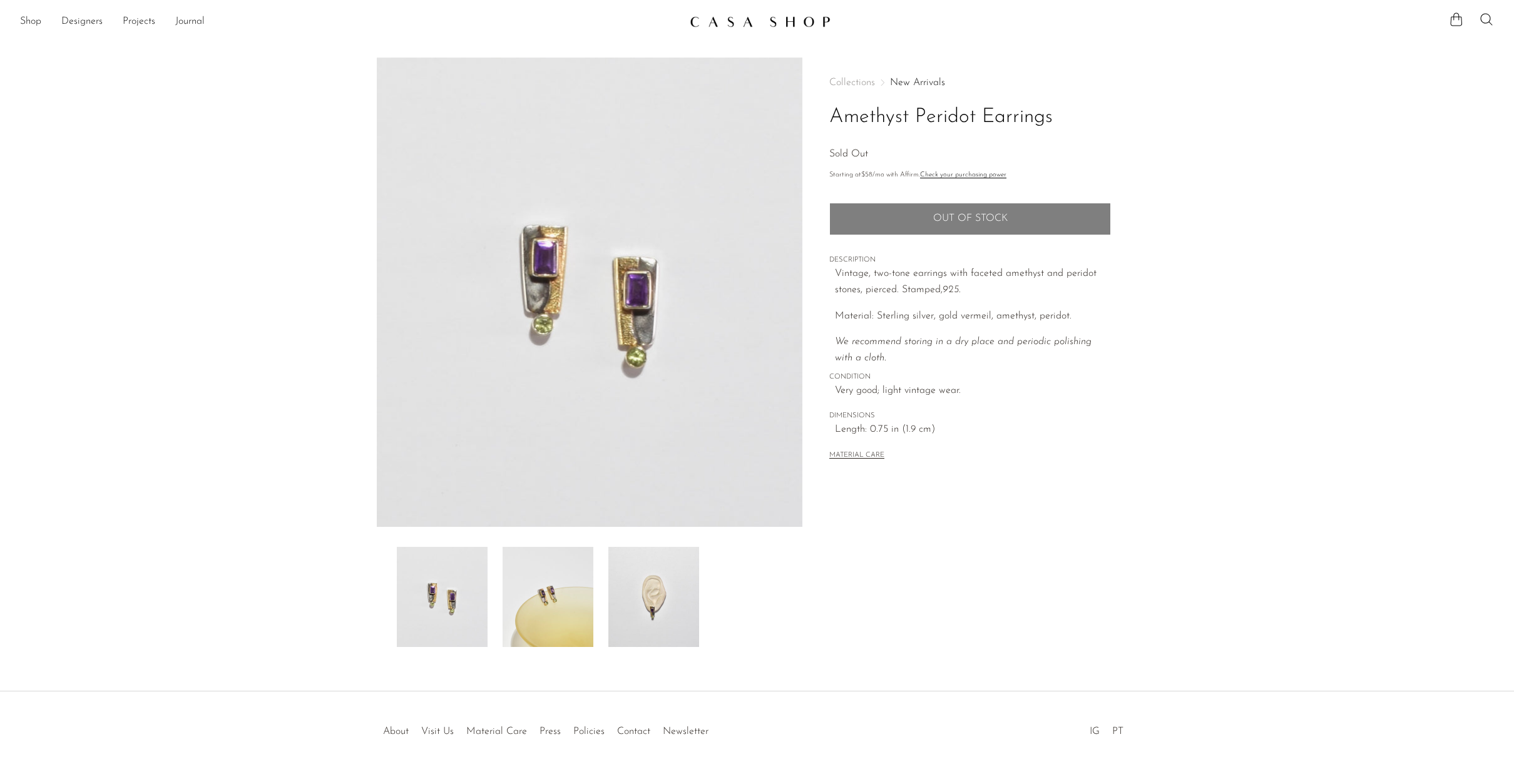
click at [548, 551] on img at bounding box center [547, 597] width 91 height 100
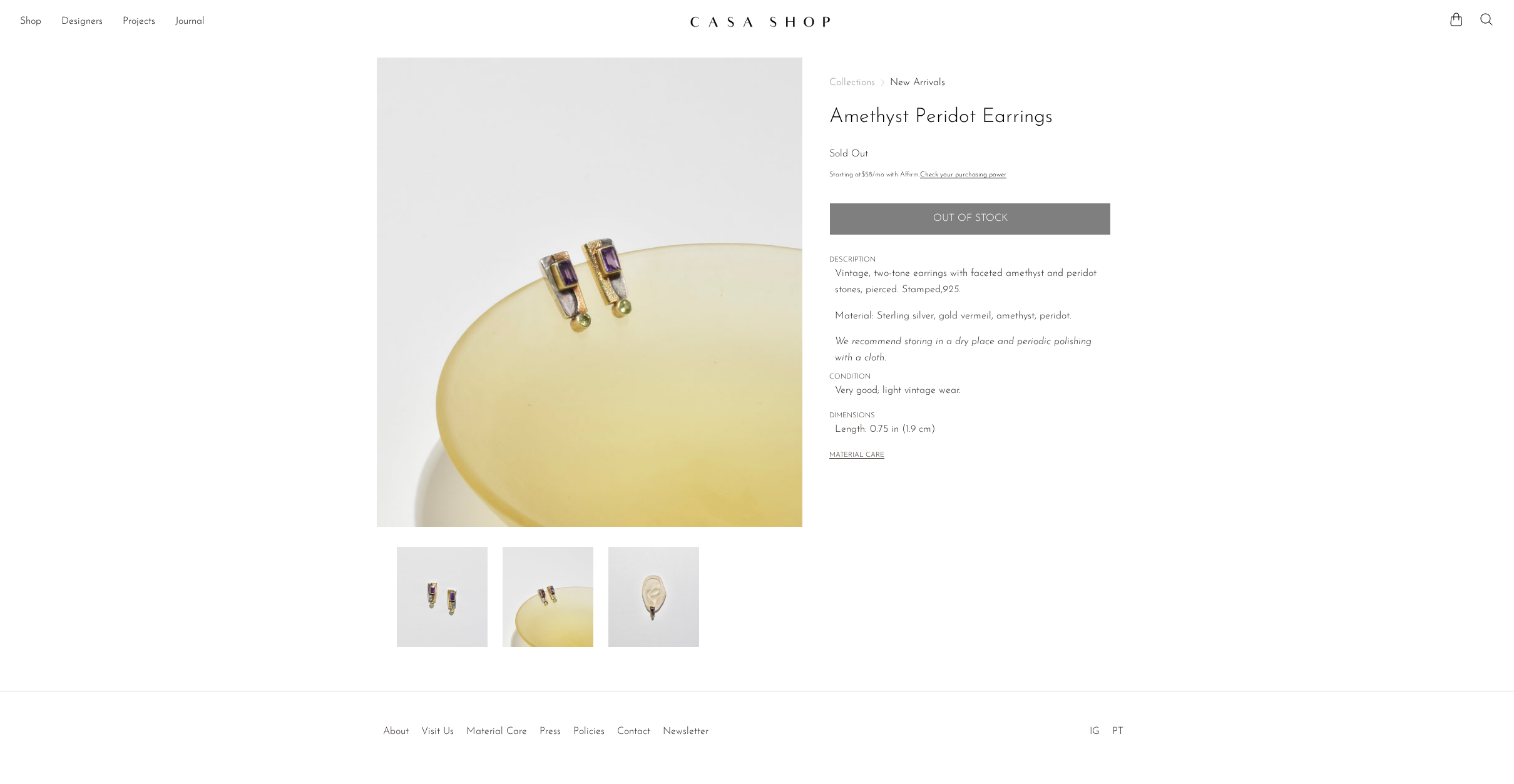
click at [662, 581] on img at bounding box center [653, 597] width 91 height 100
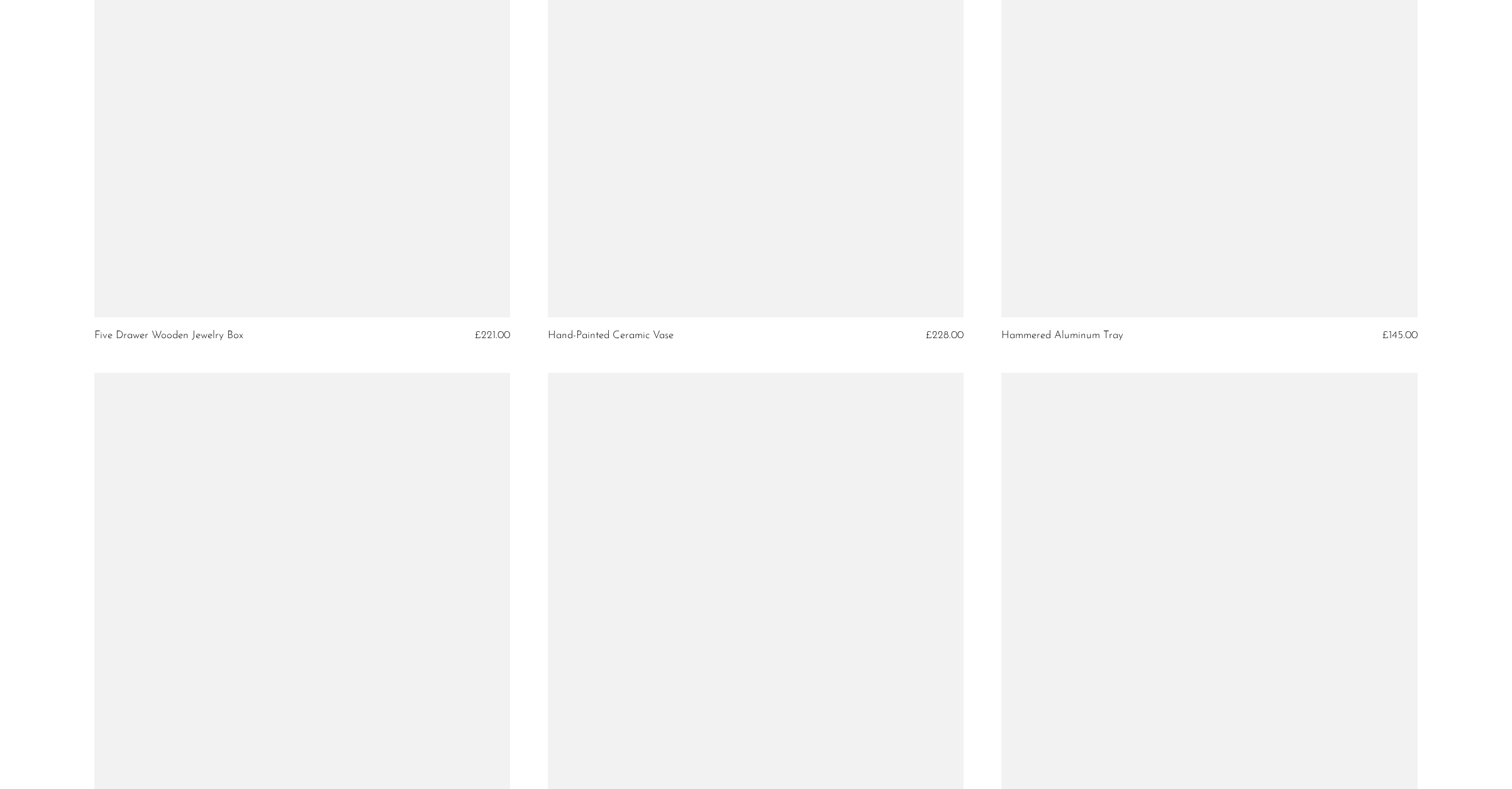
scroll to position [1872, 0]
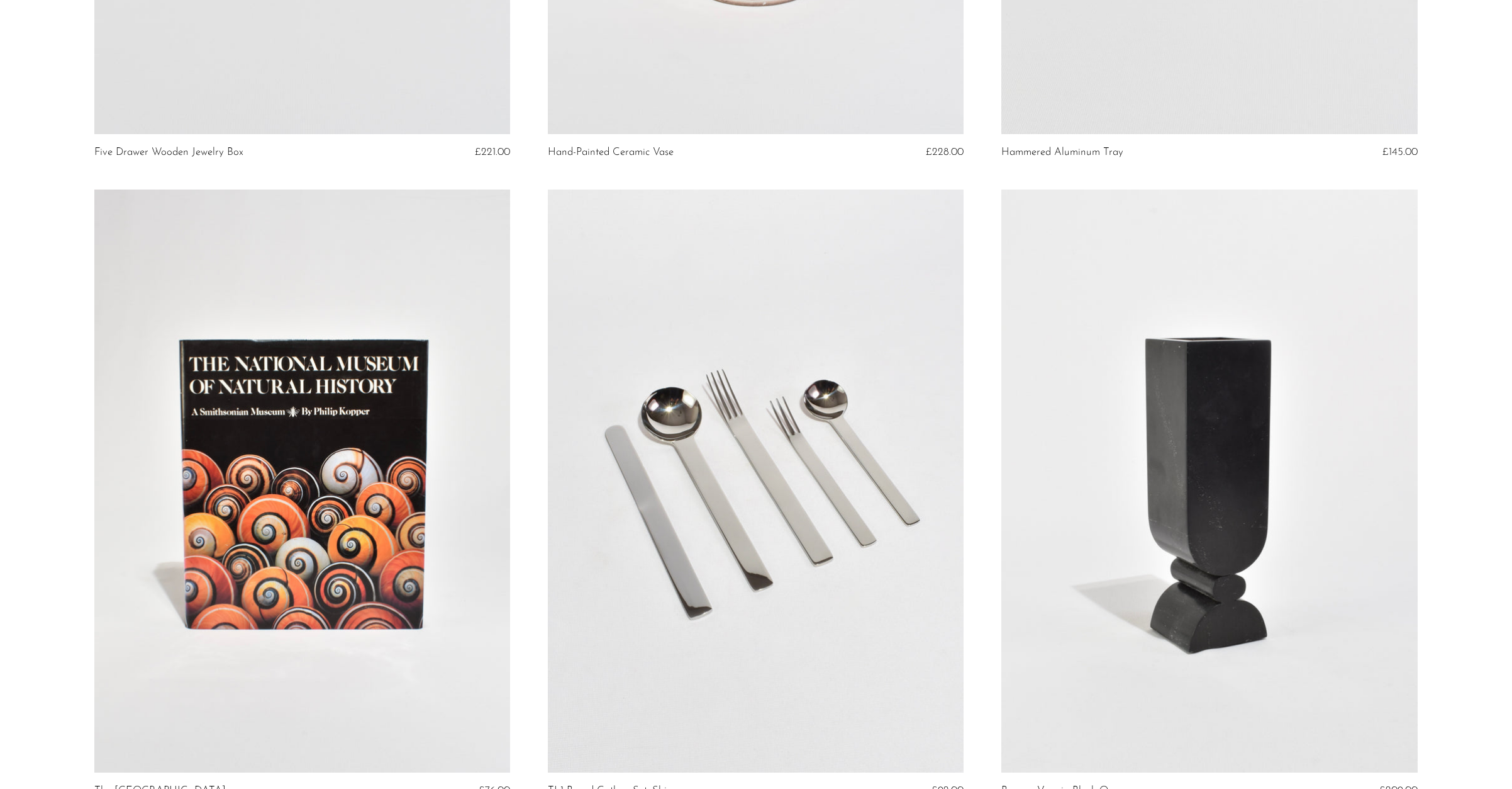
click at [1064, 217] on link at bounding box center [1209, 480] width 416 height 583
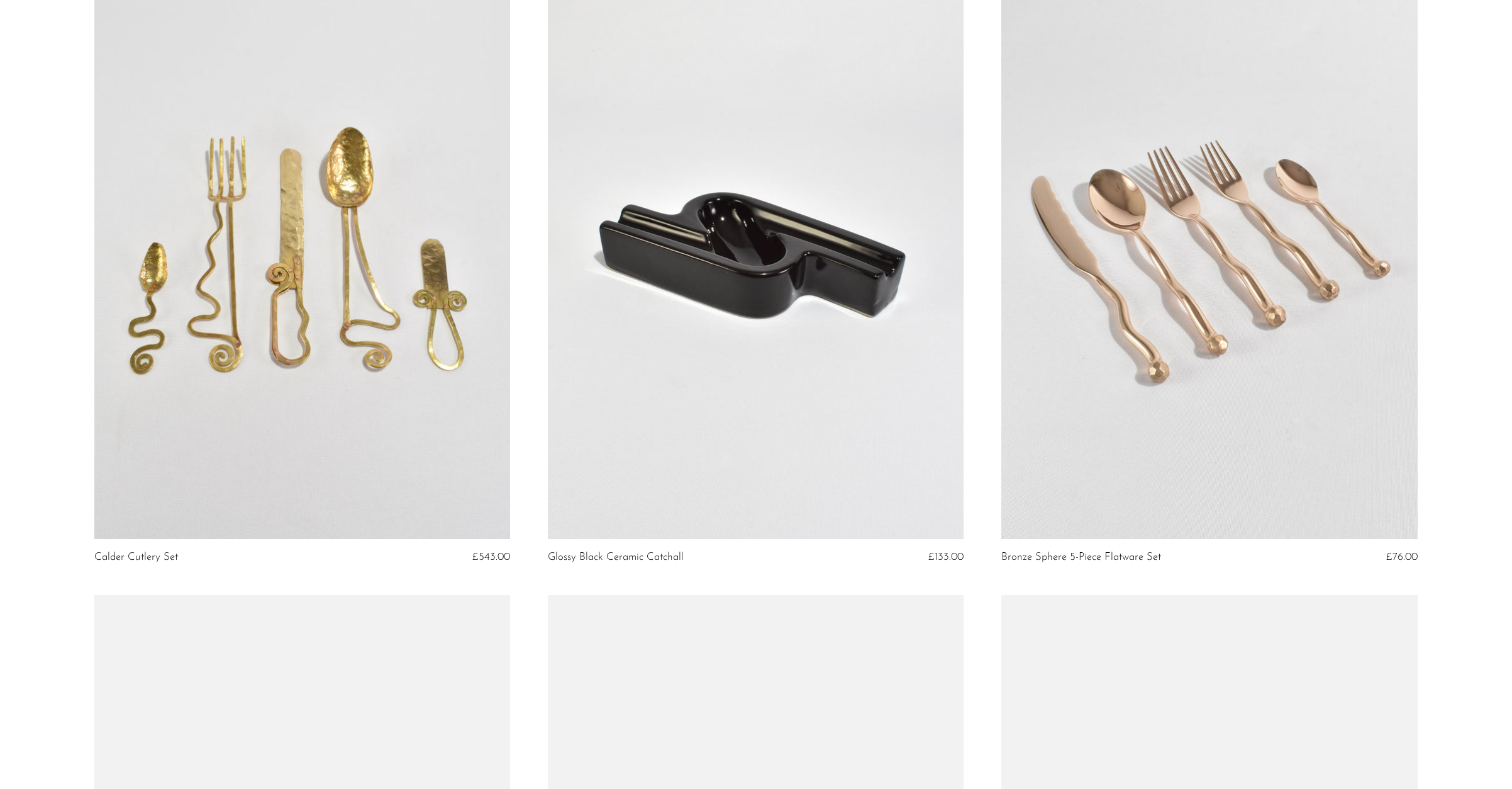
scroll to position [2751, 0]
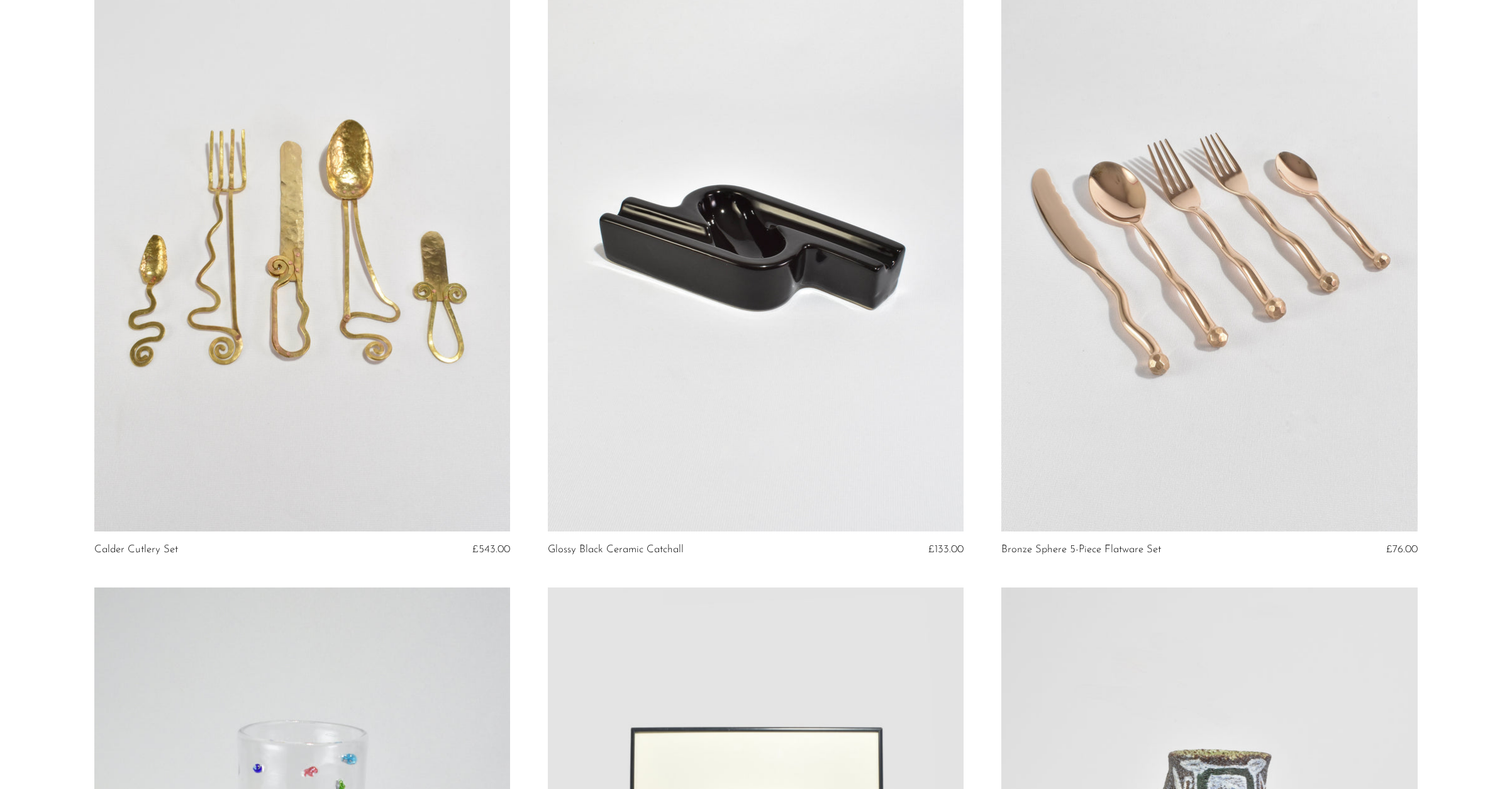
click at [339, 321] on link at bounding box center [303, 240] width 416 height 583
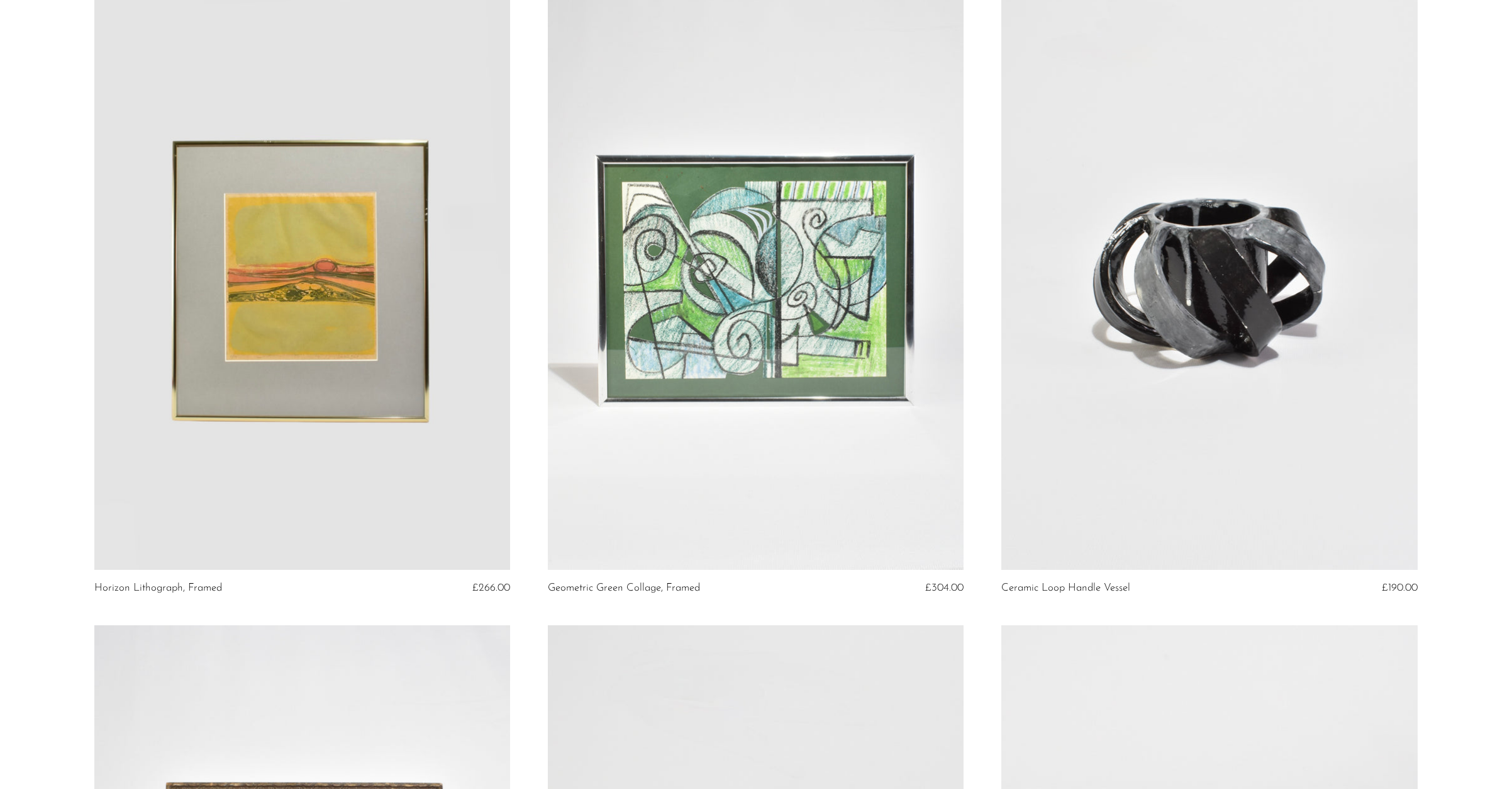
scroll to position [0, 0]
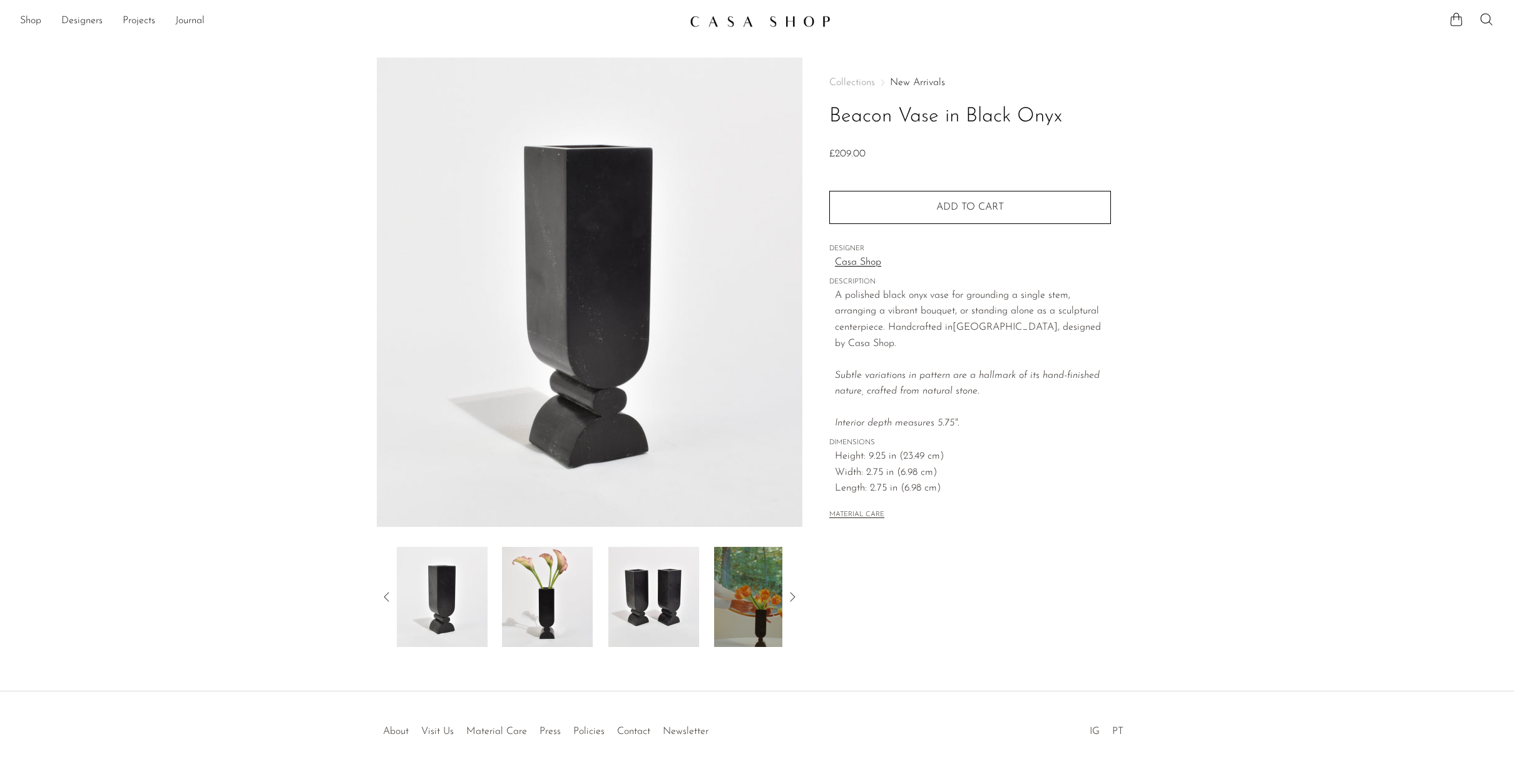
scroll to position [30, 0]
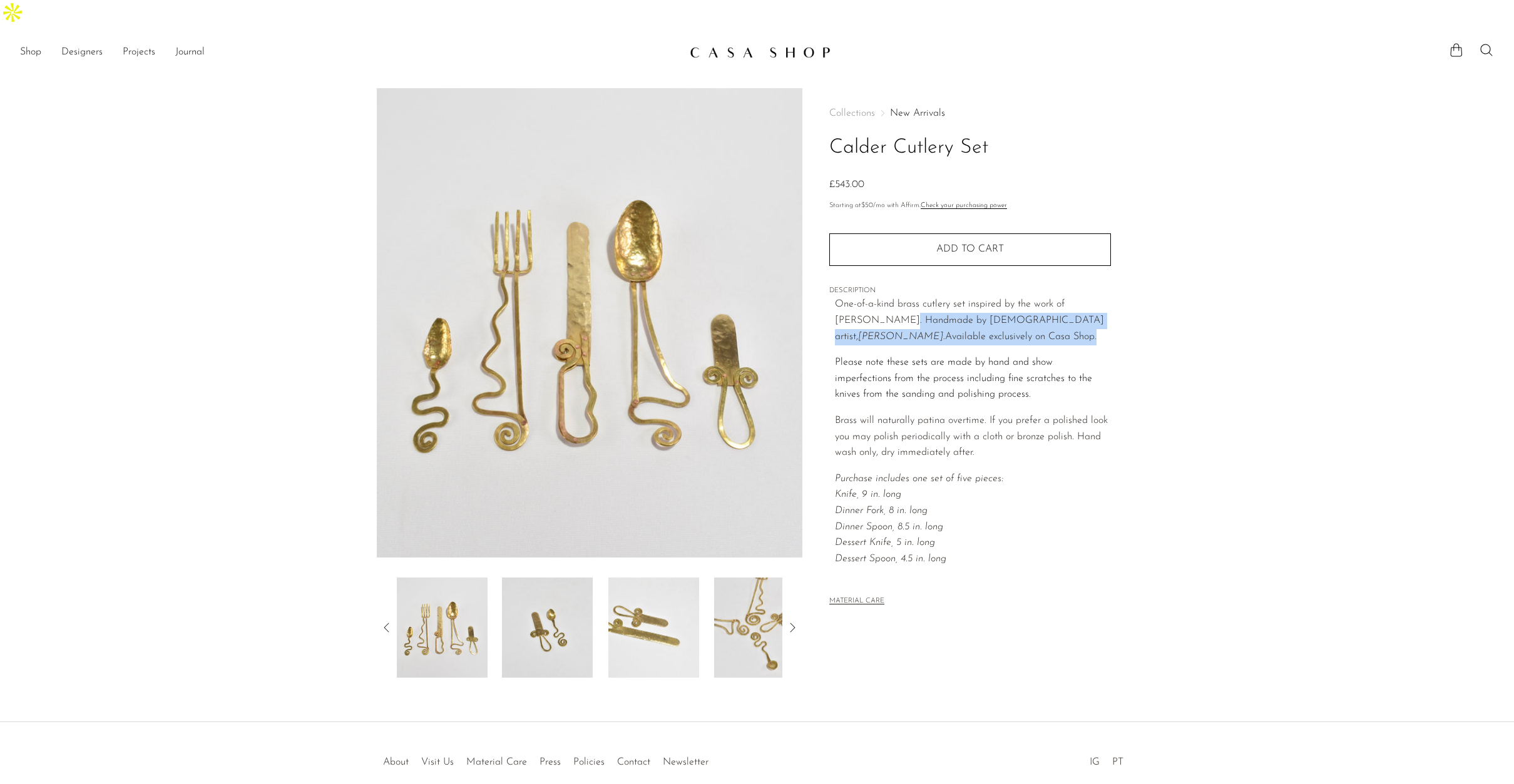
drag, startPoint x: 851, startPoint y: 284, endPoint x: 1019, endPoint y: 311, distance: 170.2
click at [1019, 311] on p "One-of-a-kind brass cutlery set inspired by the work of Alexander Calder. Handm…" at bounding box center [972, 319] width 276 height 48
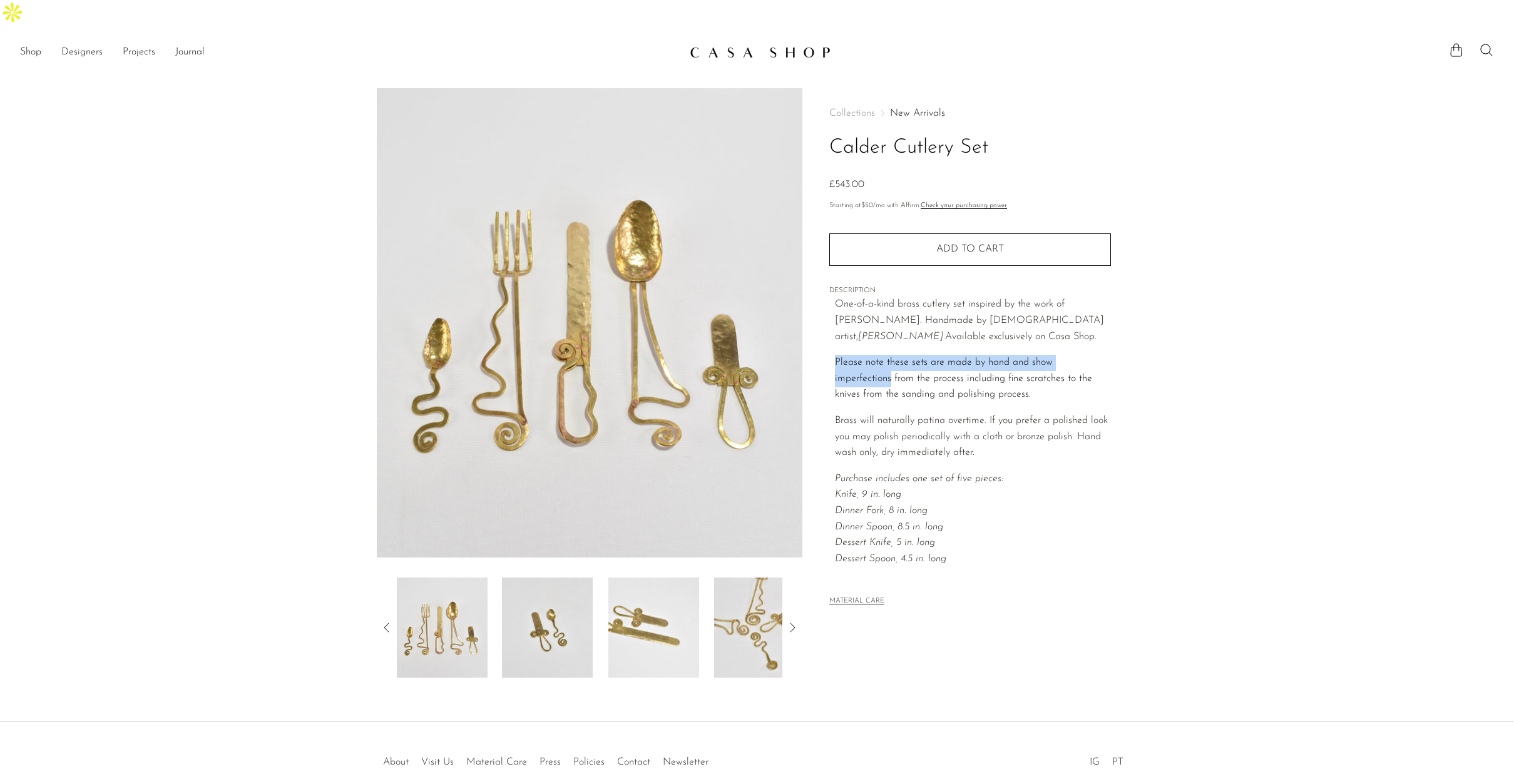
drag, startPoint x: 865, startPoint y: 320, endPoint x: 1115, endPoint y: 330, distance: 250.2
click at [1115, 330] on div "Collections New Arrivals Calder Cutlery Set £543.00 Starting at $50 /mo with Af…" at bounding box center [969, 382] width 334 height 589
drag, startPoint x: 1004, startPoint y: 368, endPoint x: 917, endPoint y: 344, distance: 90.2
click at [917, 355] on p "Please note these sets are made by hand and show imperfections from the process…" at bounding box center [972, 378] width 276 height 48
click at [917, 357] on span "Please note these sets are made by hand and show imperfections from the process…" at bounding box center [963, 377] width 257 height 42
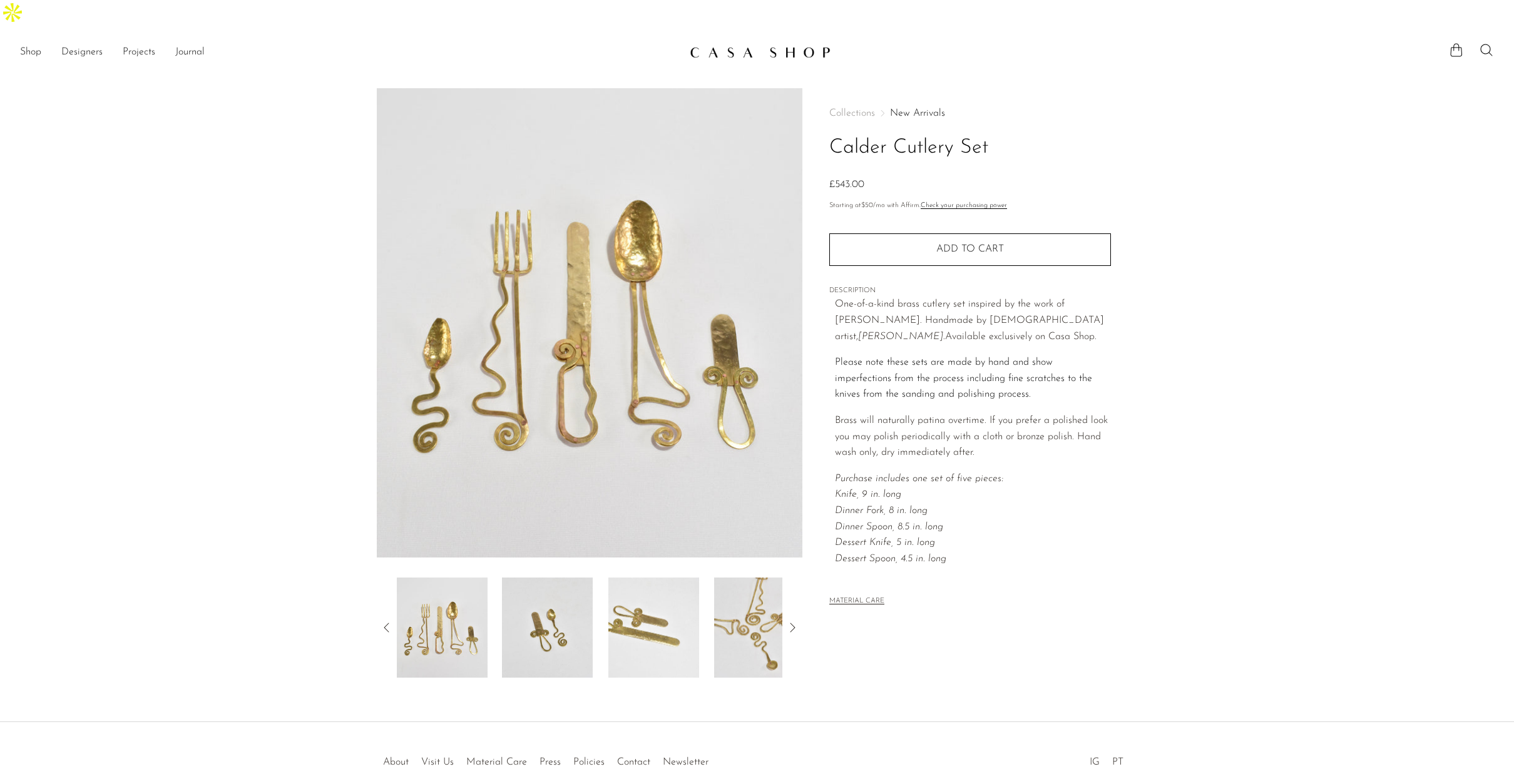
scroll to position [8, 0]
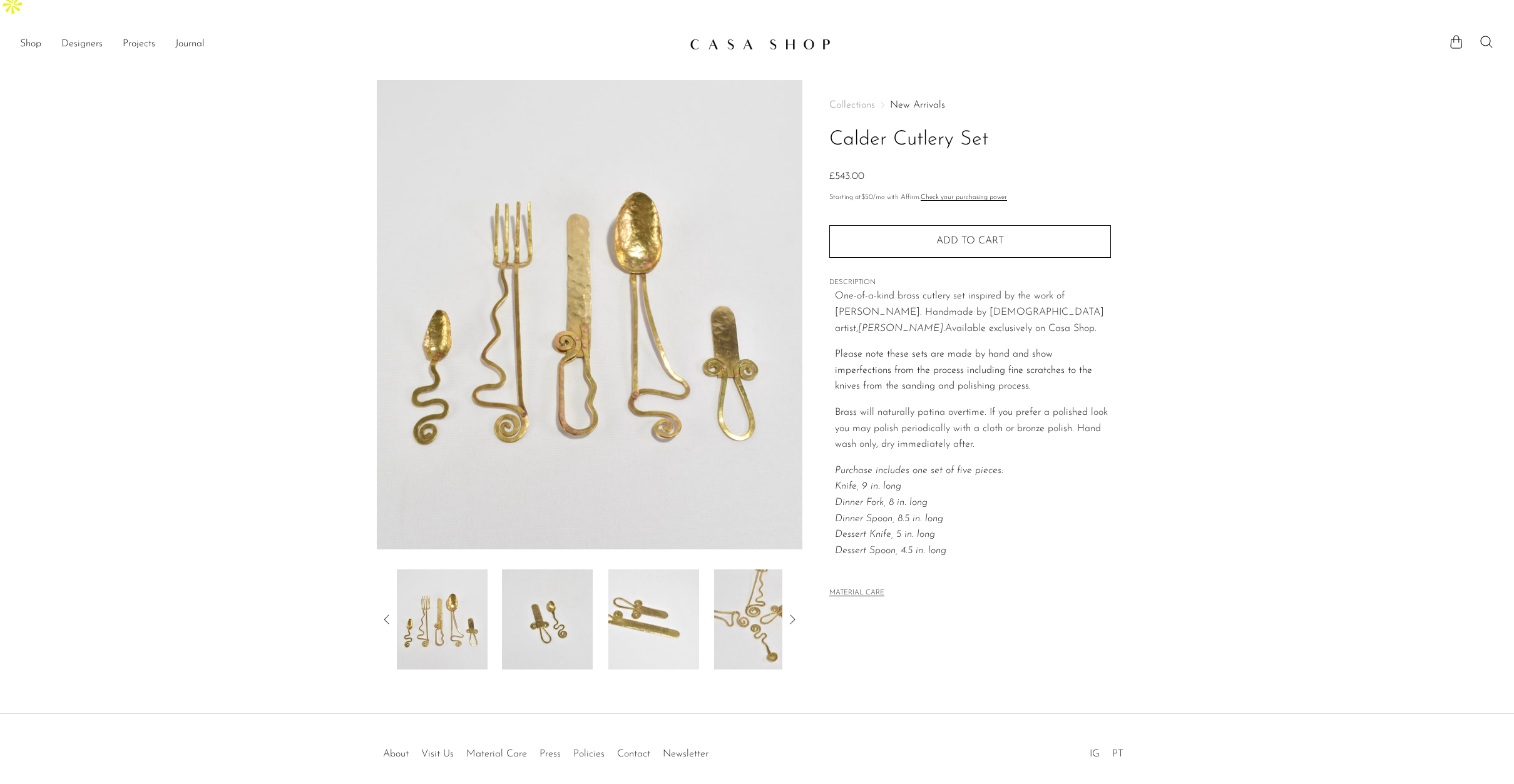
drag, startPoint x: 950, startPoint y: 116, endPoint x: 1186, endPoint y: 555, distance: 498.4
click at [1186, 555] on main "Calder Cutlery Set £543.00" at bounding box center [757, 384] width 1514 height 659
click at [1292, 440] on section "Calder Cutlery Set £543.00" at bounding box center [757, 374] width 1514 height 589
click at [949, 288] on p "One-of-a-kind brass cutlery set inspired by the work of Alexander Calder. Handm…" at bounding box center [972, 312] width 276 height 48
drag, startPoint x: 865, startPoint y: 280, endPoint x: 1099, endPoint y: 284, distance: 234.0
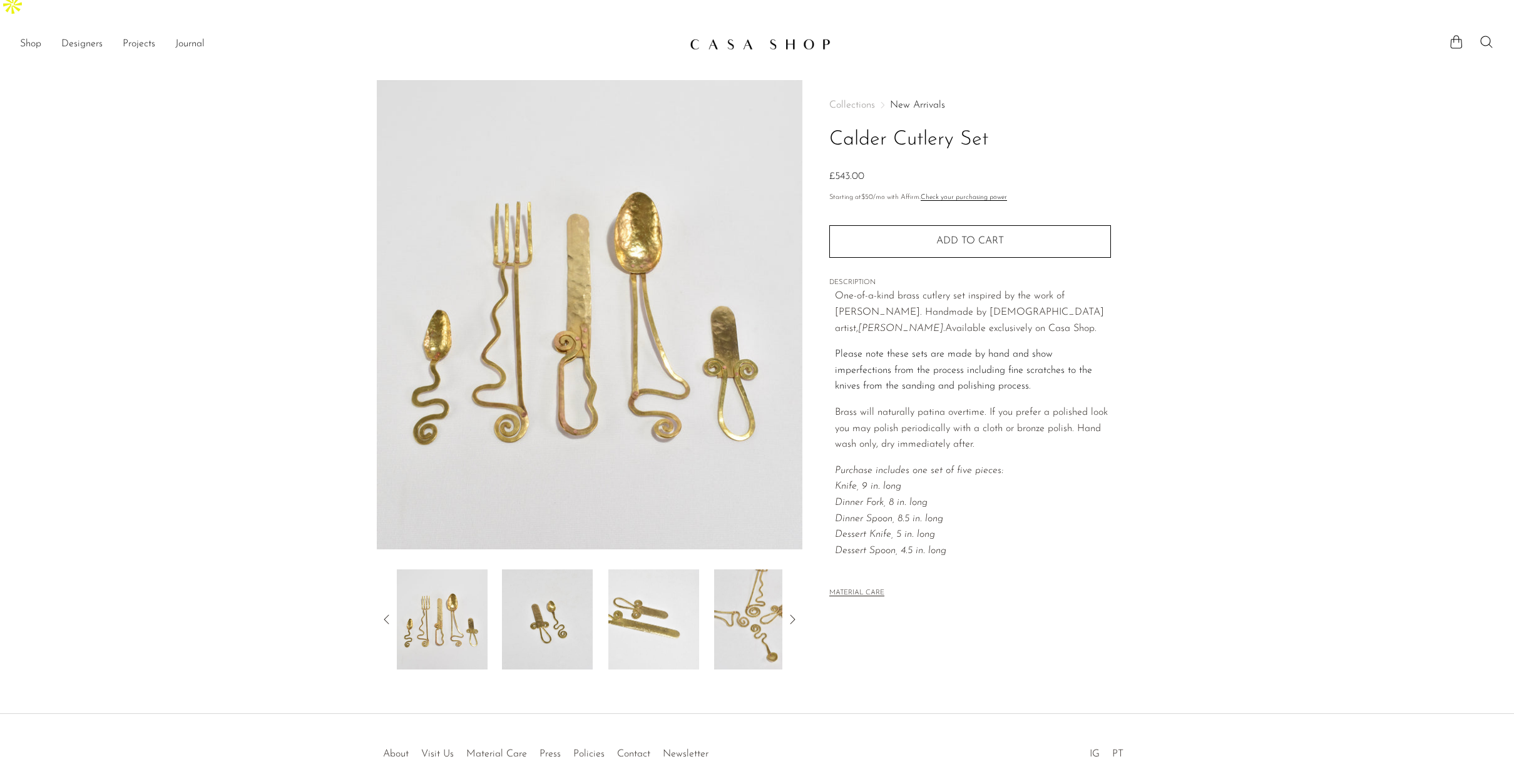
click at [1099, 288] on p "One-of-a-kind brass cutlery set inspired by the work of Alexander Calder. Handm…" at bounding box center [972, 312] width 276 height 48
drag, startPoint x: 1163, startPoint y: 291, endPoint x: 940, endPoint y: 277, distance: 223.4
click at [940, 277] on section "Calder Cutlery Set £543.00" at bounding box center [757, 374] width 1514 height 589
click at [940, 288] on p "One-of-a-kind brass cutlery set inspired by the work of Alexander Calder. Handm…" at bounding box center [972, 312] width 276 height 48
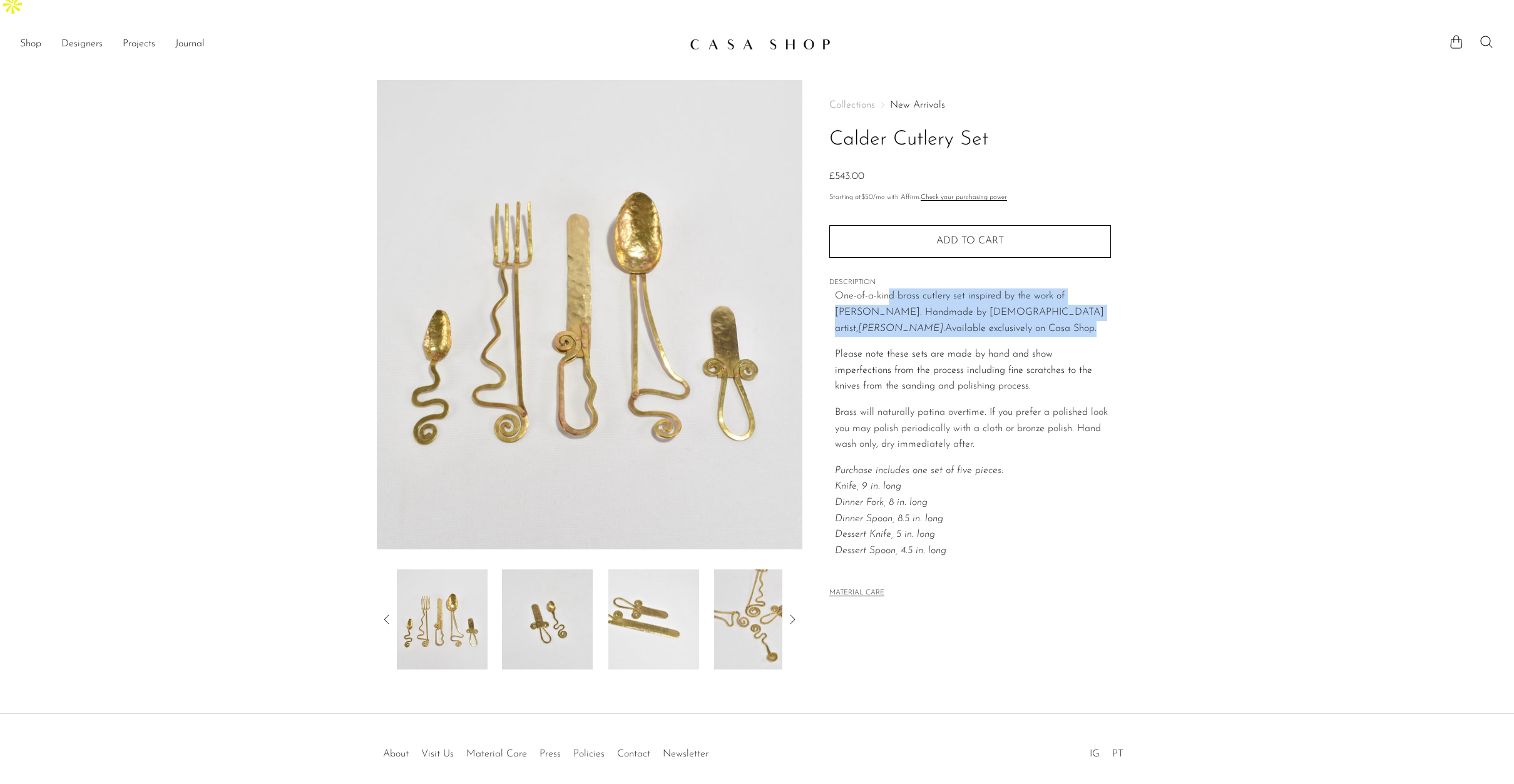
drag, startPoint x: 889, startPoint y: 260, endPoint x: 1044, endPoint y: 296, distance: 159.1
click at [1044, 296] on p "One-of-a-kind brass cutlery set inspired by the work of Alexander Calder. Handm…" at bounding box center [972, 312] width 276 height 48
